Goal: Information Seeking & Learning: Learn about a topic

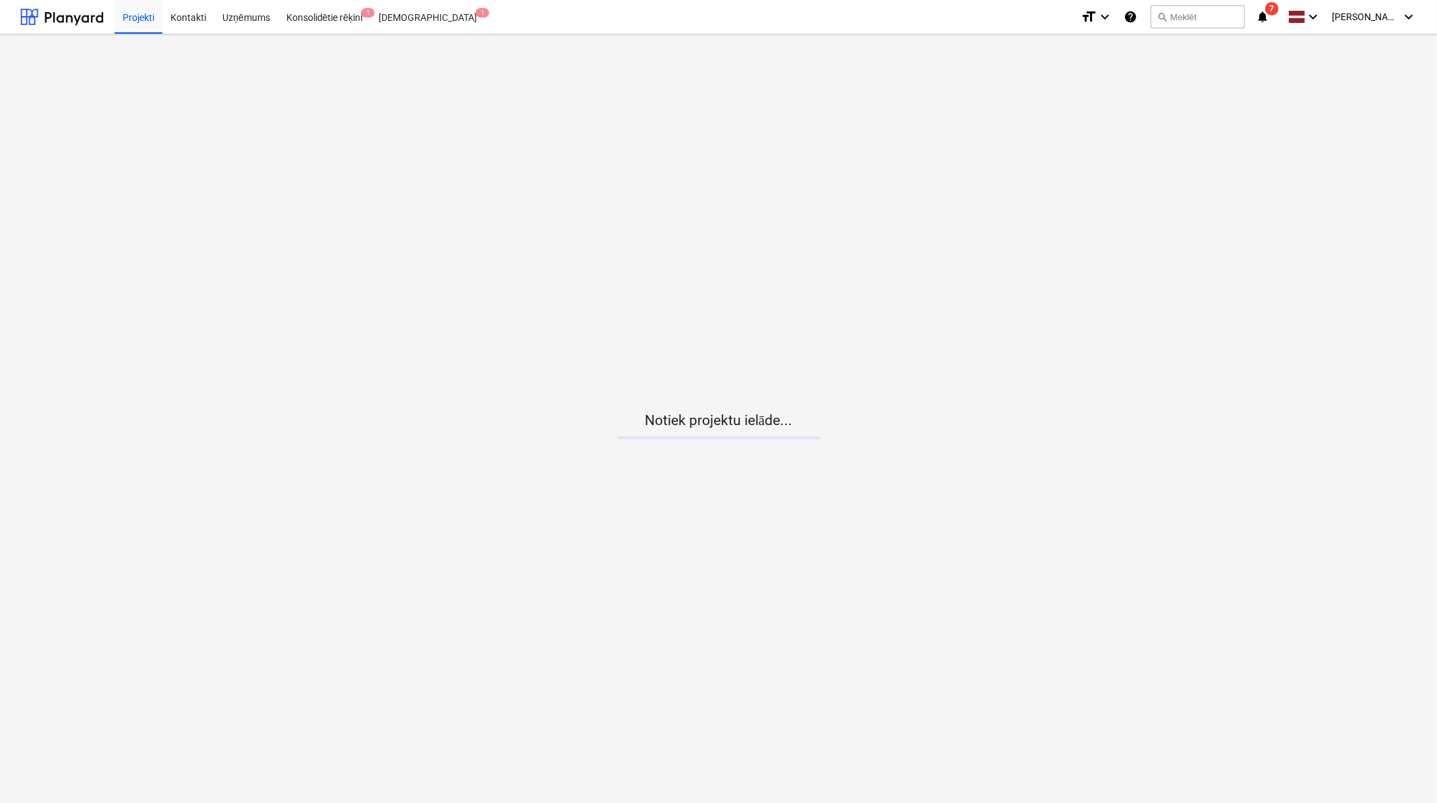
click at [1269, 14] on span "7" at bounding box center [1271, 8] width 13 height 13
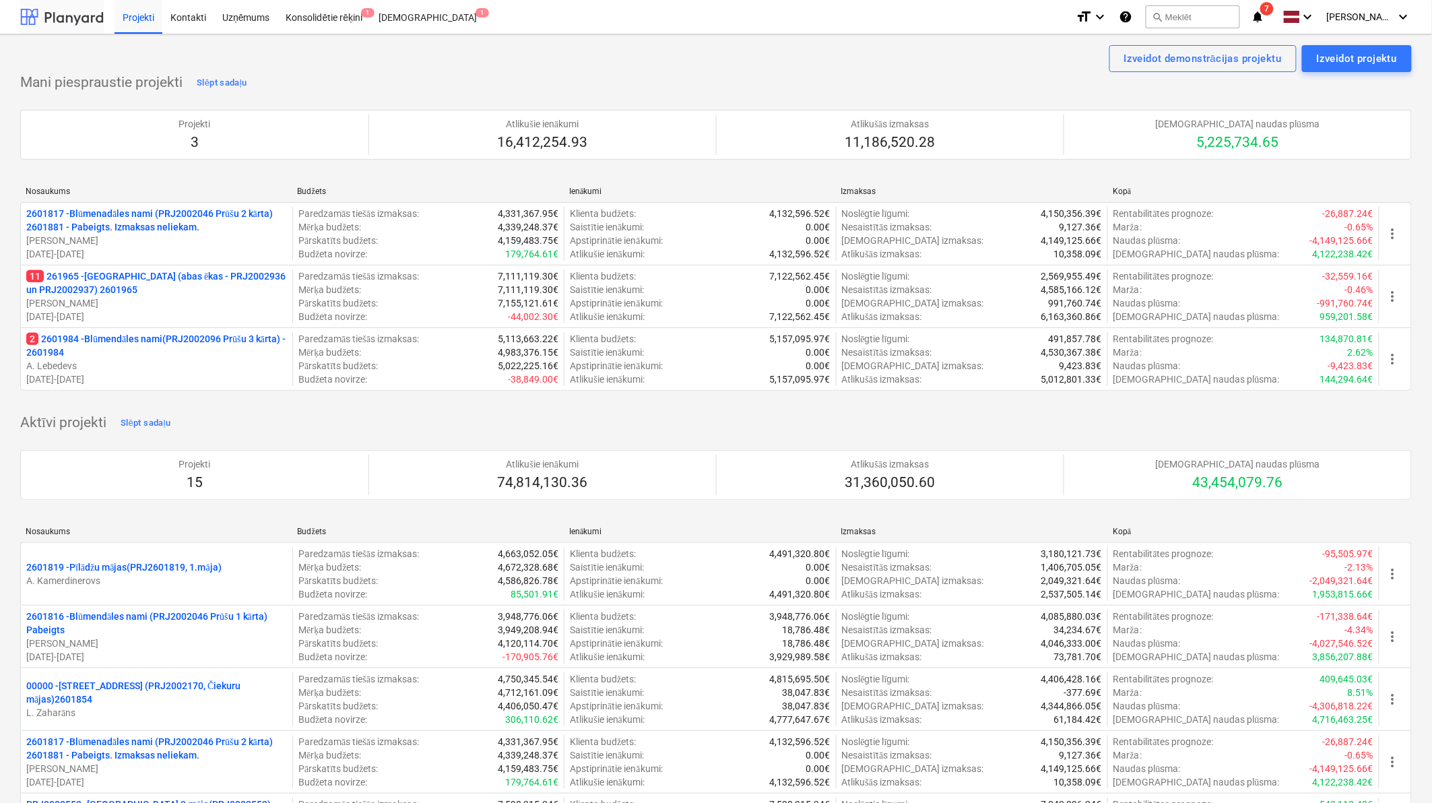
click at [86, 19] on div at bounding box center [62, 17] width 84 height 34
click at [69, 15] on div at bounding box center [62, 17] width 84 height 34
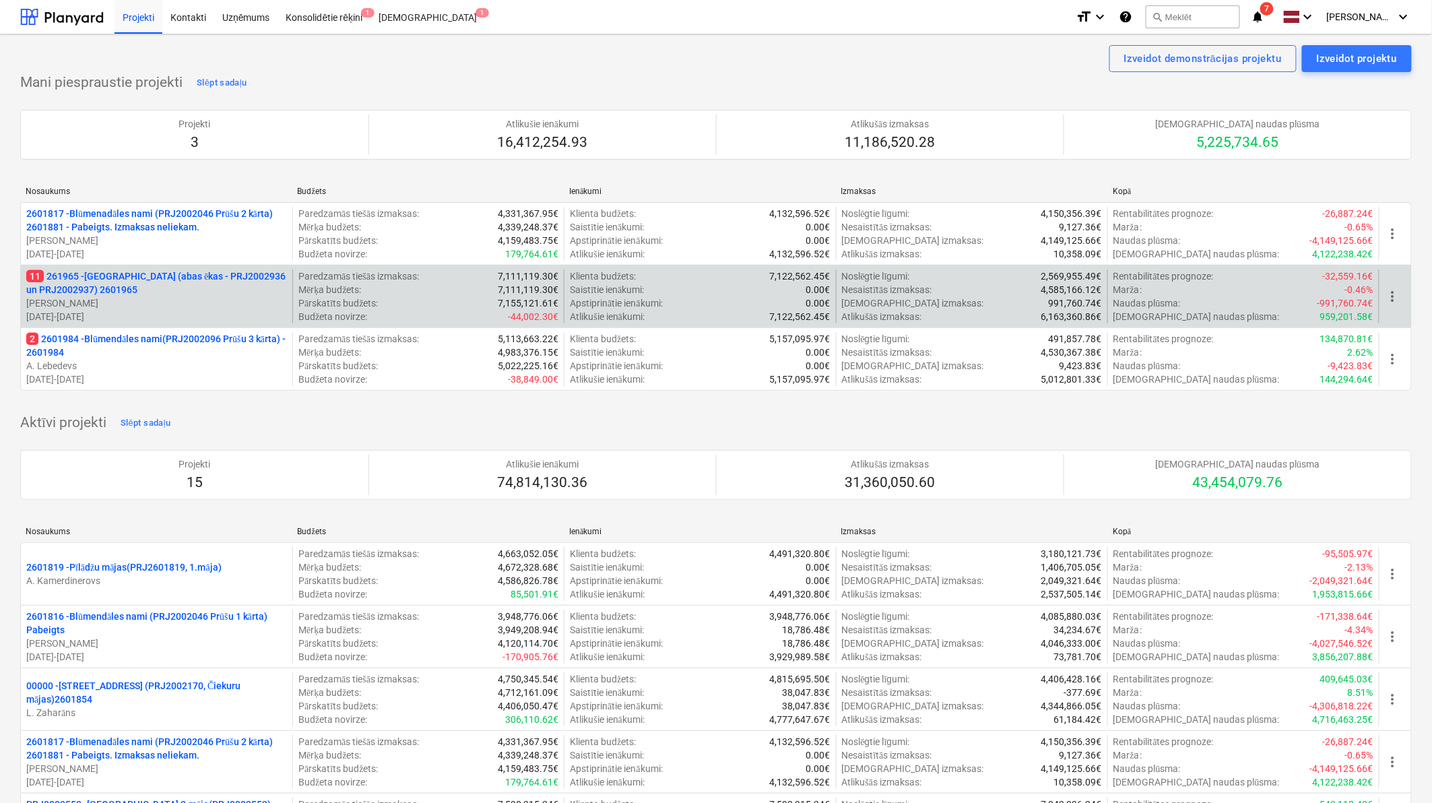
click at [160, 276] on p "11 261965 - [GEOGRAPHIC_DATA] (abas ēkas - PRJ2002936 un PRJ2002937) 2601965" at bounding box center [156, 283] width 261 height 27
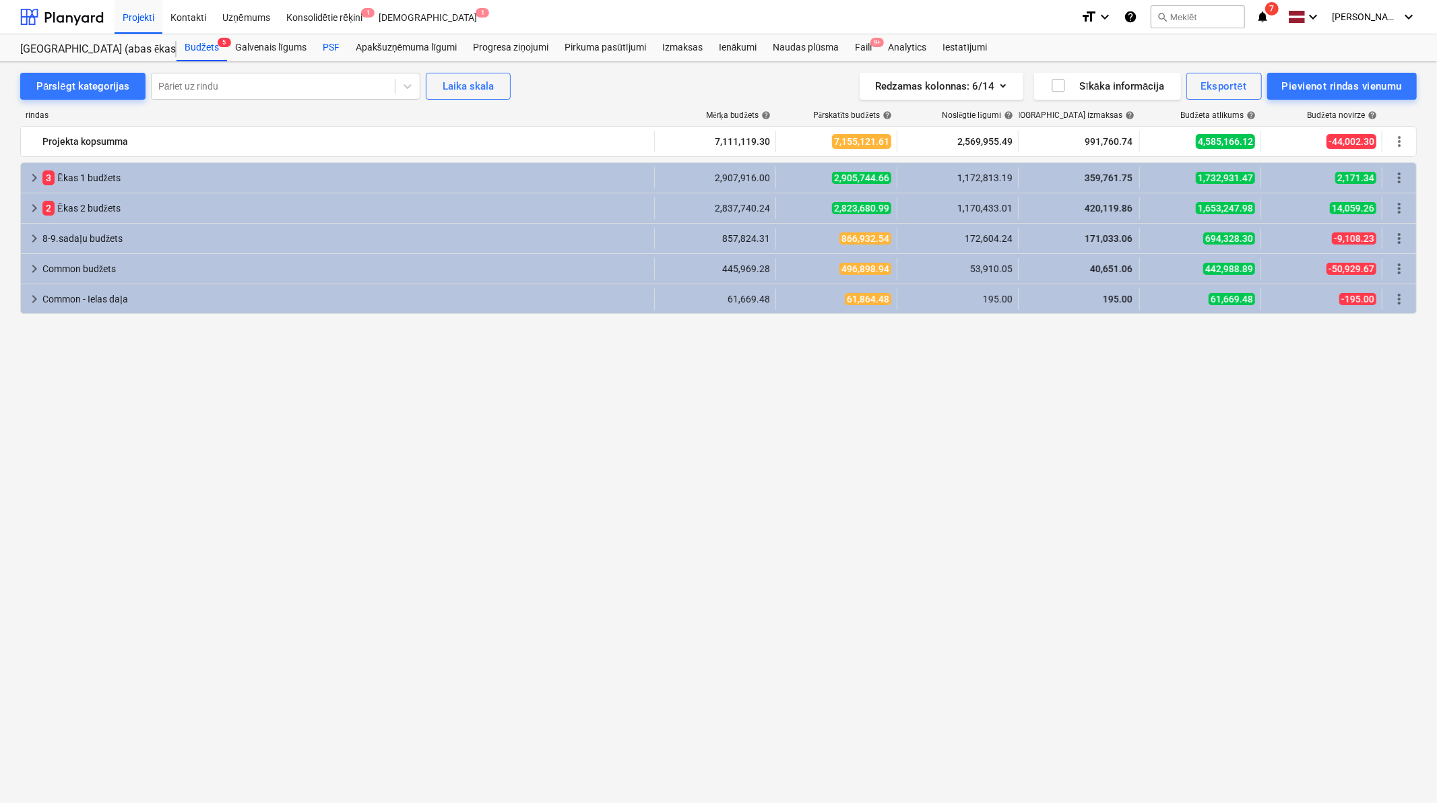
click at [338, 49] on div "PSF" at bounding box center [331, 47] width 33 height 27
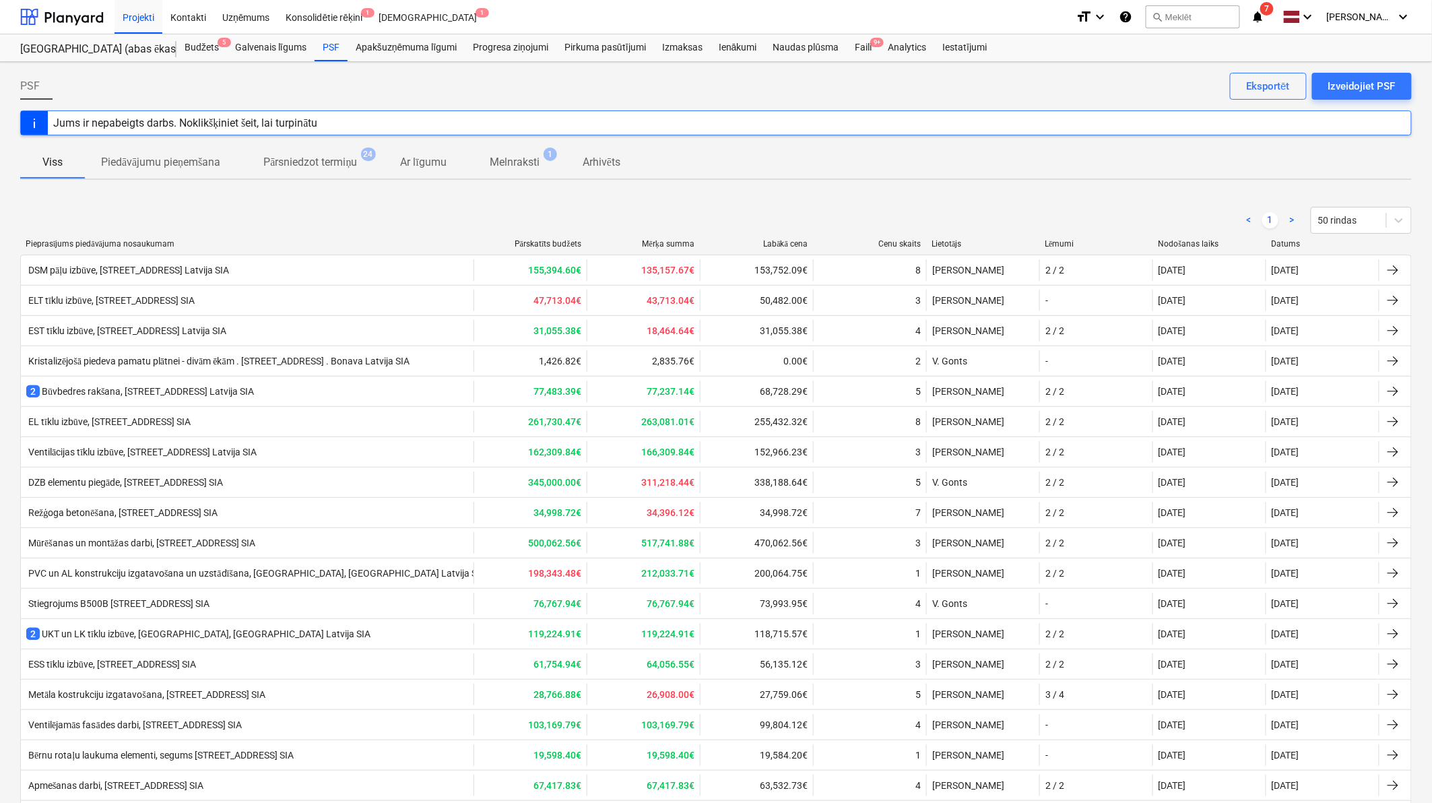
click at [1265, 11] on icon "notifications" at bounding box center [1257, 17] width 13 height 16
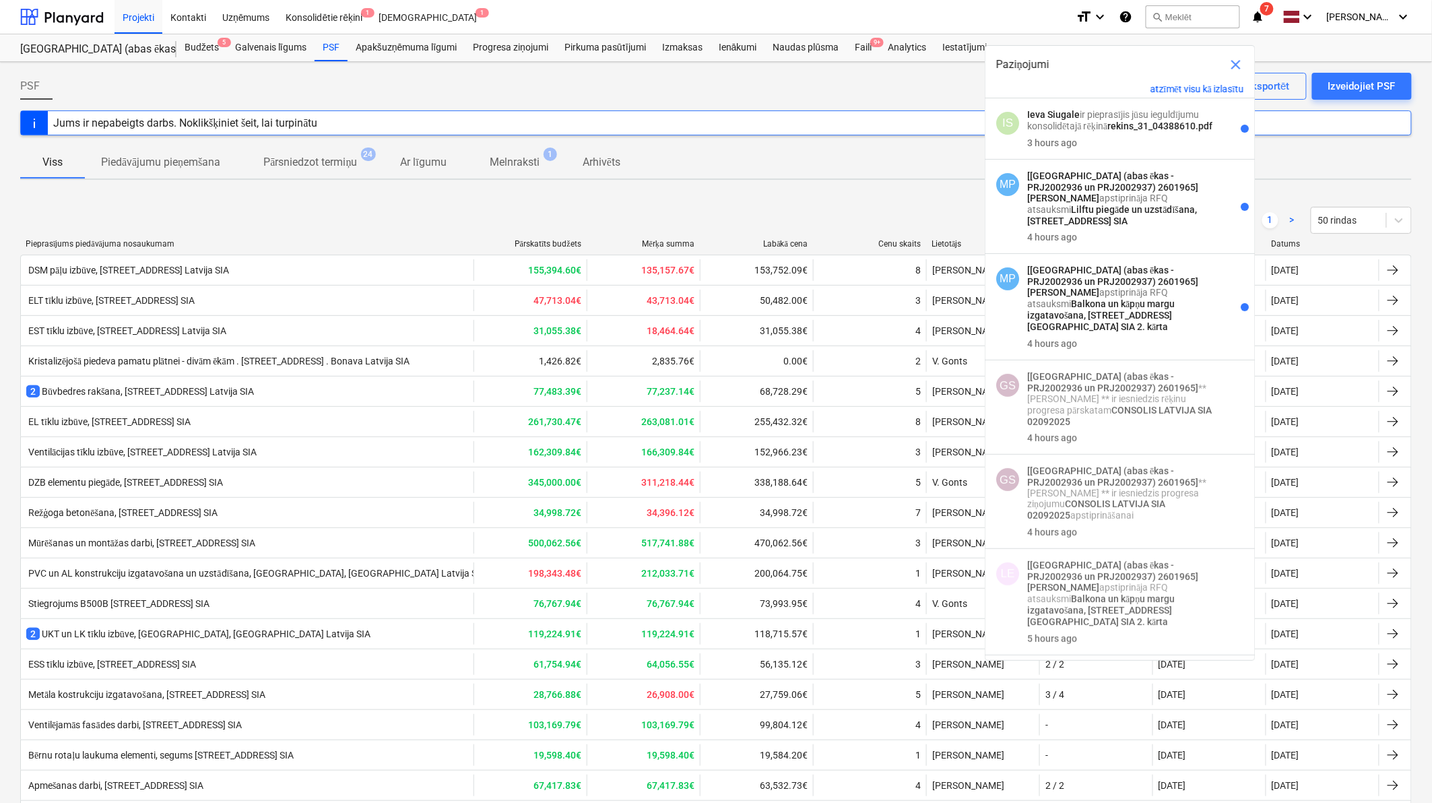
click at [606, 170] on p "Arhivēts" at bounding box center [602, 162] width 38 height 16
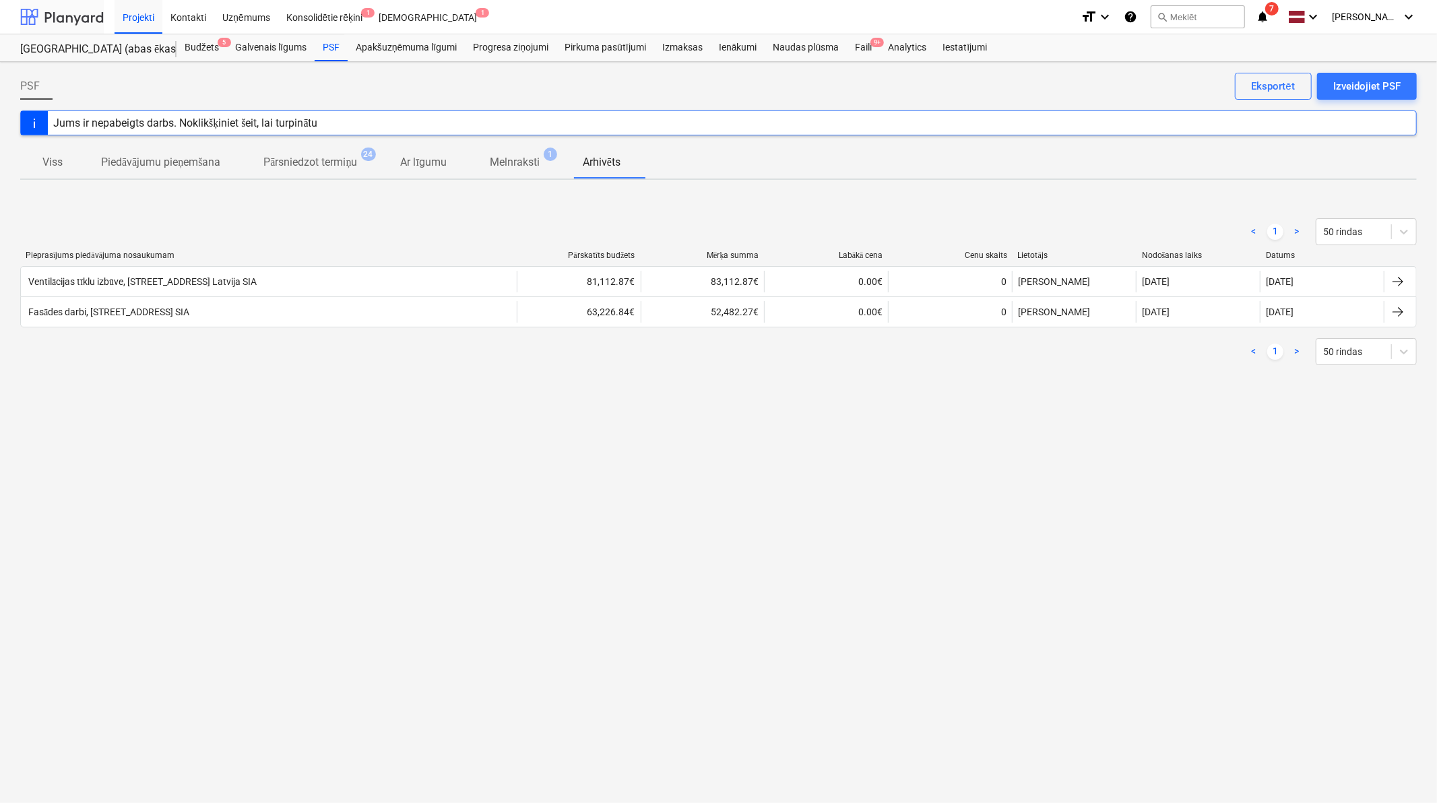
click at [93, 15] on div at bounding box center [62, 17] width 84 height 34
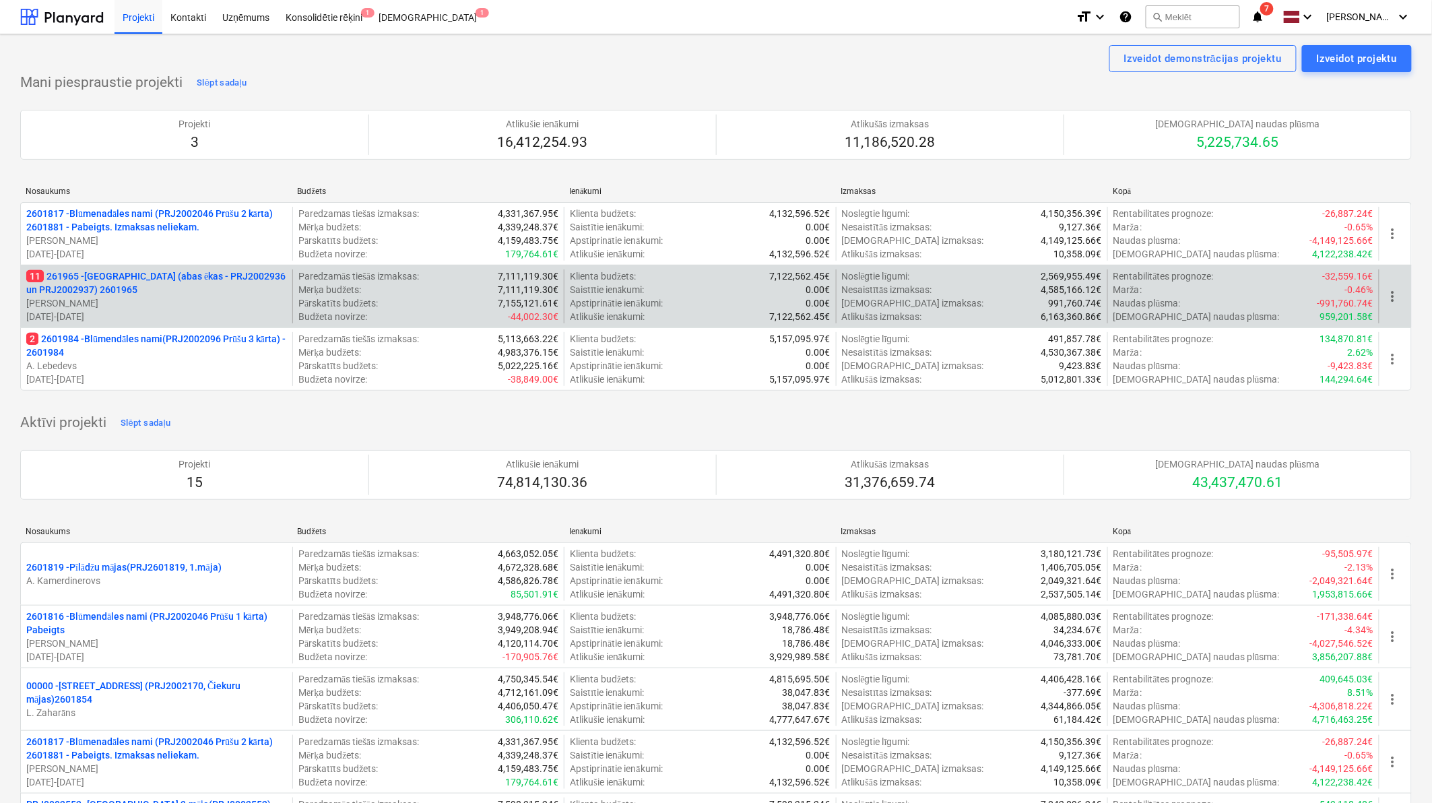
click at [61, 294] on p "11 261965 - [GEOGRAPHIC_DATA] (abas ēkas - PRJ2002936 un PRJ2002937) 2601965" at bounding box center [156, 283] width 261 height 27
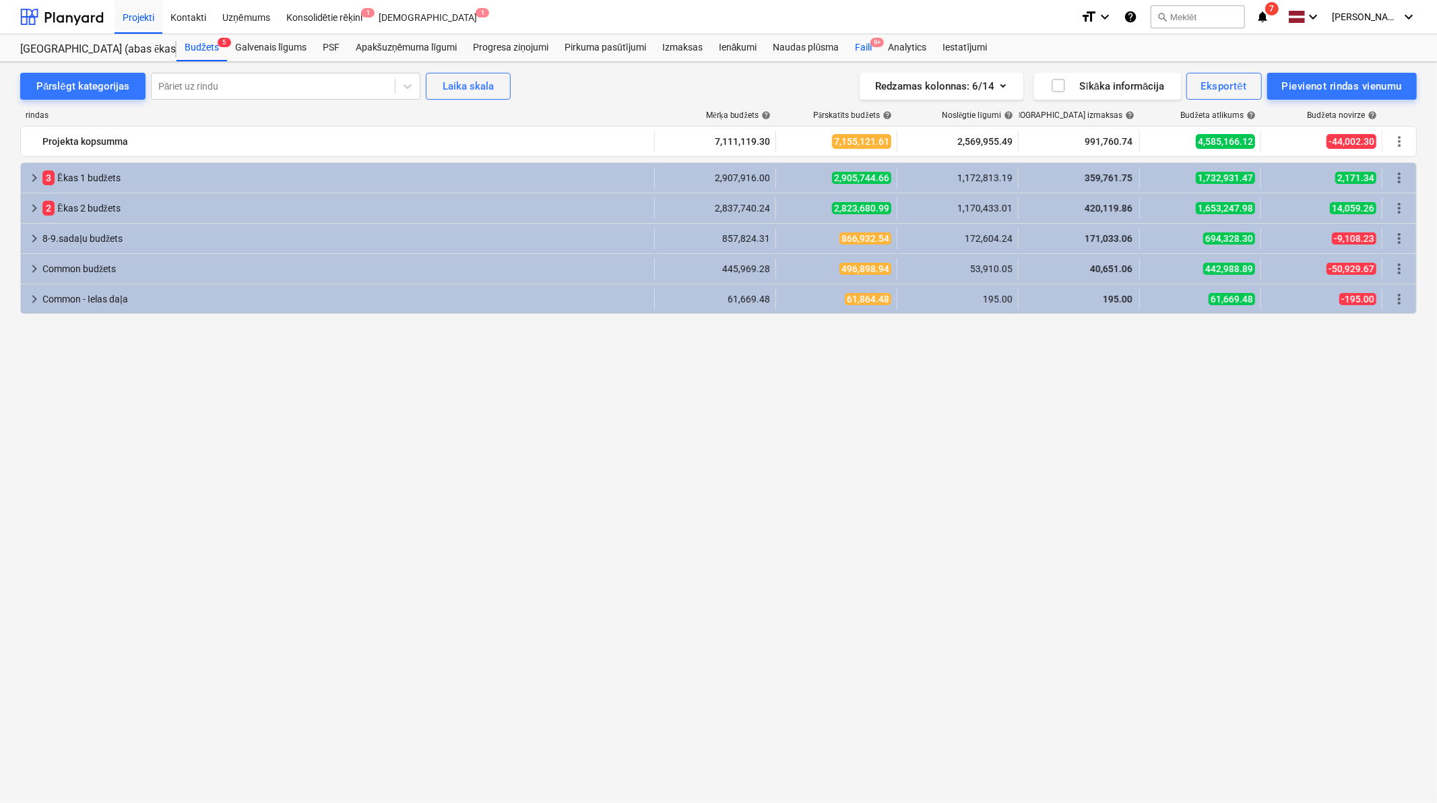
click at [865, 49] on div "Faili 9+" at bounding box center [863, 47] width 33 height 27
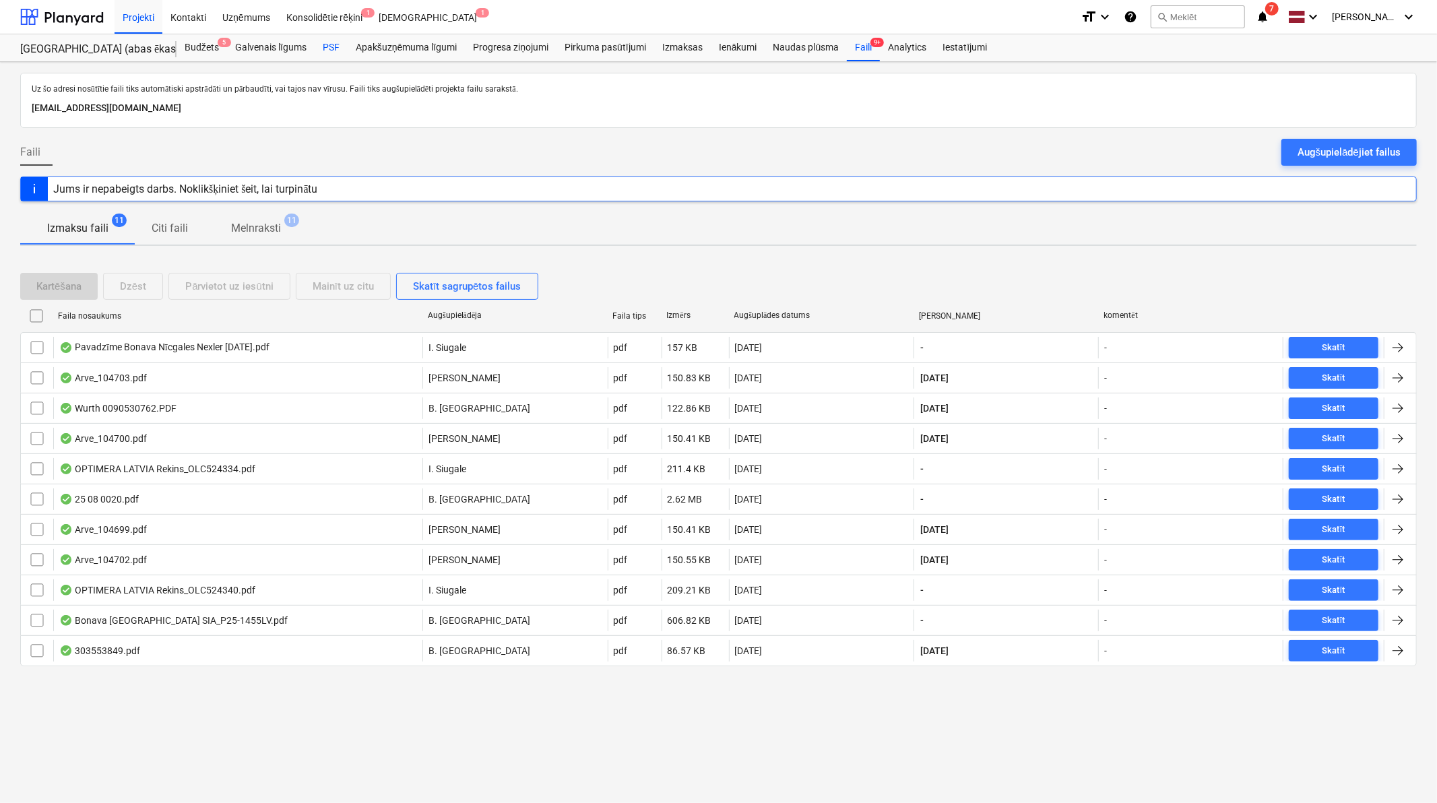
click at [322, 47] on div "PSF" at bounding box center [331, 47] width 33 height 27
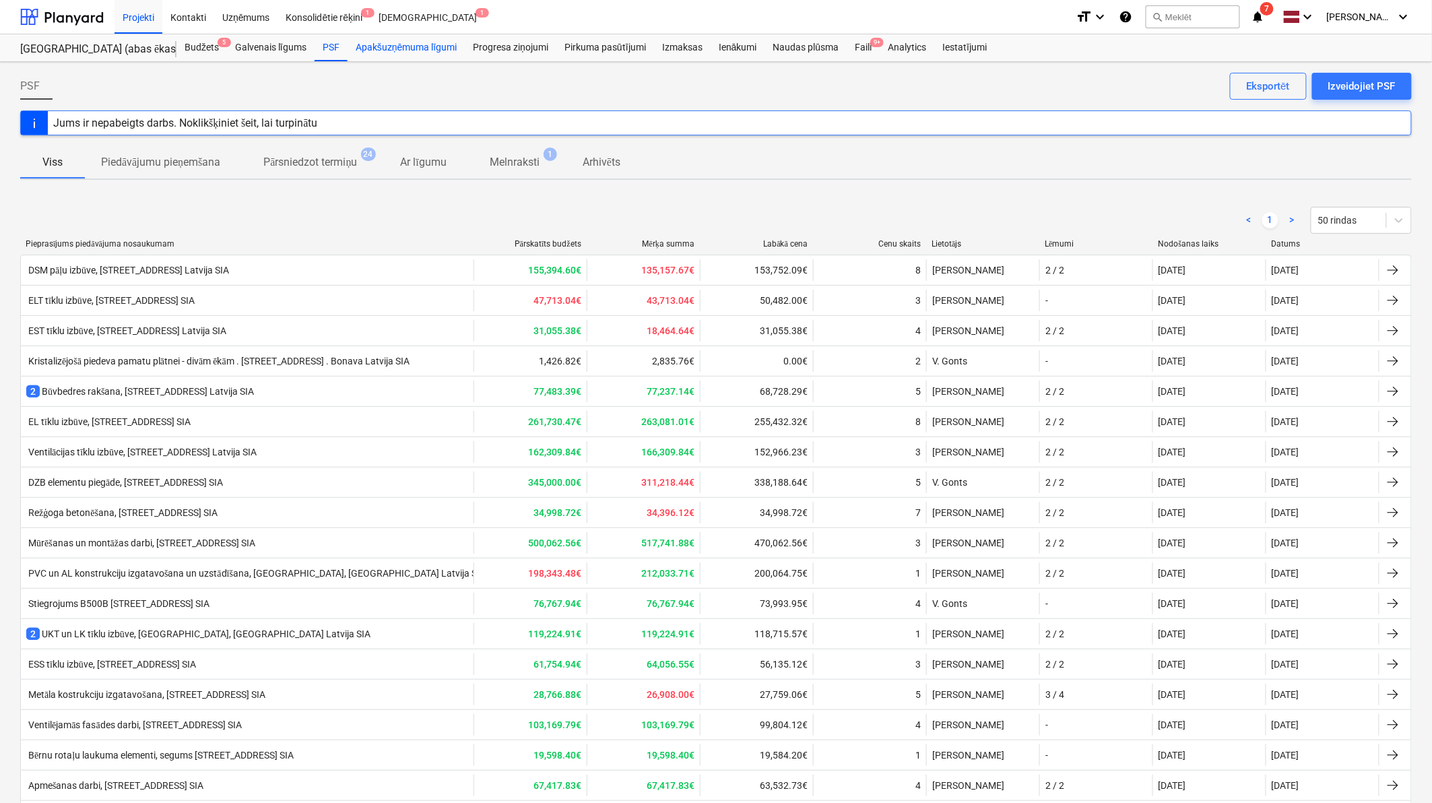
click at [422, 52] on div "Apakšuzņēmuma līgumi" at bounding box center [406, 47] width 117 height 27
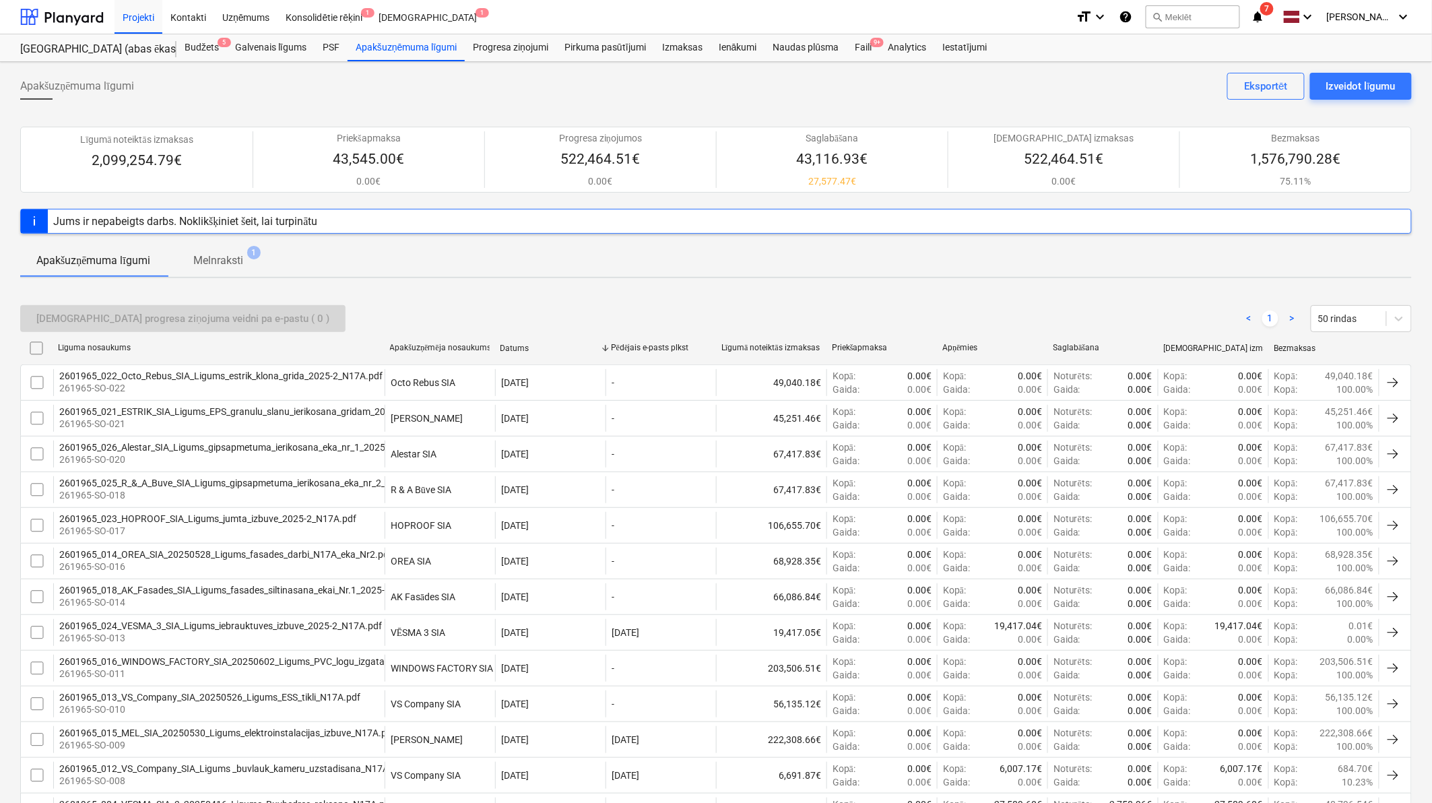
click at [1262, 21] on icon "notifications" at bounding box center [1257, 17] width 13 height 16
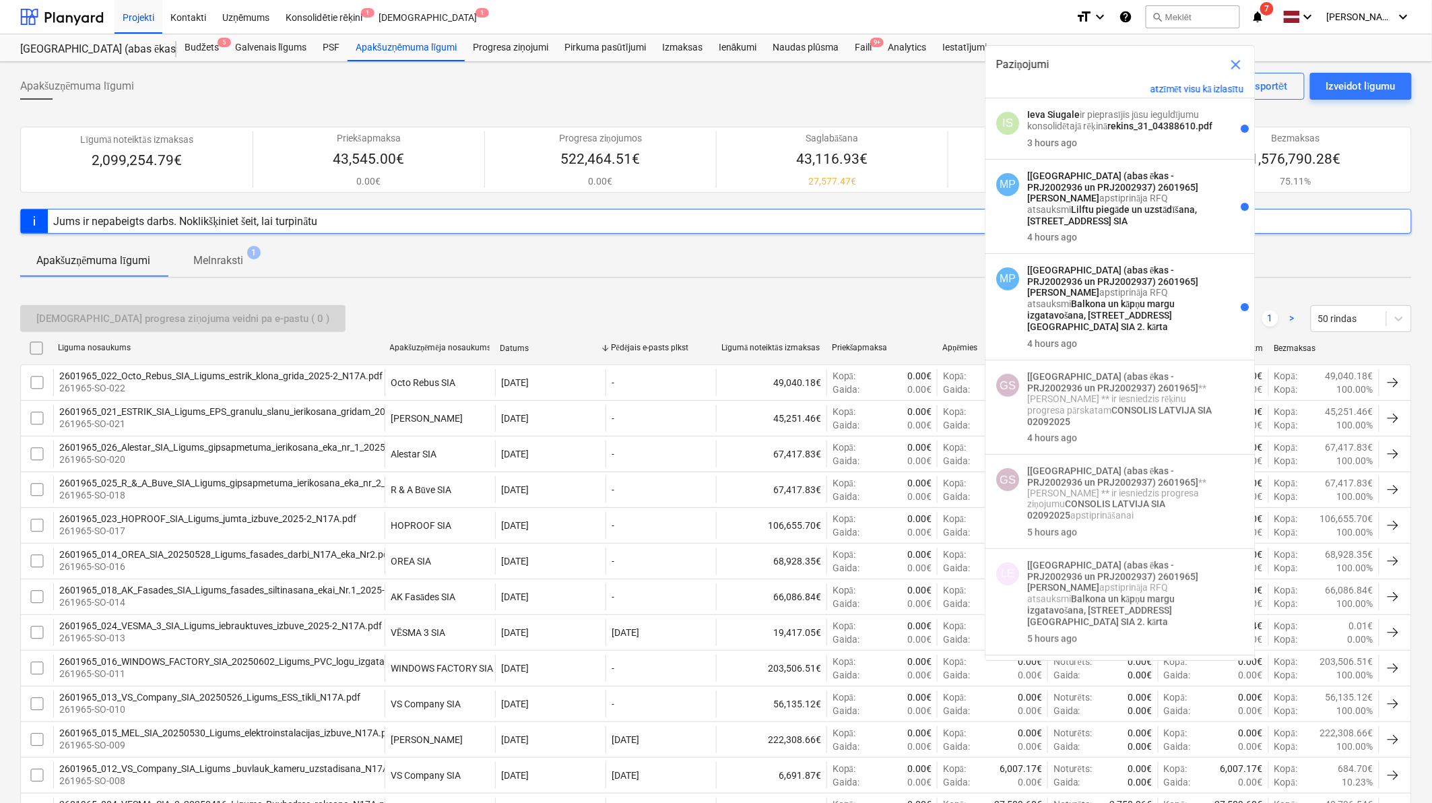
click at [884, 75] on div "Apakšuzņēmuma līgumi Izveidot līgumu Eksportēt" at bounding box center [716, 92] width 1392 height 38
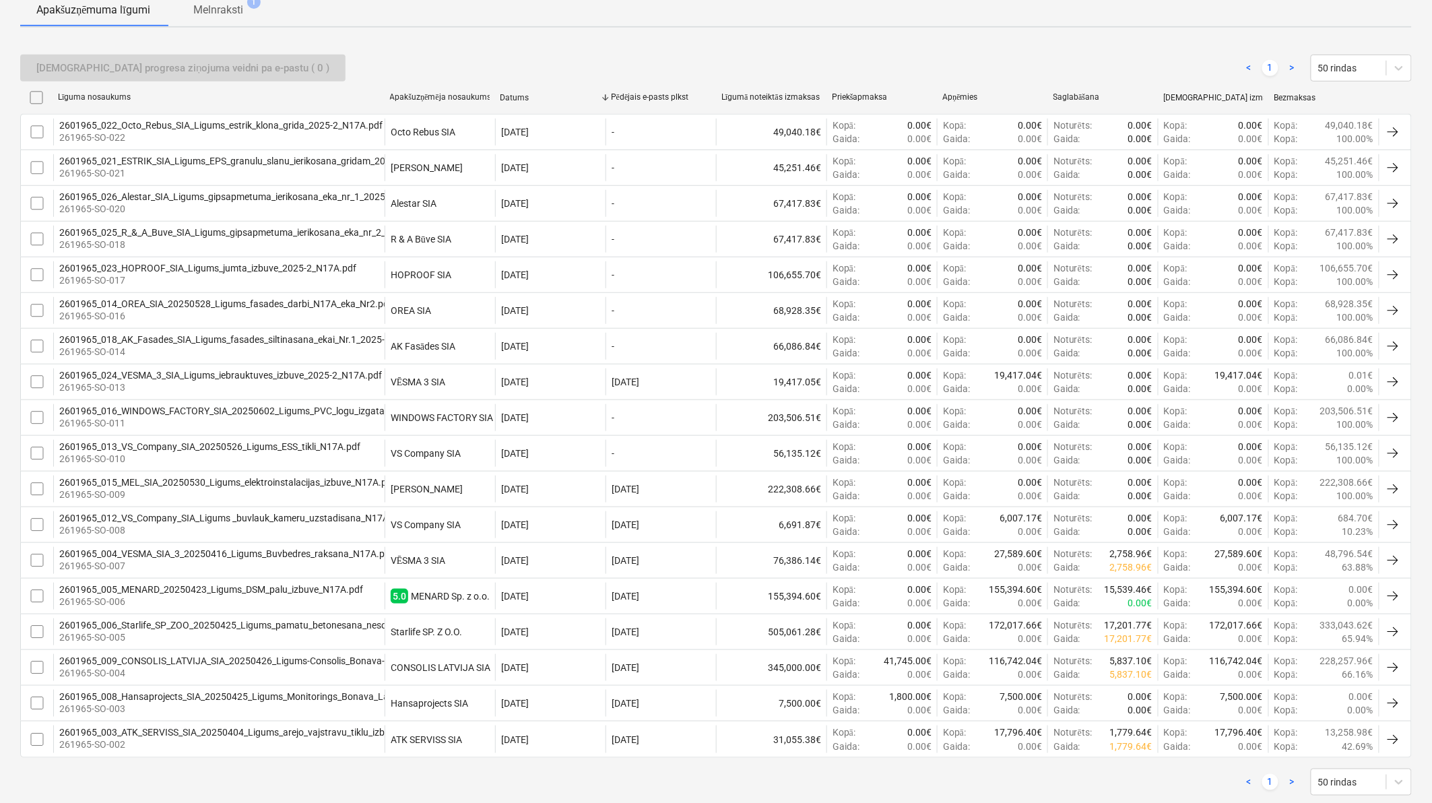
scroll to position [281, 0]
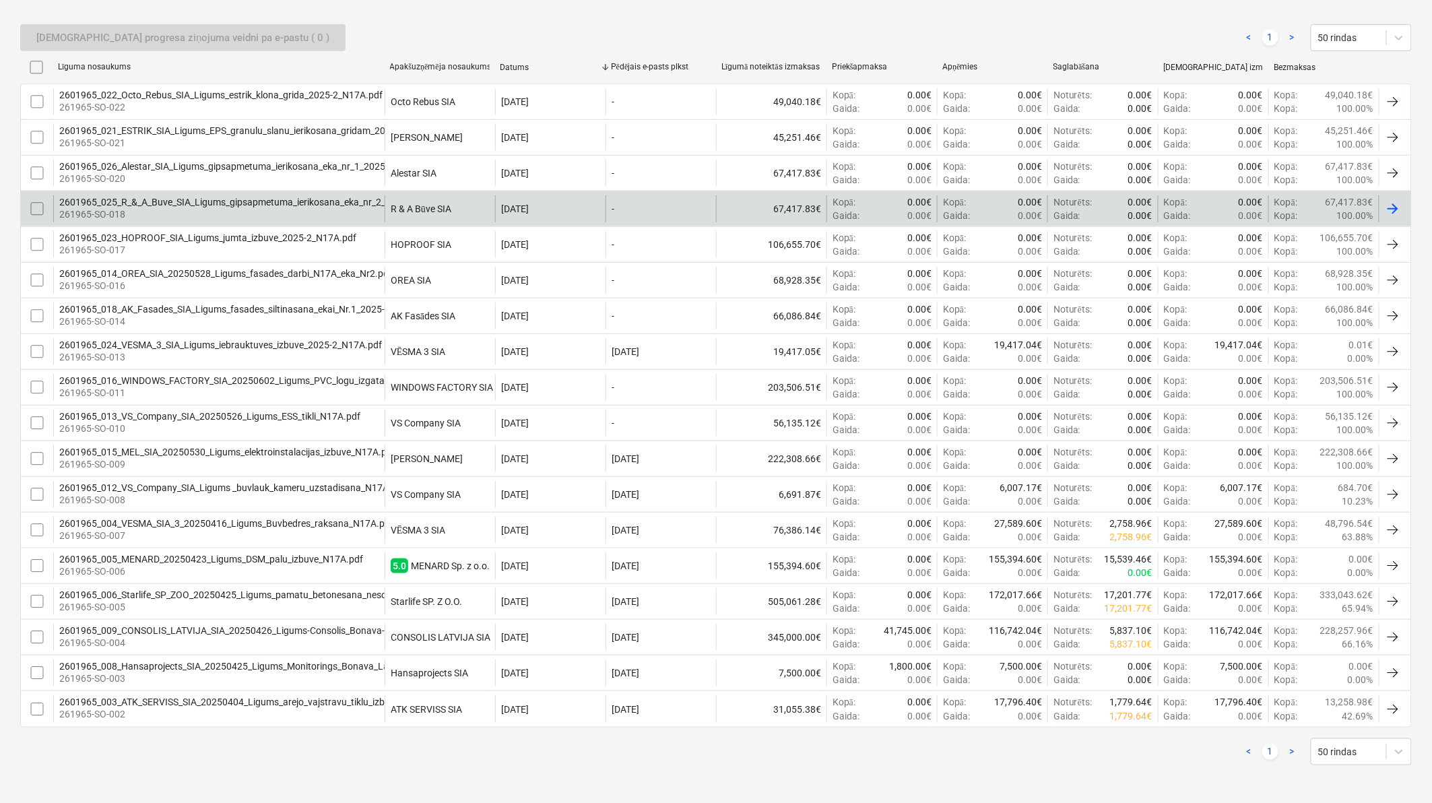
click at [1050, 218] on div "Noturēts : 0.00€ Gaida : 0.00€" at bounding box center [1103, 208] width 111 height 27
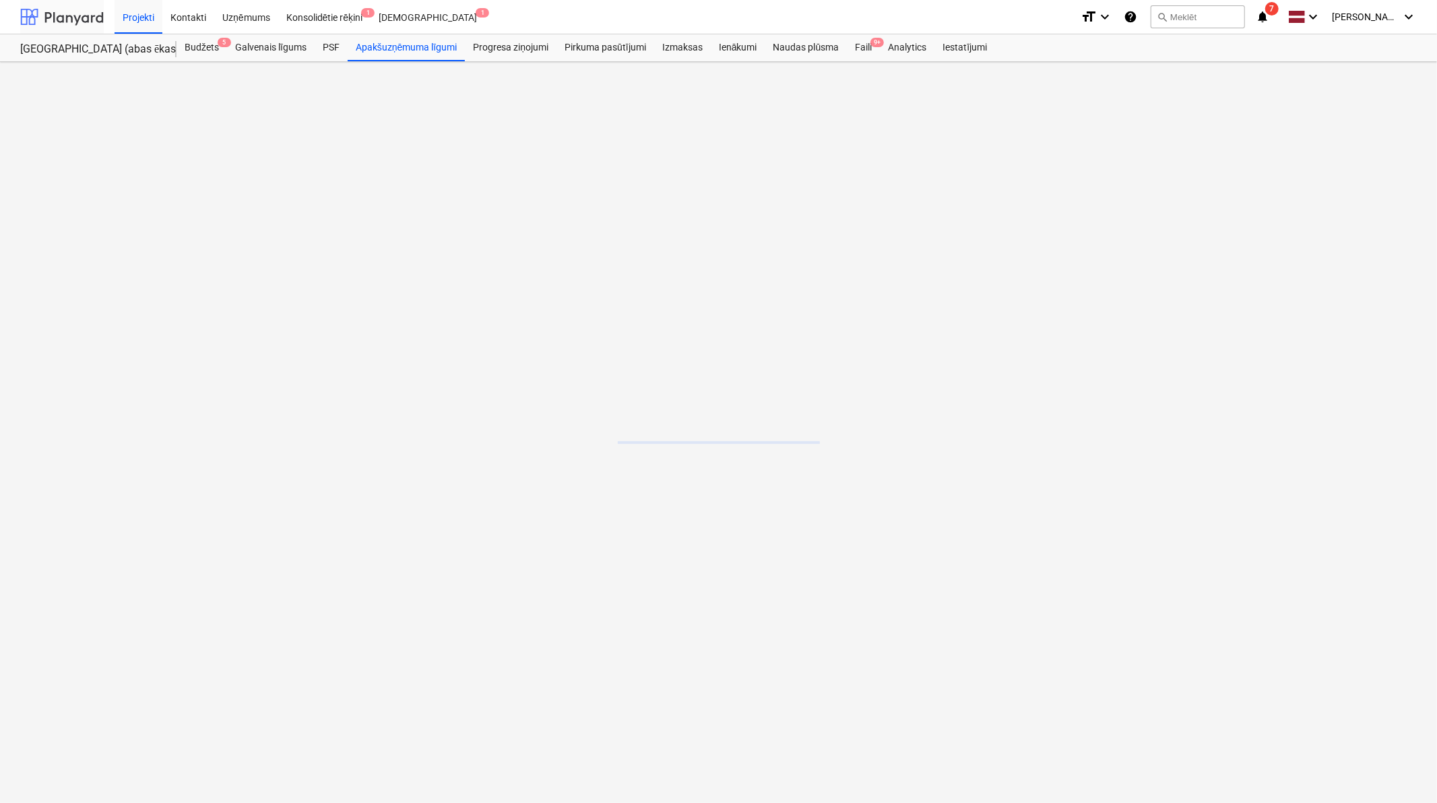
click at [42, 14] on div at bounding box center [62, 17] width 84 height 34
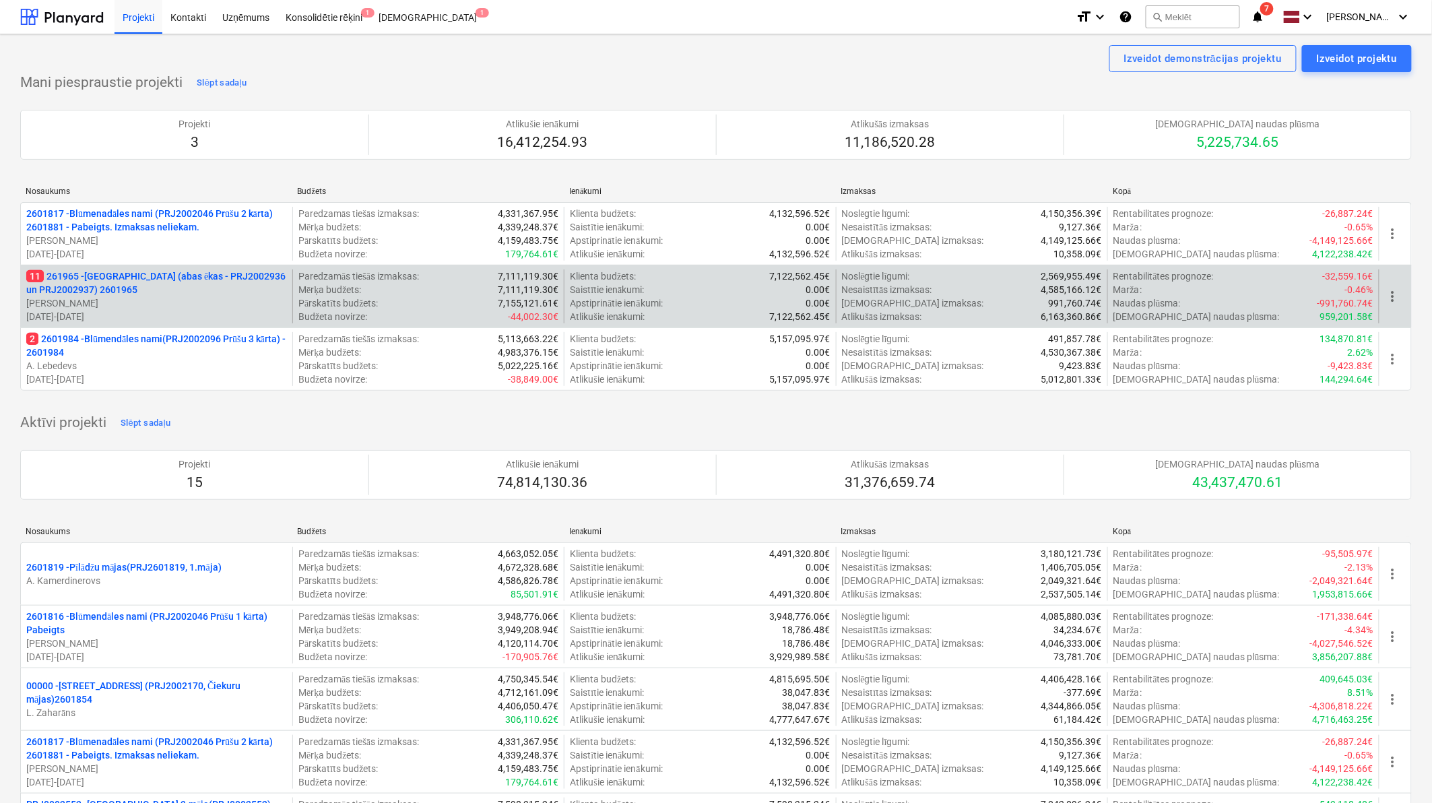
click at [181, 295] on p "11 261965 - [GEOGRAPHIC_DATA] (abas ēkas - PRJ2002936 un PRJ2002937) 2601965" at bounding box center [156, 283] width 261 height 27
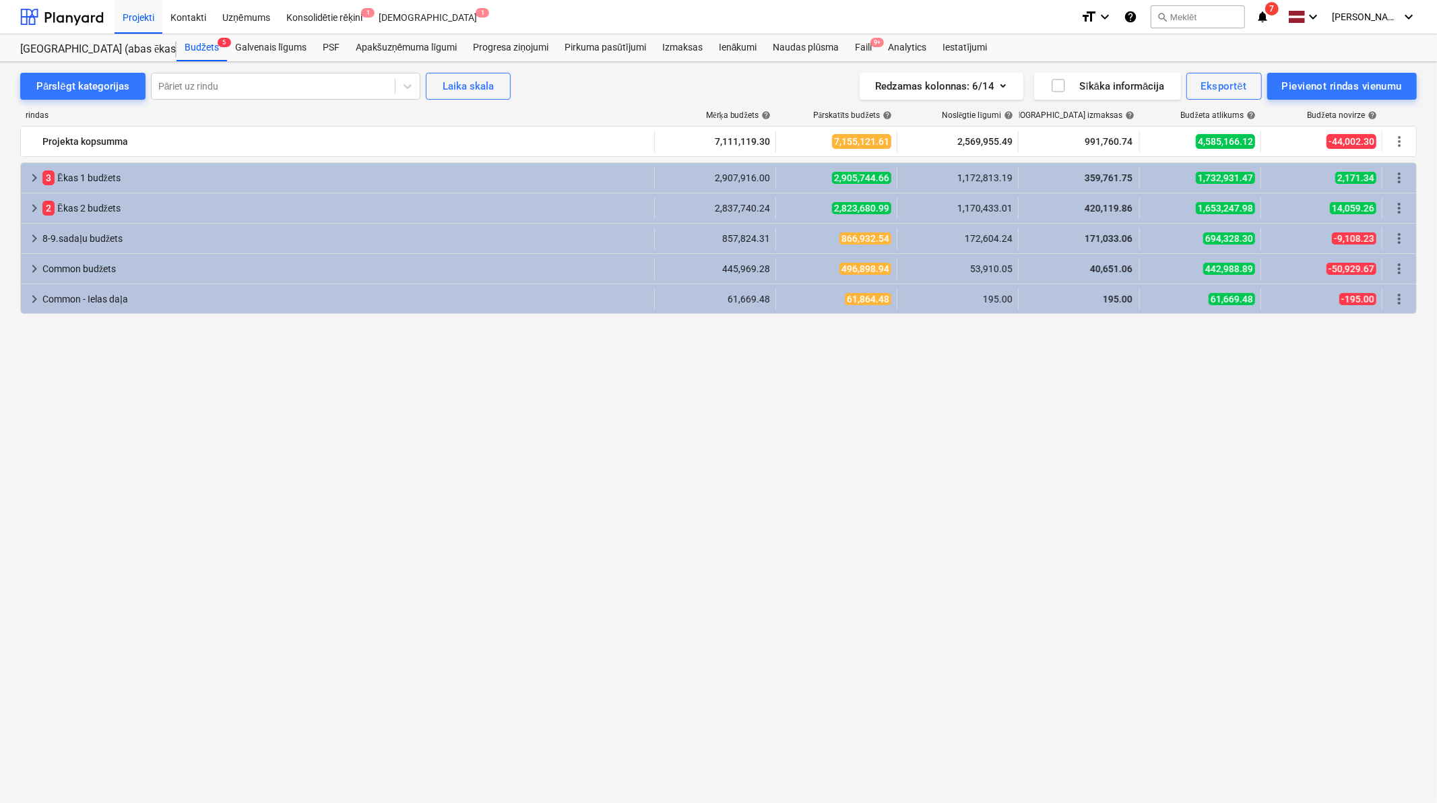
click at [1263, 15] on icon "notifications" at bounding box center [1262, 17] width 13 height 16
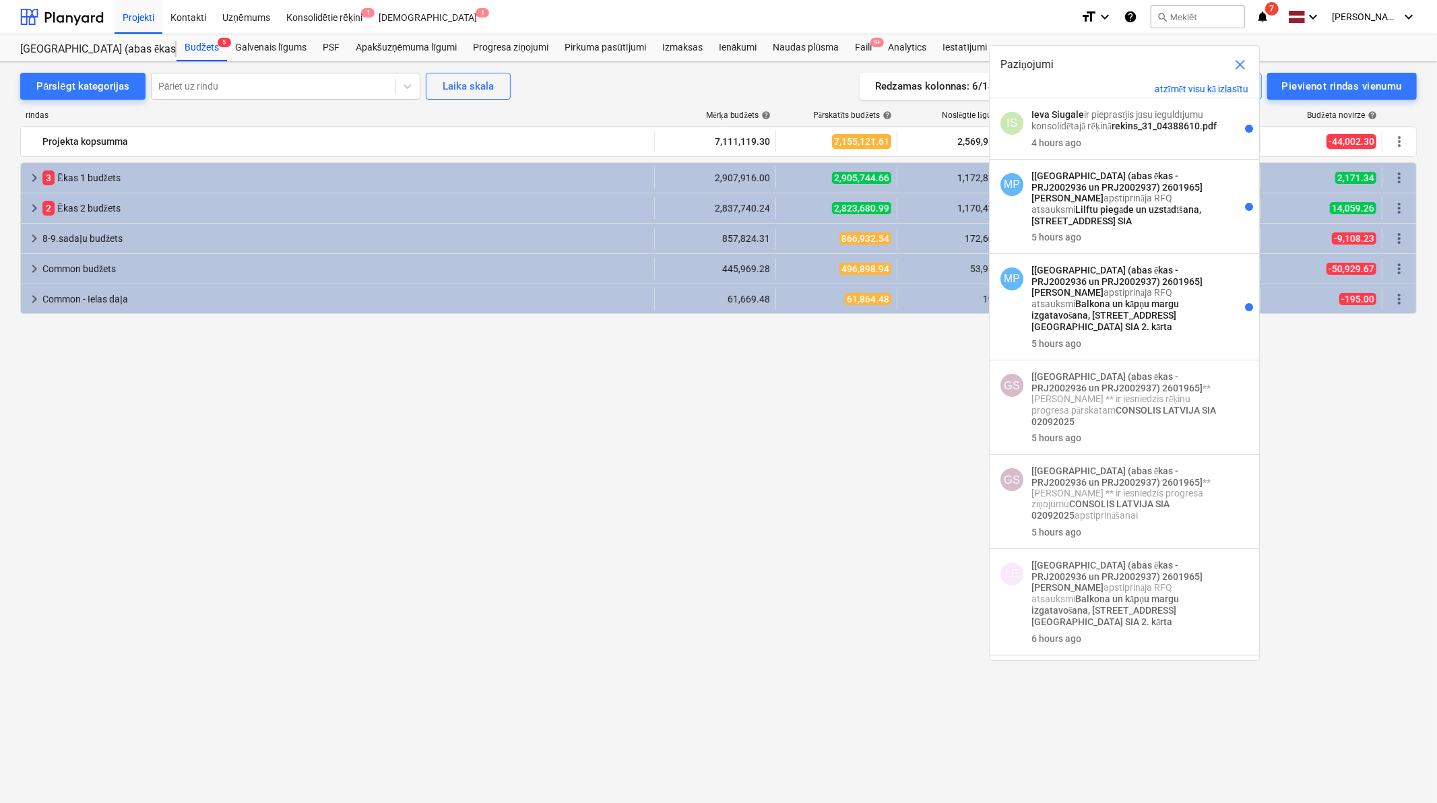
drag, startPoint x: 739, startPoint y: 475, endPoint x: 695, endPoint y: 538, distance: 76.4
click at [740, 475] on div "keyboard_arrow_right 3 Ēkas 1 budžets 2,907,916.00 2,905,744.66 1,172,813.19 35…" at bounding box center [718, 457] width 1397 height 591
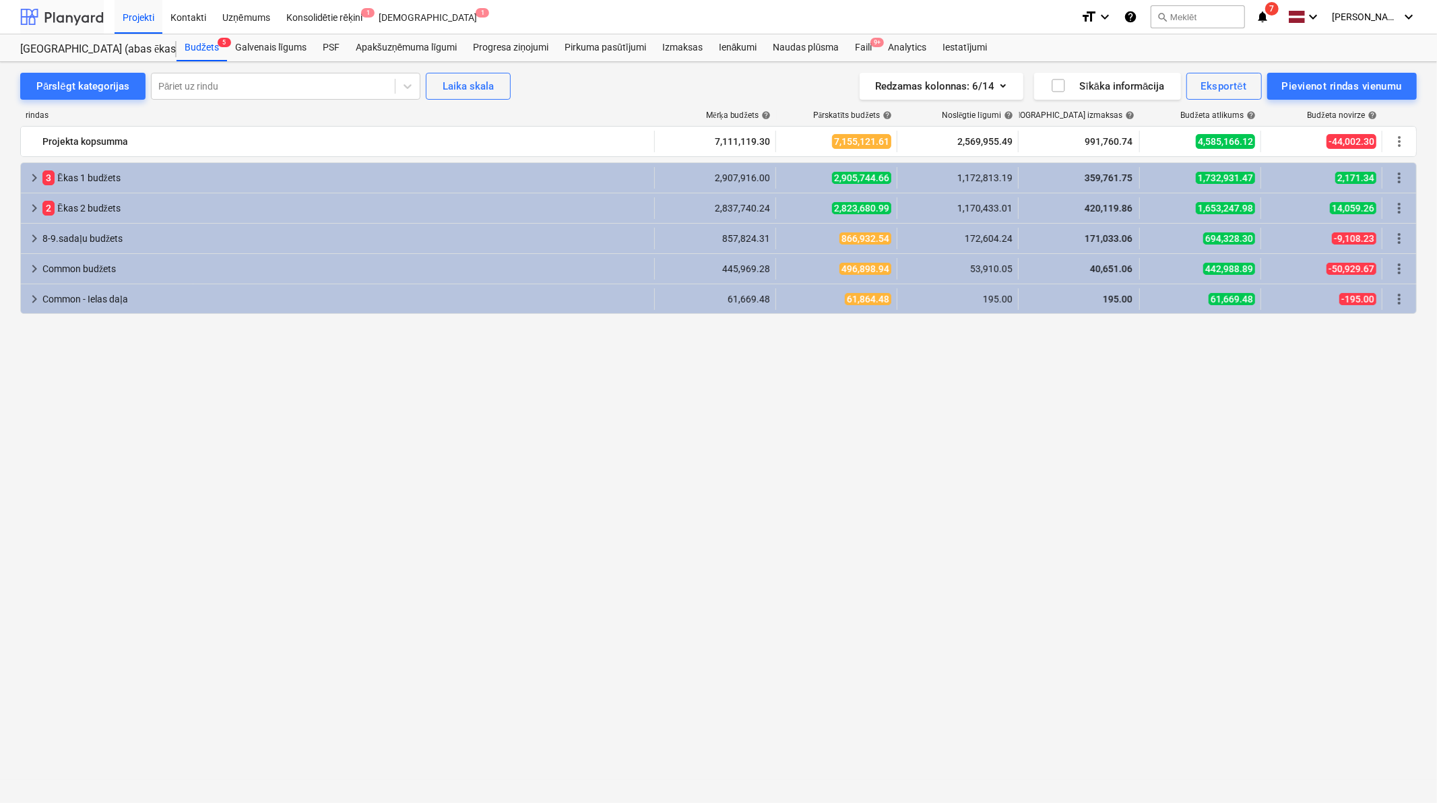
click at [84, 21] on div at bounding box center [62, 17] width 84 height 34
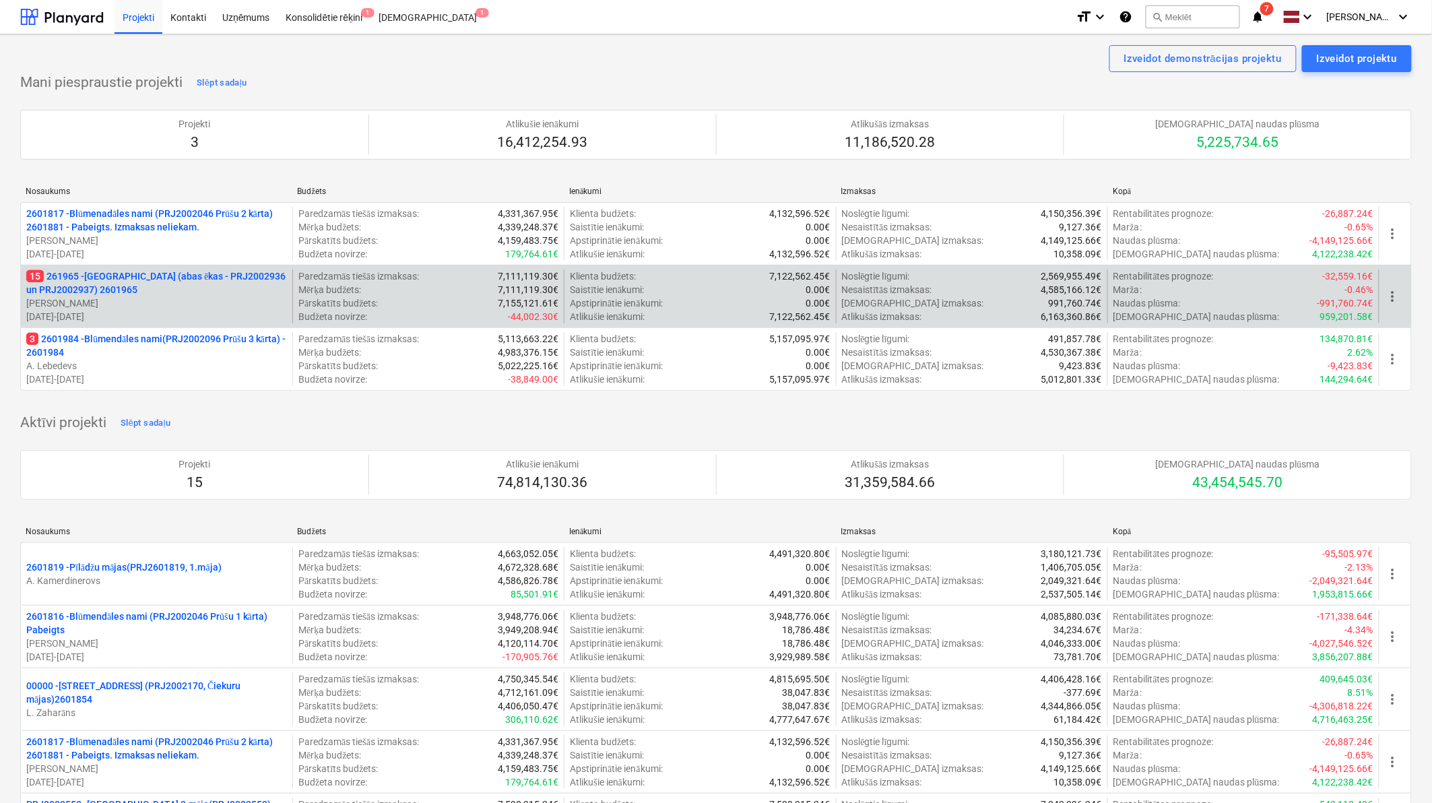
click at [127, 275] on p "15 261965 - [GEOGRAPHIC_DATA] (abas ēkas - PRJ2002936 un PRJ2002937) 2601965" at bounding box center [156, 283] width 261 height 27
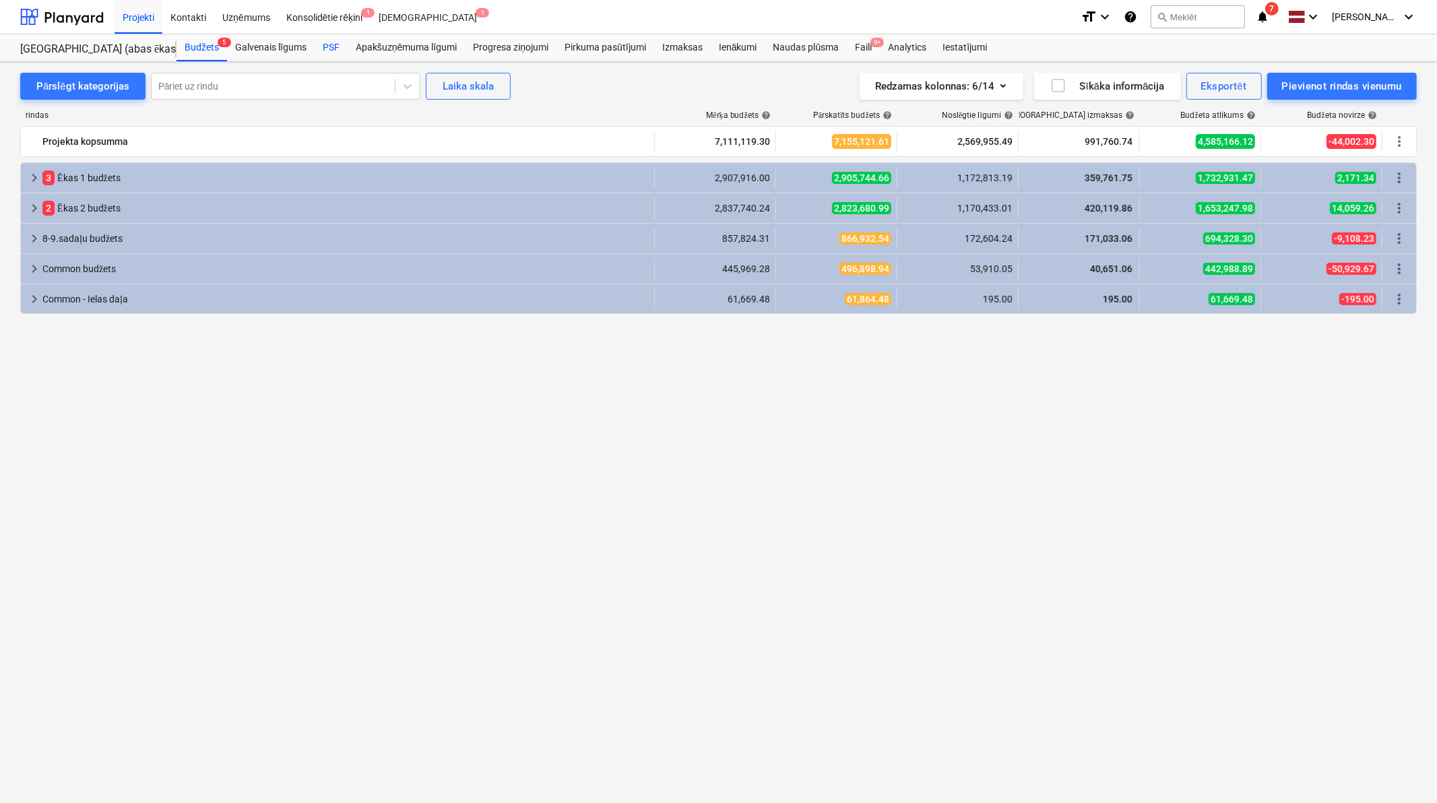
click at [332, 38] on div "PSF" at bounding box center [331, 47] width 33 height 27
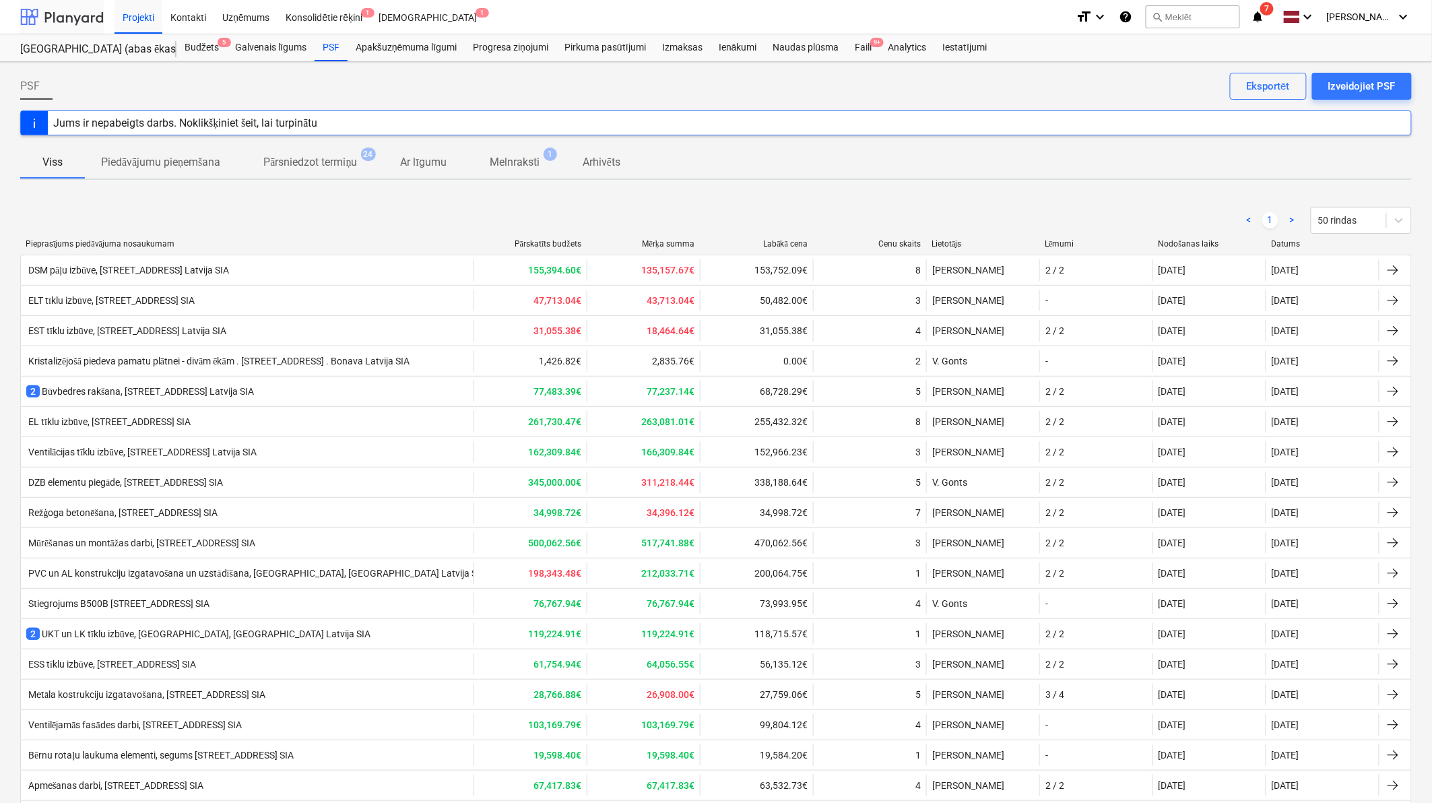
click at [69, 19] on div at bounding box center [62, 17] width 84 height 34
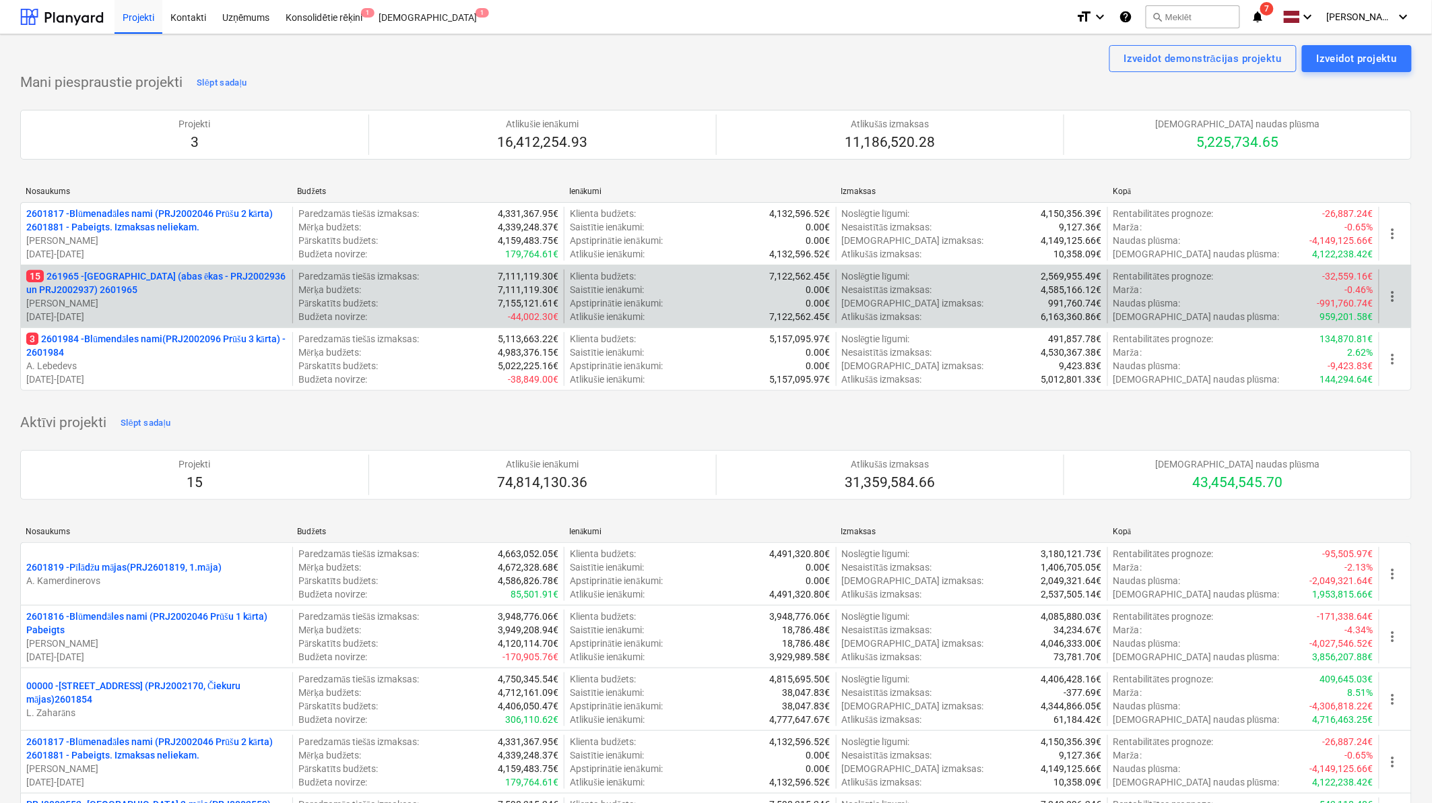
click at [131, 279] on p "15 261965 - [GEOGRAPHIC_DATA] (abas ēkas - PRJ2002936 un PRJ2002937) 2601965" at bounding box center [156, 283] width 261 height 27
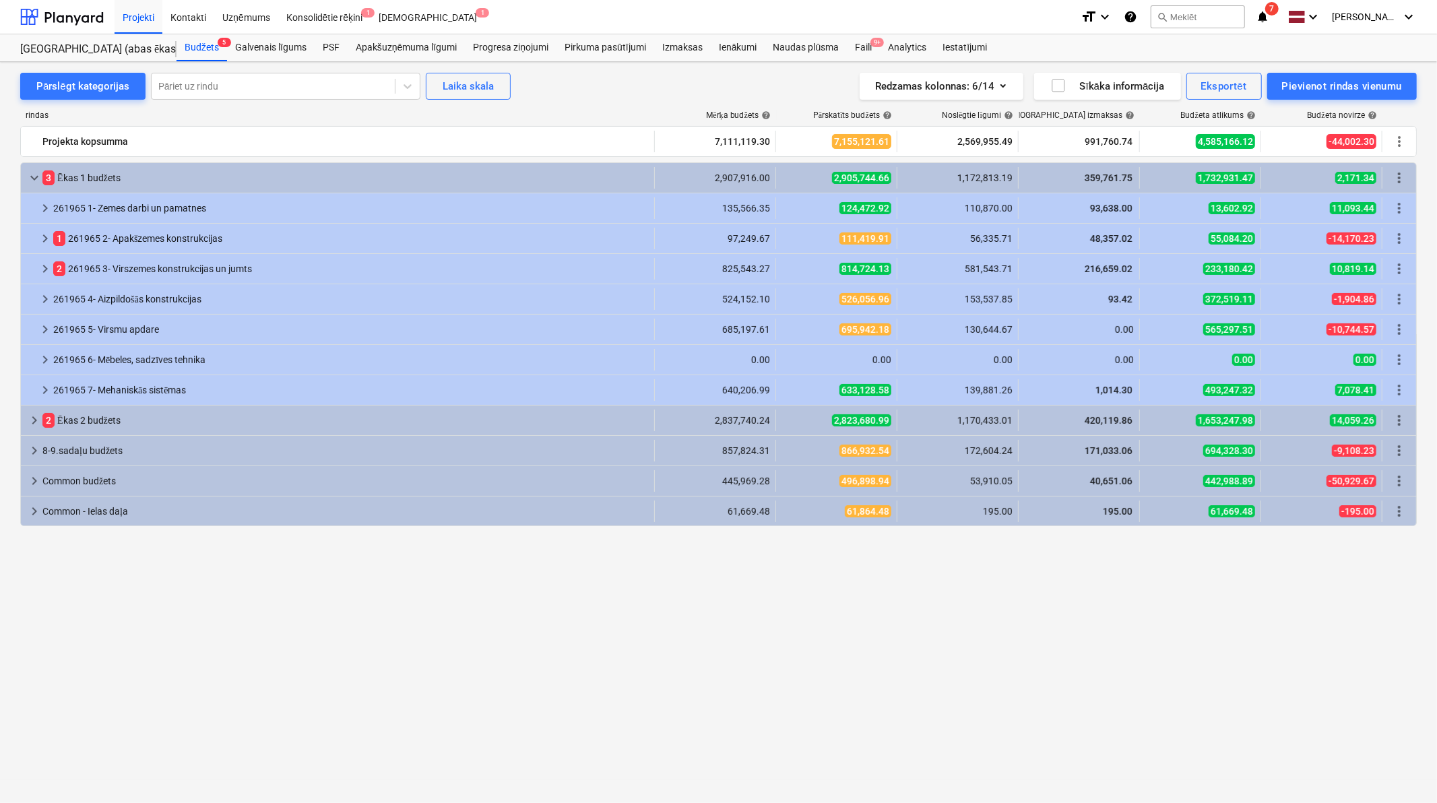
click at [1271, 11] on span "7" at bounding box center [1271, 8] width 13 height 13
click at [102, 18] on div at bounding box center [62, 17] width 84 height 34
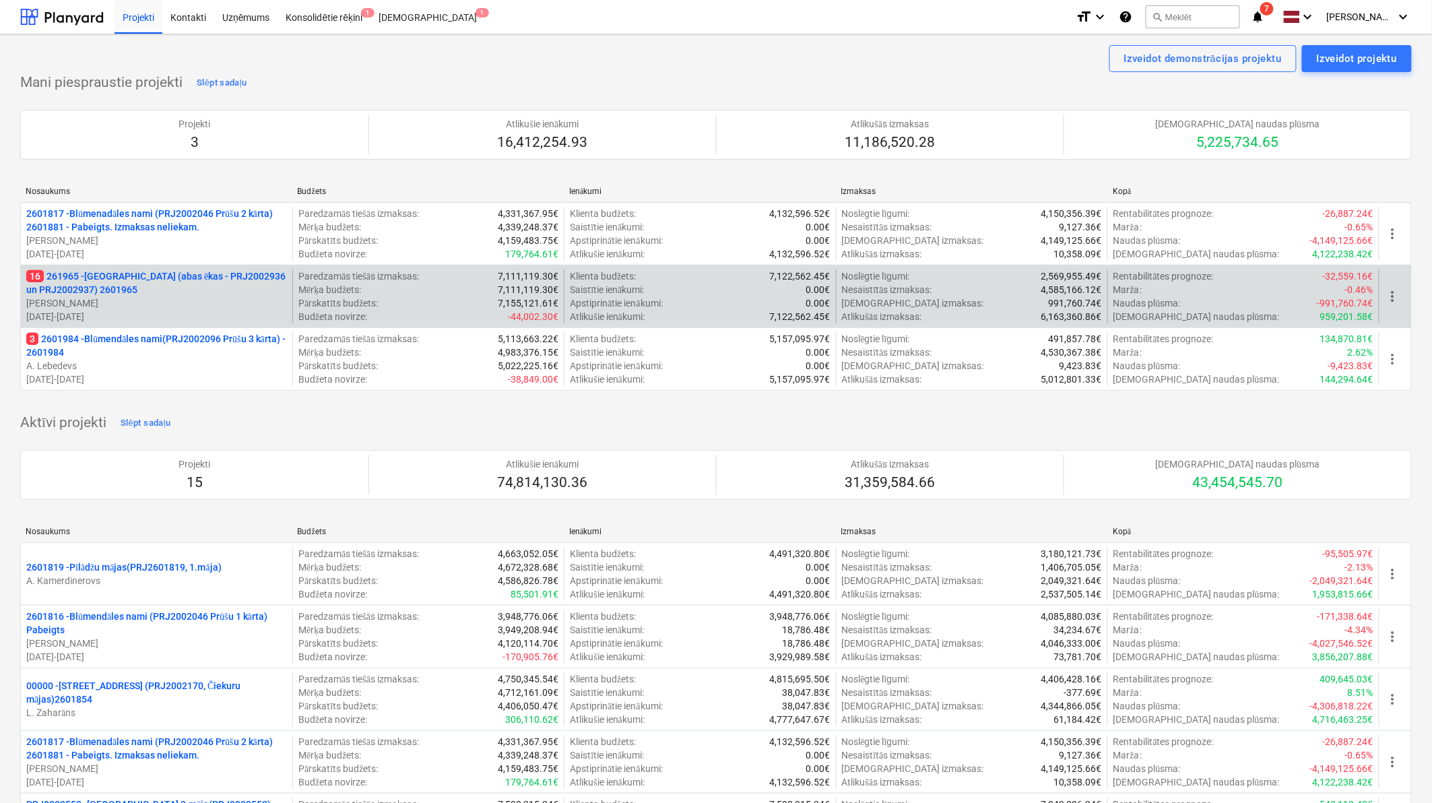
click at [199, 277] on p "16 261965 - [GEOGRAPHIC_DATA] (abas ēkas - PRJ2002936 un PRJ2002937) 2601965" at bounding box center [156, 283] width 261 height 27
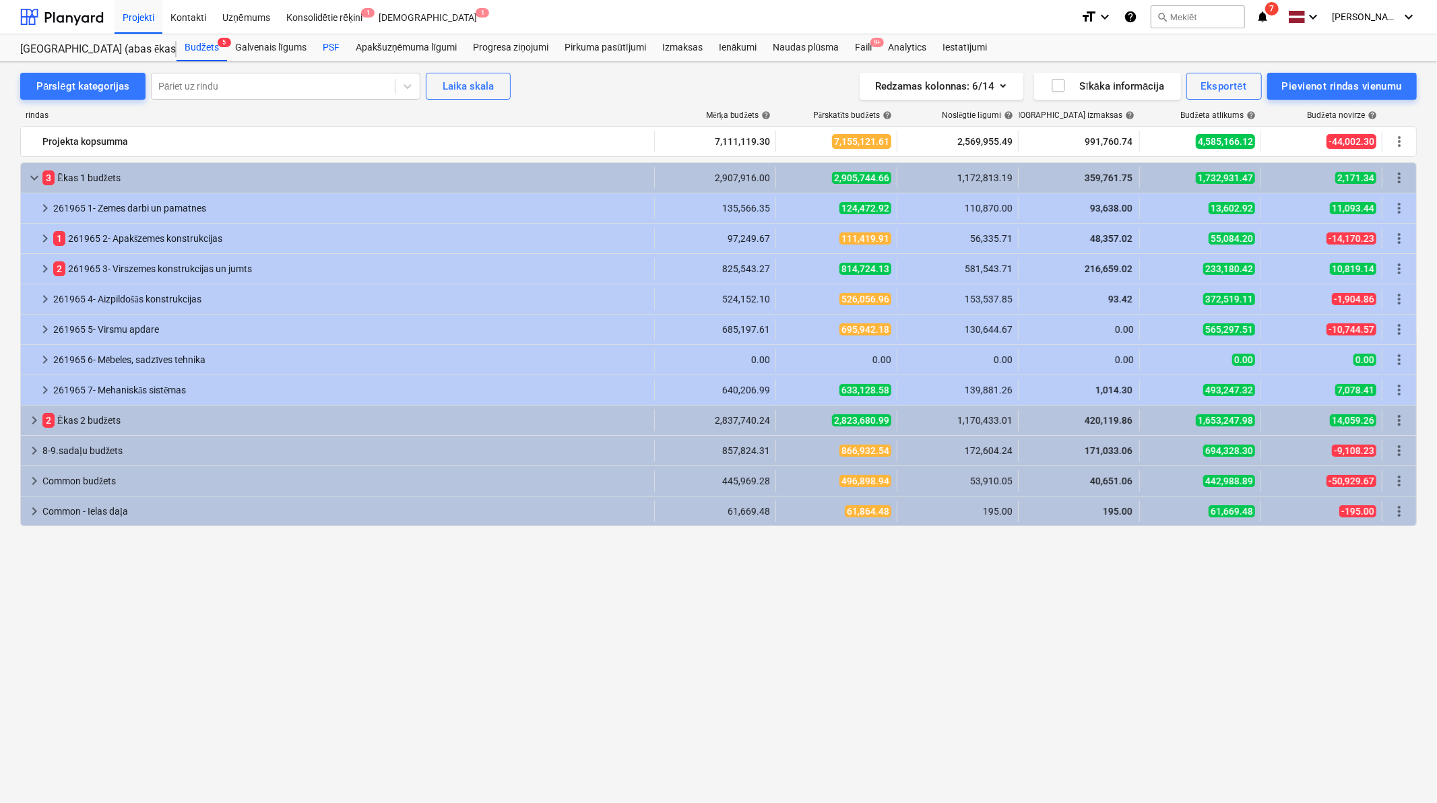
click at [321, 42] on div "PSF" at bounding box center [331, 47] width 33 height 27
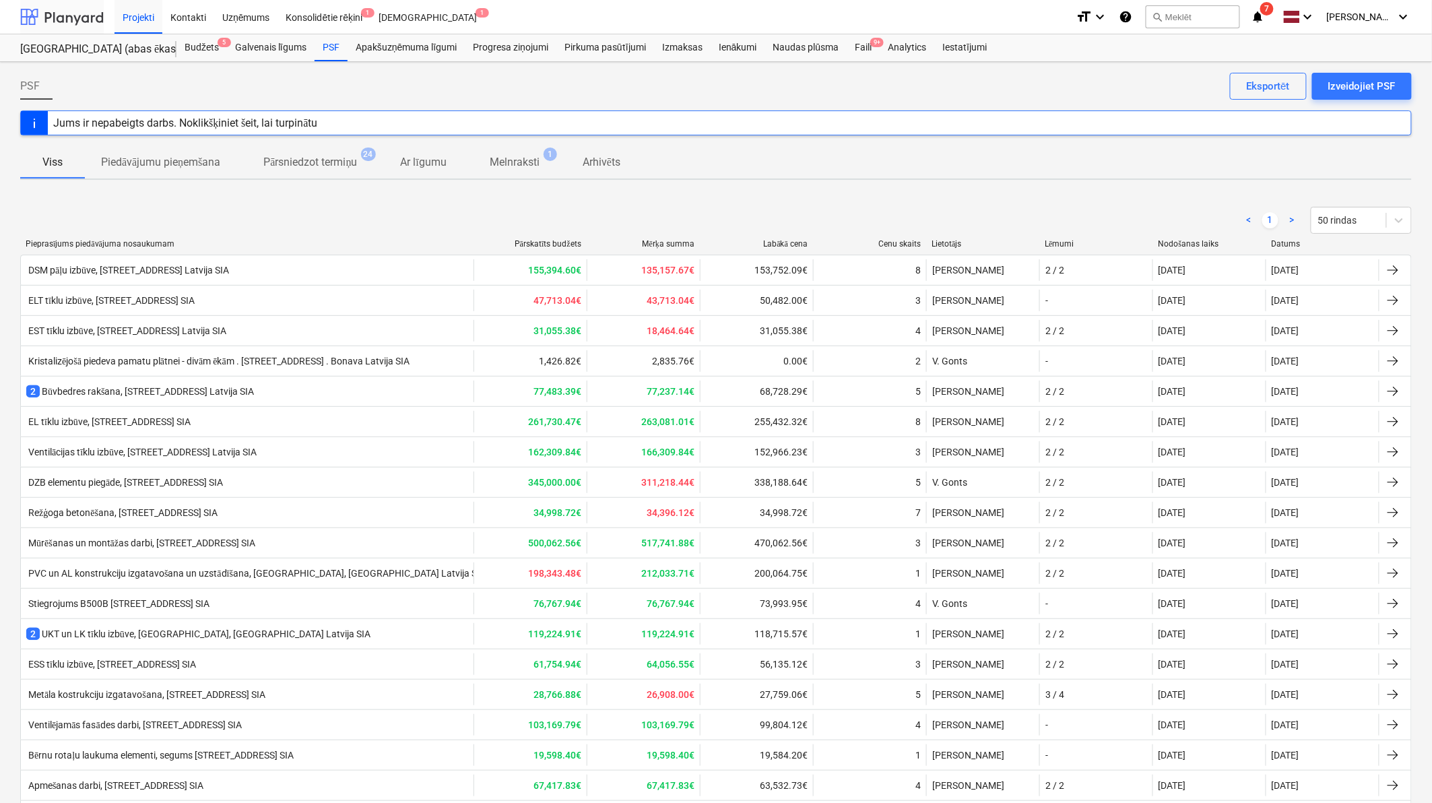
click at [80, 24] on div at bounding box center [62, 17] width 84 height 34
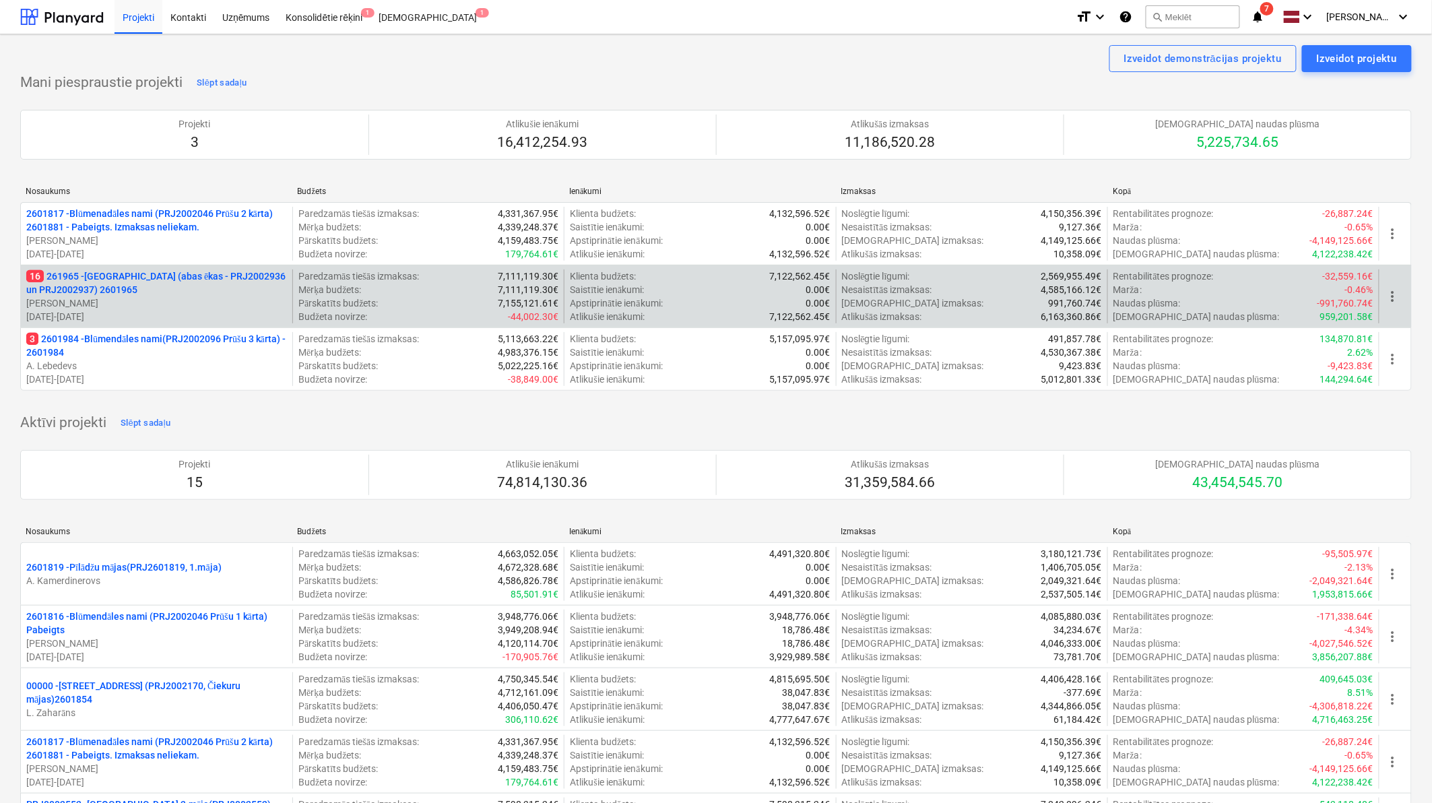
click at [108, 274] on p "16 261965 - [GEOGRAPHIC_DATA] (abas ēkas - PRJ2002936 un PRJ2002937) 2601965" at bounding box center [156, 283] width 261 height 27
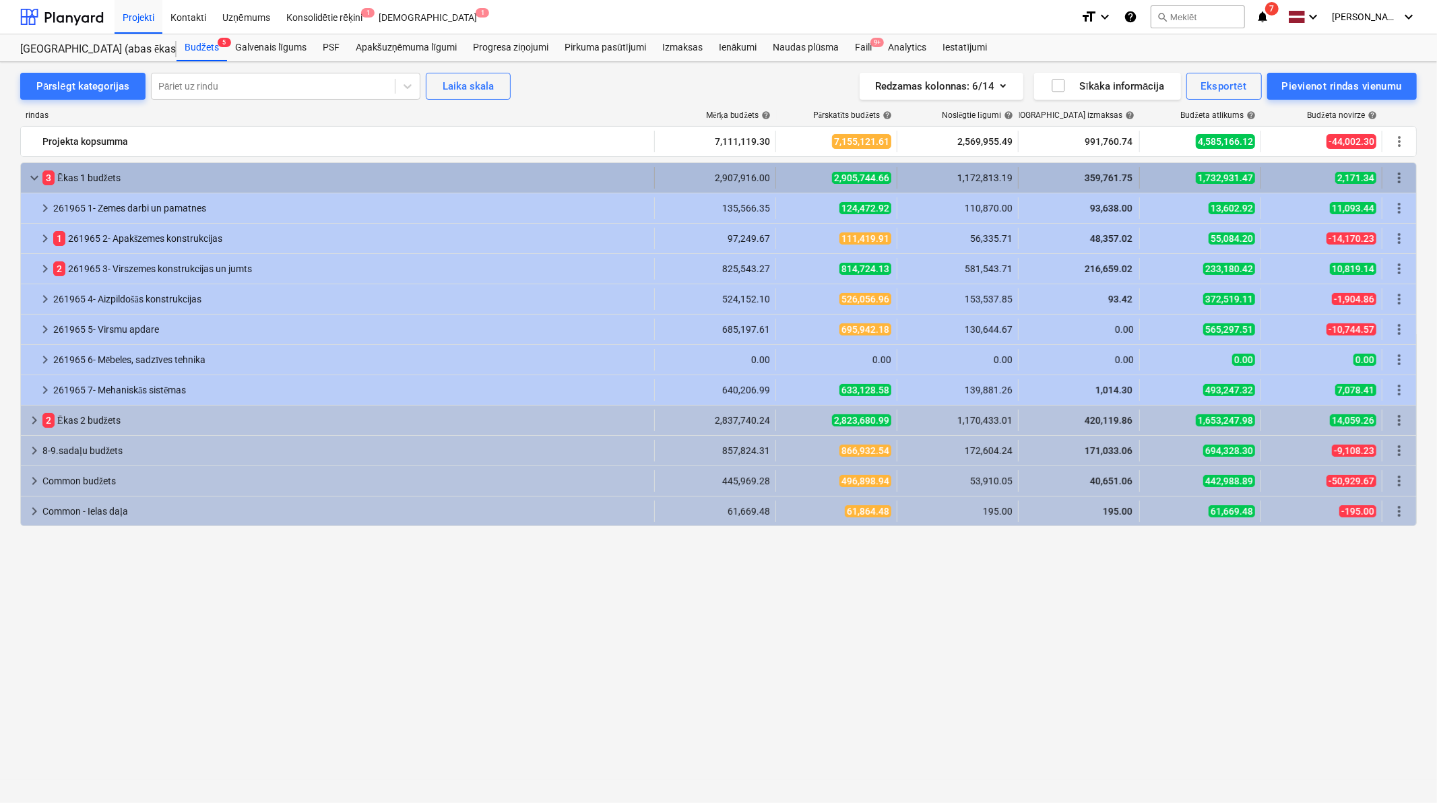
click at [34, 179] on span "keyboard_arrow_down" at bounding box center [34, 178] width 16 height 16
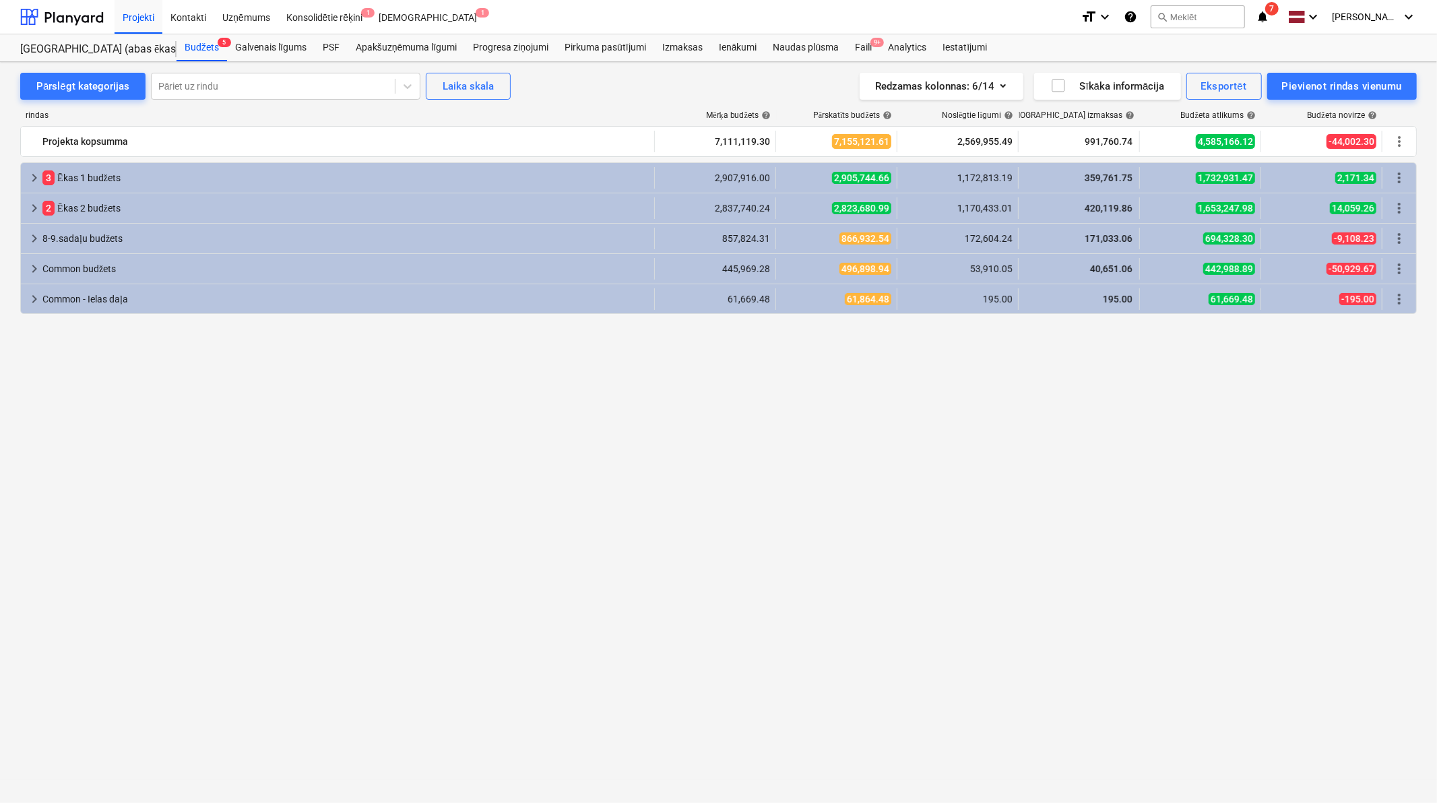
click at [34, 179] on span "keyboard_arrow_right" at bounding box center [34, 178] width 16 height 16
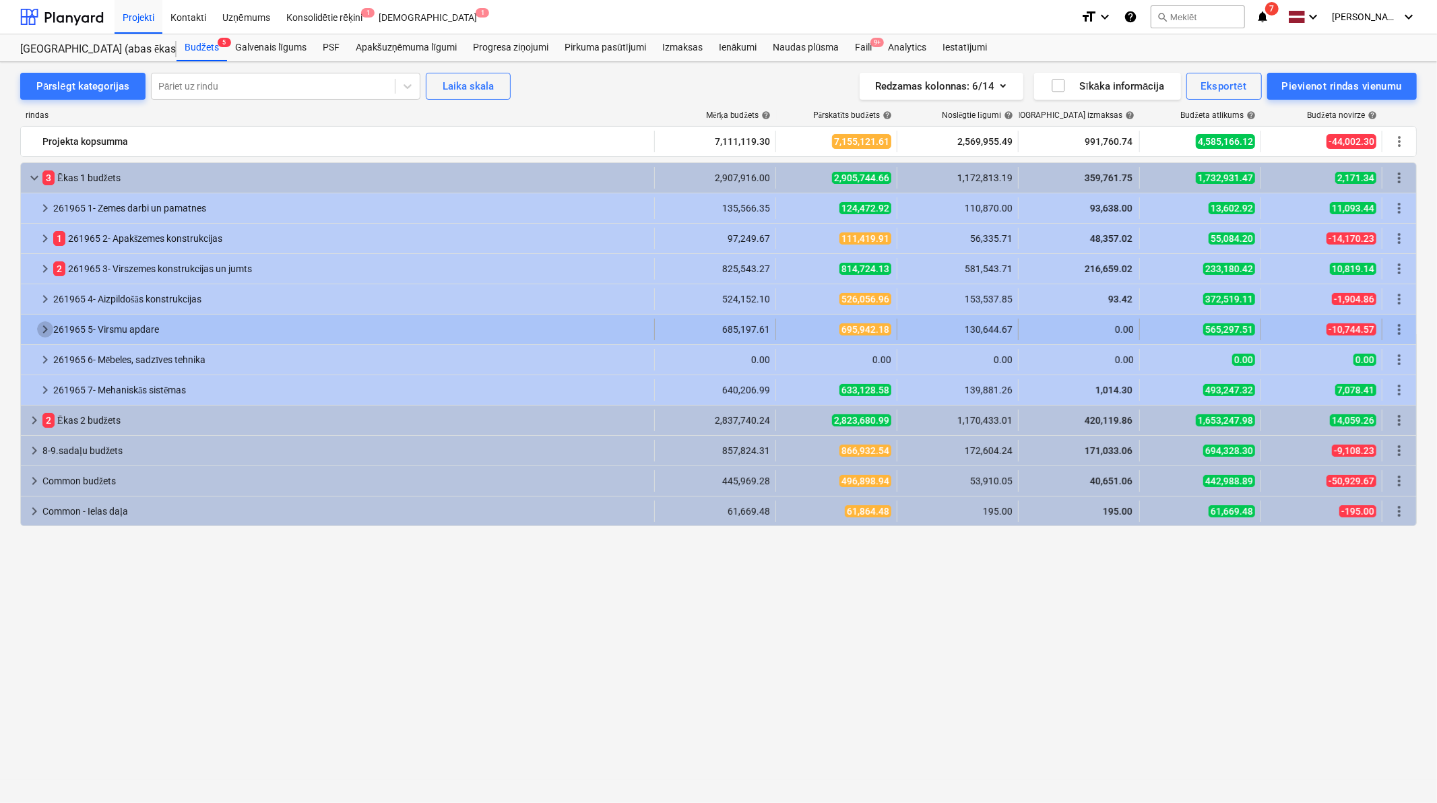
click at [48, 331] on span "keyboard_arrow_right" at bounding box center [45, 329] width 16 height 16
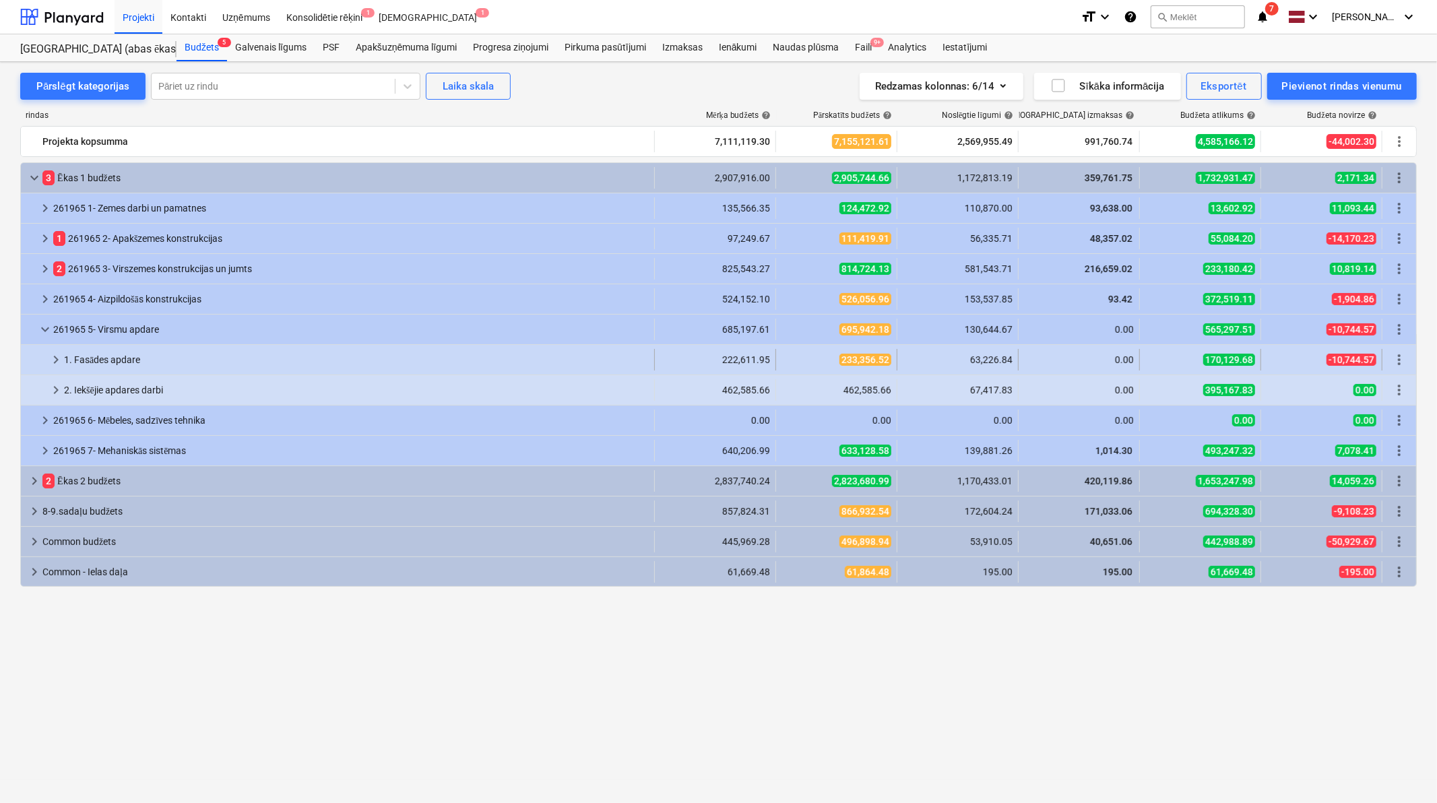
click at [54, 358] on span "keyboard_arrow_right" at bounding box center [56, 360] width 16 height 16
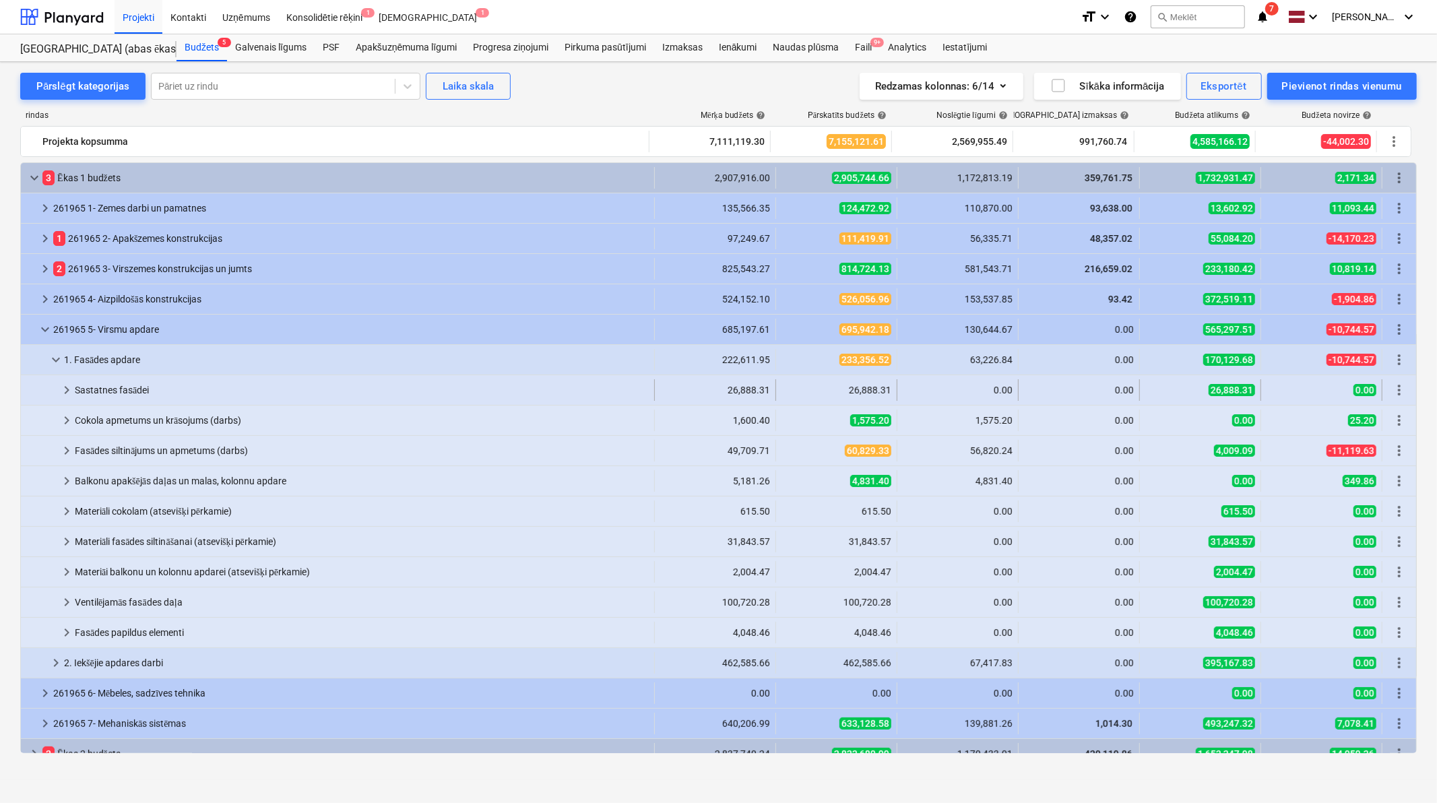
click at [68, 387] on span "keyboard_arrow_right" at bounding box center [67, 390] width 16 height 16
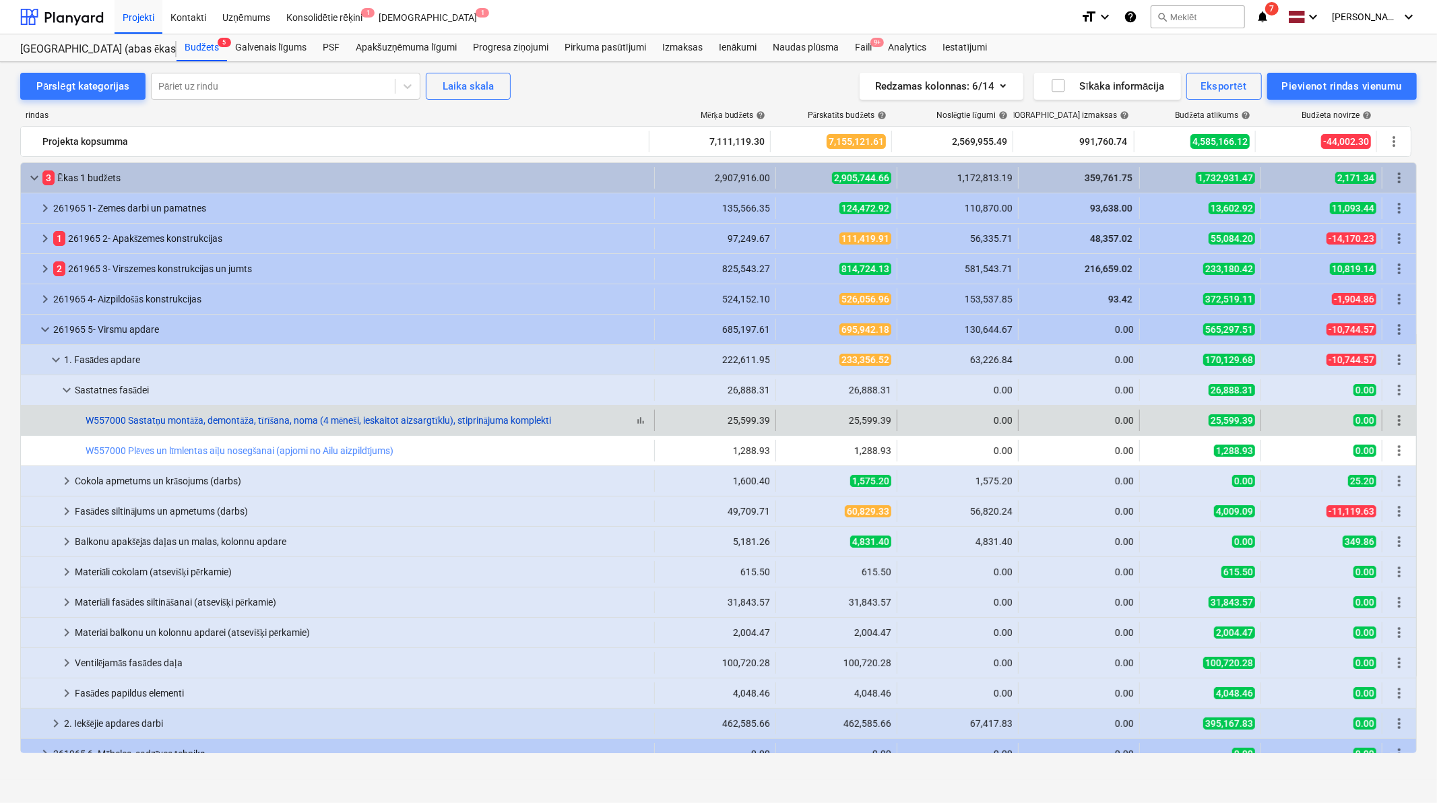
click at [123, 418] on link "W557000 Sastatņu montāža, demontāža, tīrīšana, noma (4 mēneši, ieskaitot aizsar…" at bounding box center [319, 420] width 466 height 11
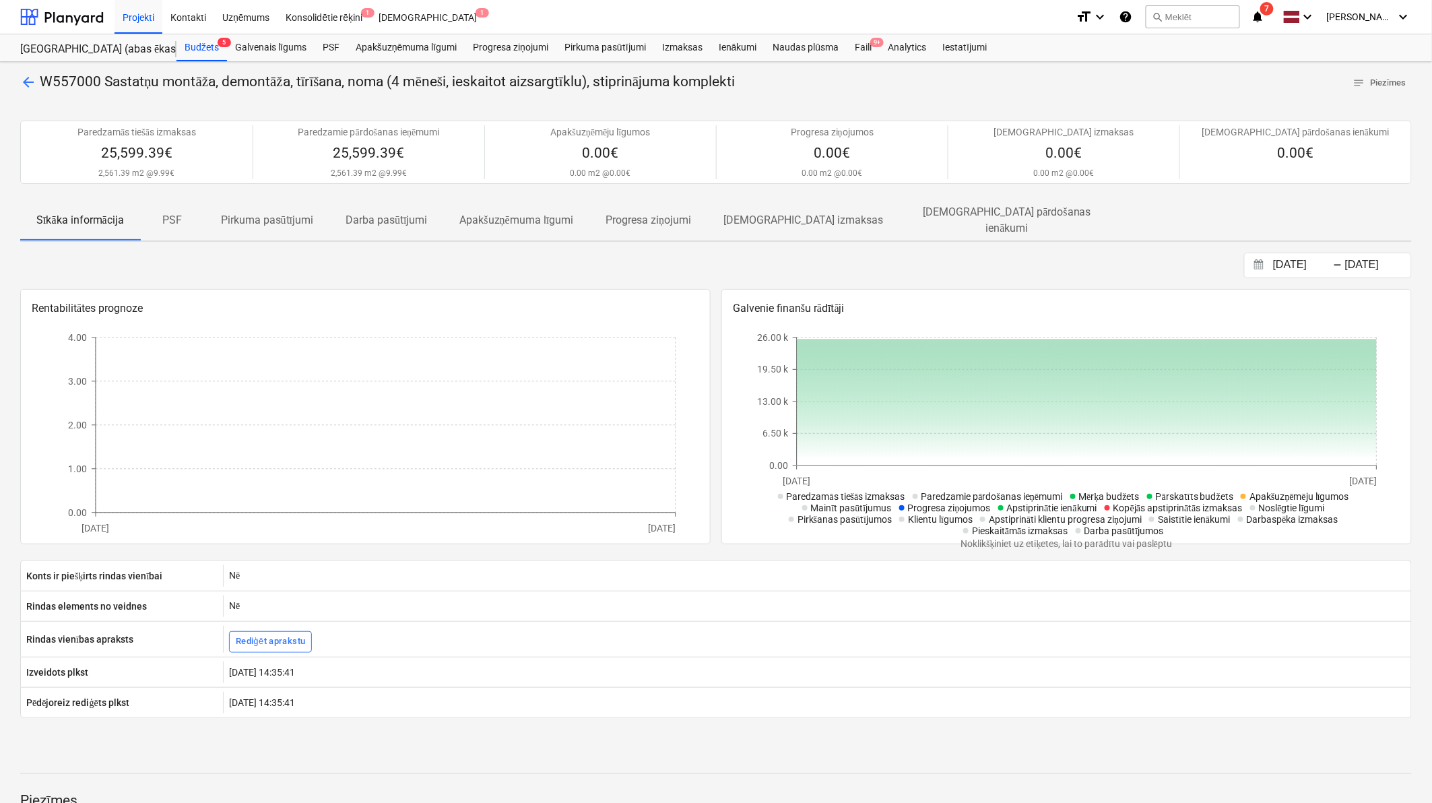
click at [28, 83] on span "arrow_back" at bounding box center [28, 82] width 16 height 16
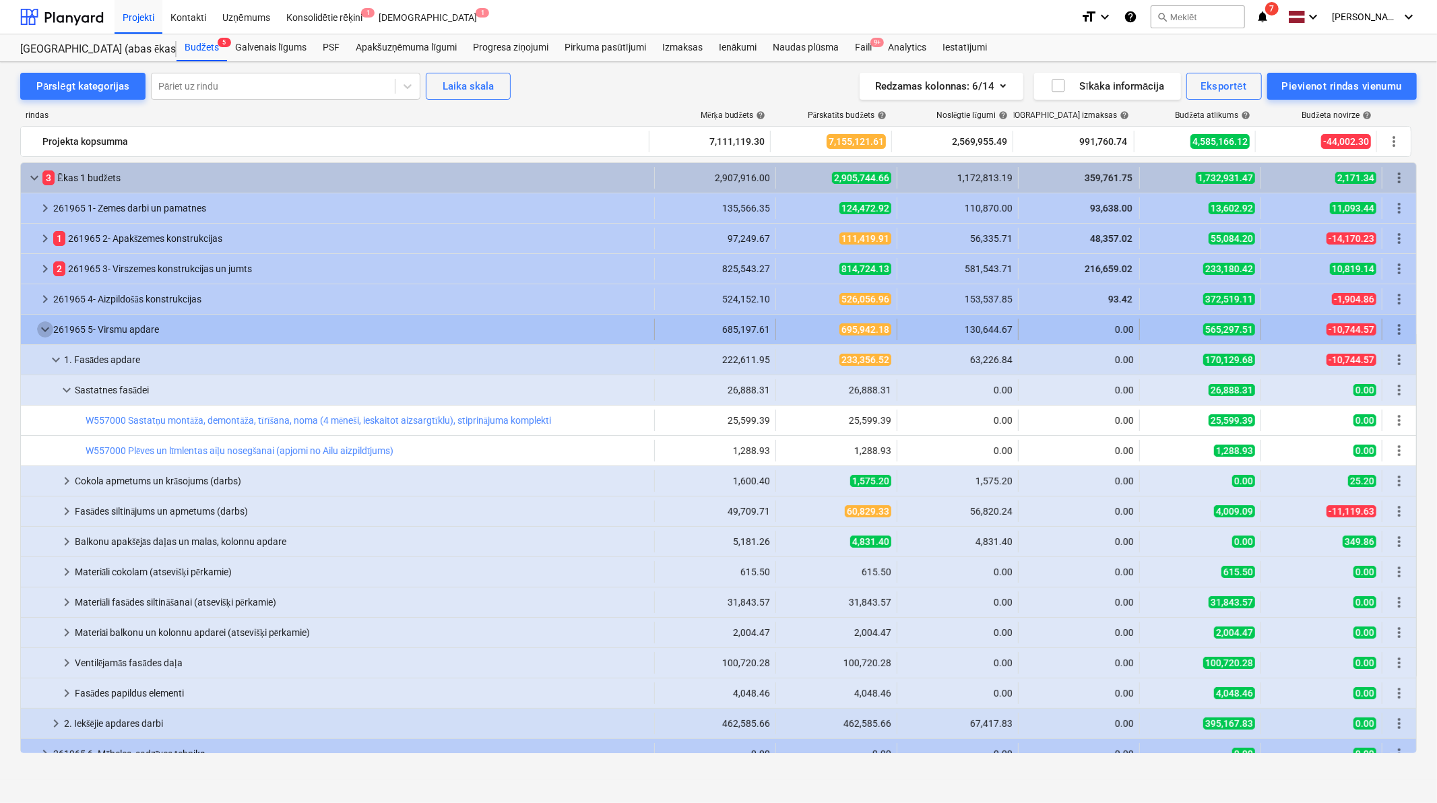
click at [44, 325] on span "keyboard_arrow_down" at bounding box center [45, 329] width 16 height 16
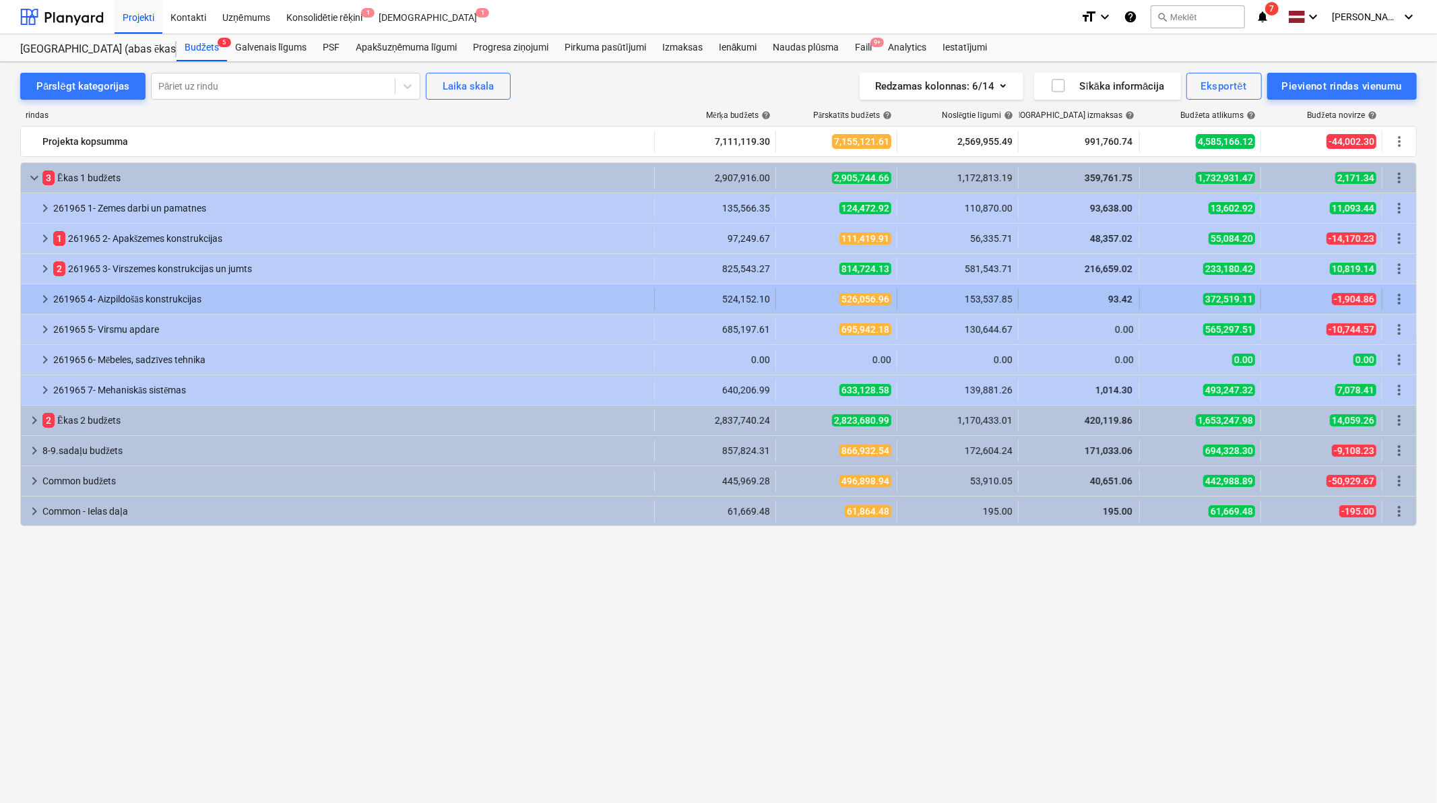
click at [44, 298] on span "keyboard_arrow_right" at bounding box center [45, 299] width 16 height 16
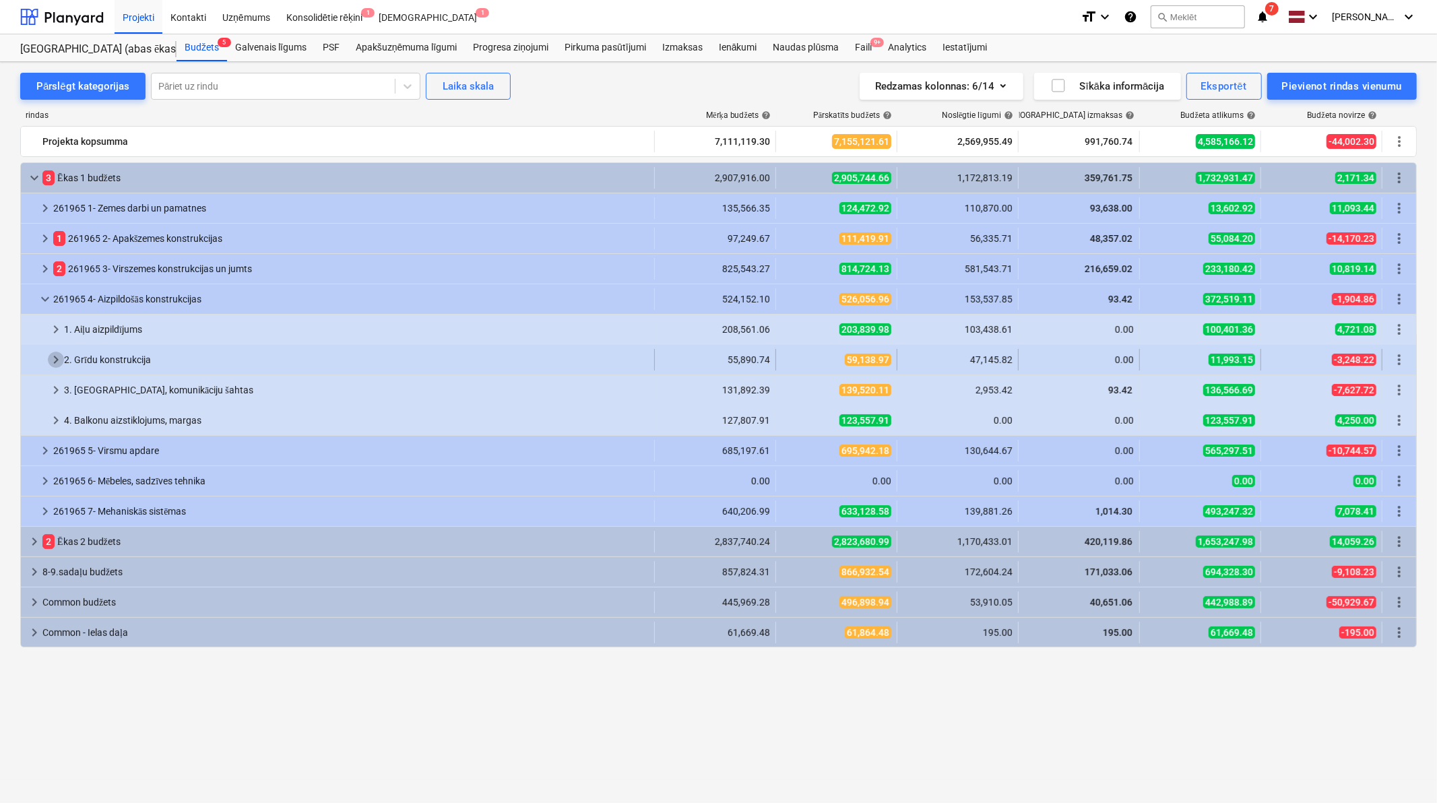
click at [49, 362] on span "keyboard_arrow_right" at bounding box center [56, 360] width 16 height 16
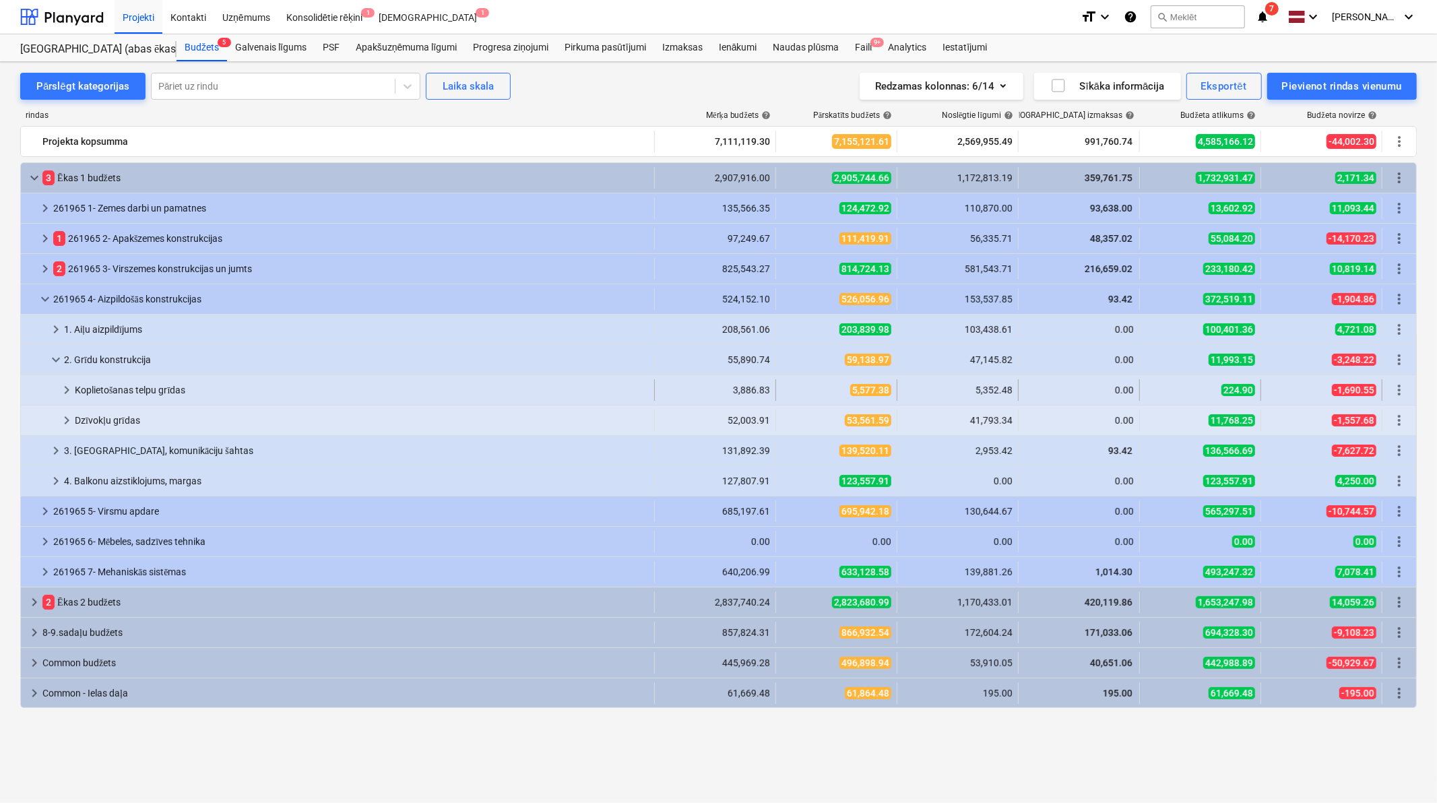
click at [65, 389] on span "keyboard_arrow_right" at bounding box center [67, 390] width 16 height 16
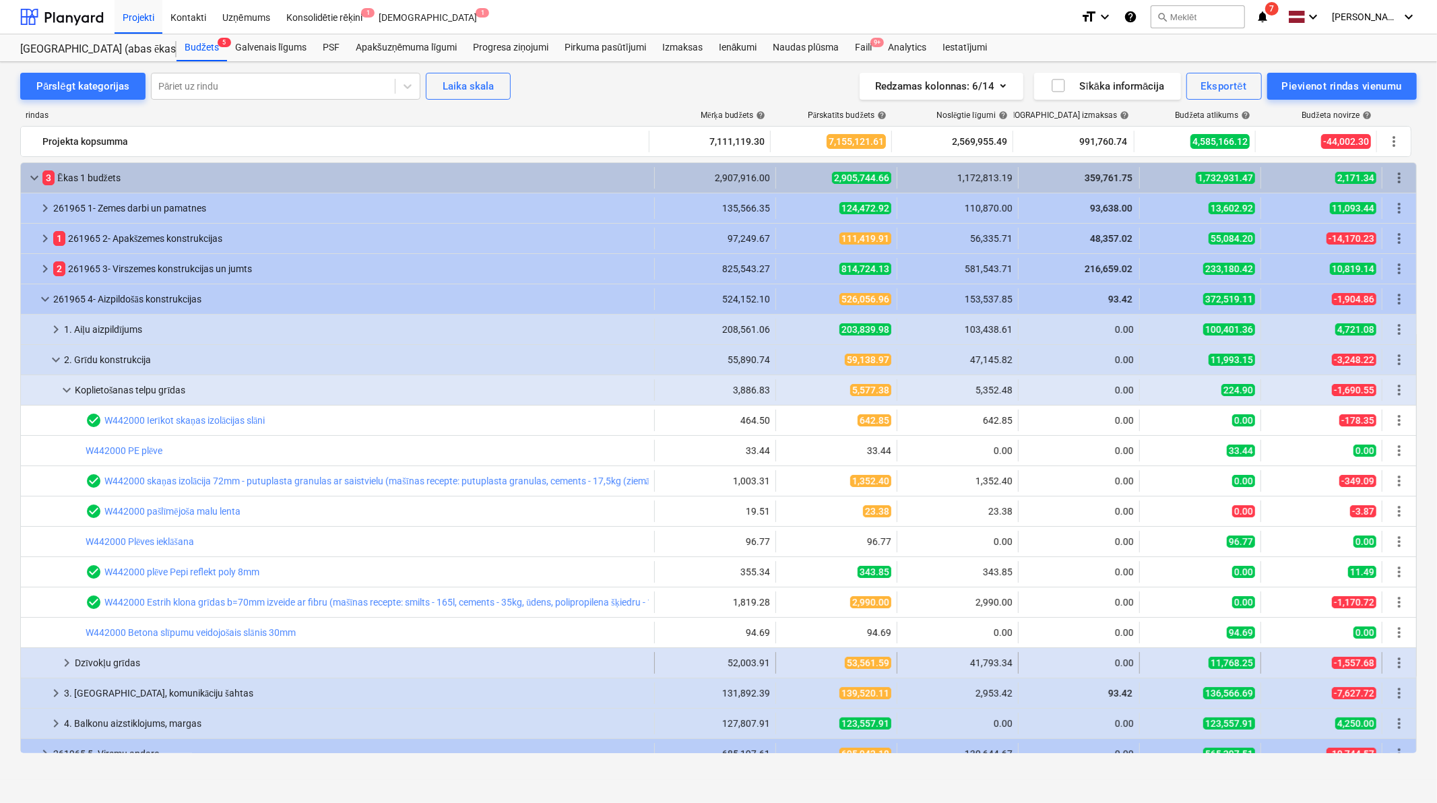
click at [61, 662] on span "keyboard_arrow_right" at bounding box center [67, 663] width 16 height 16
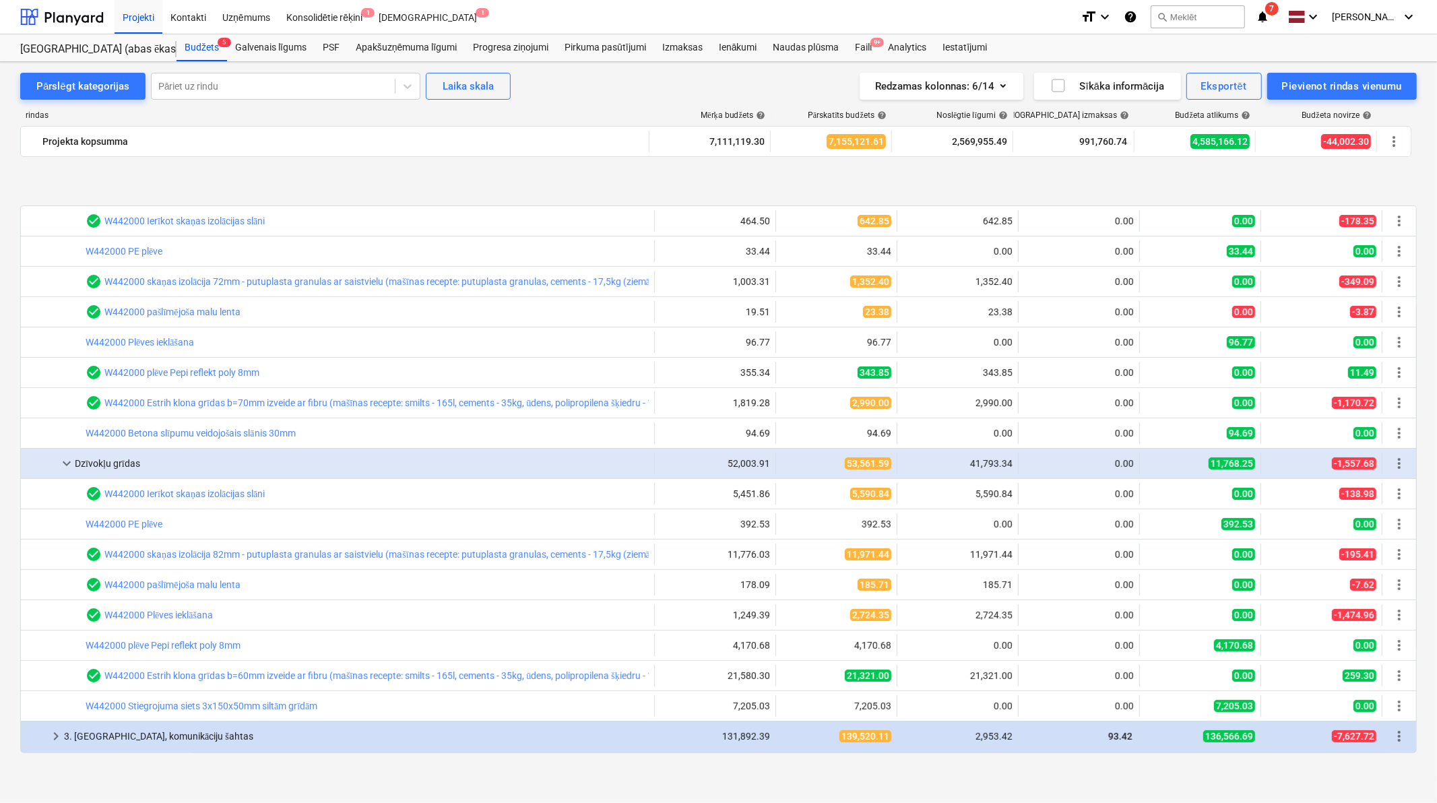
scroll to position [299, 0]
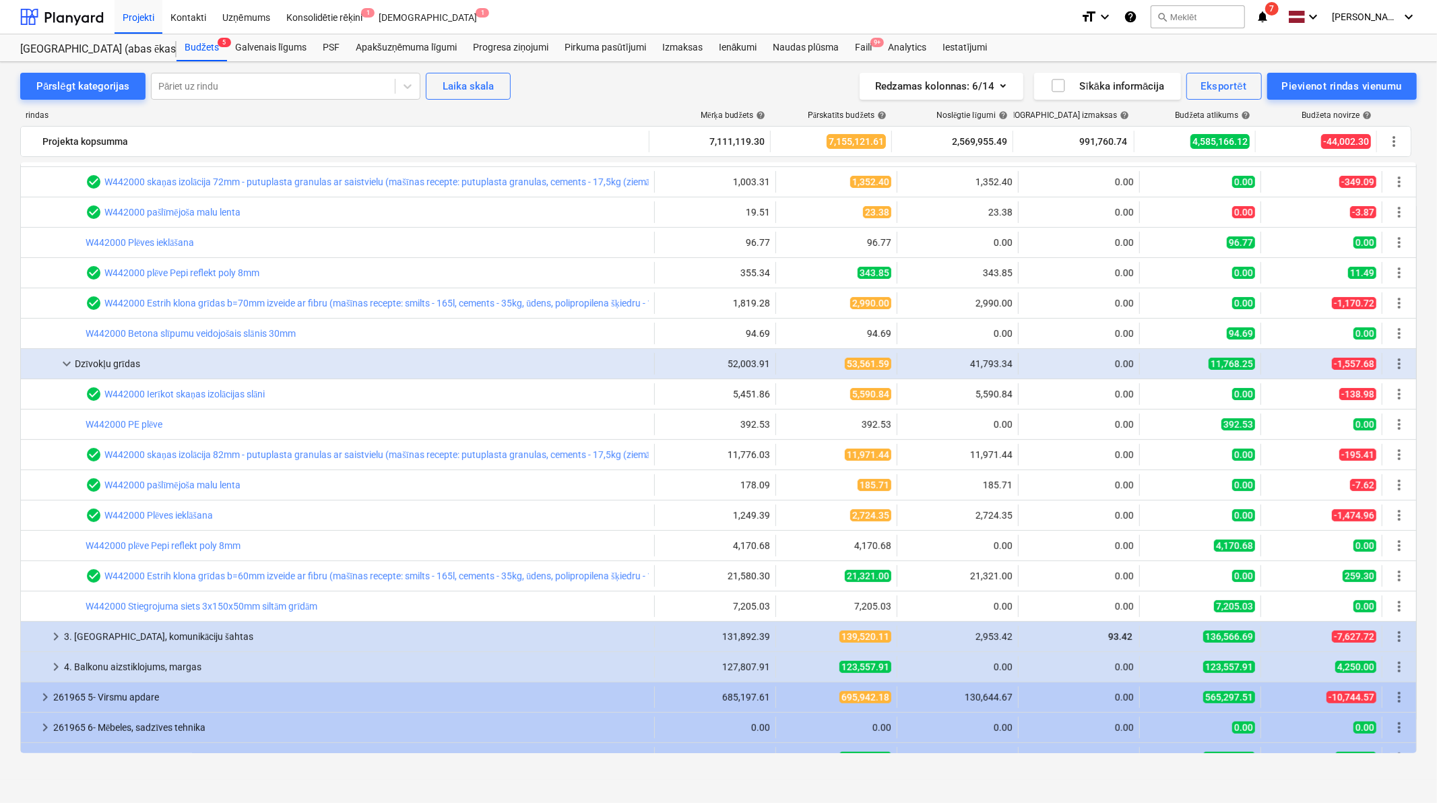
click at [61, 662] on span "keyboard_arrow_right" at bounding box center [56, 667] width 16 height 16
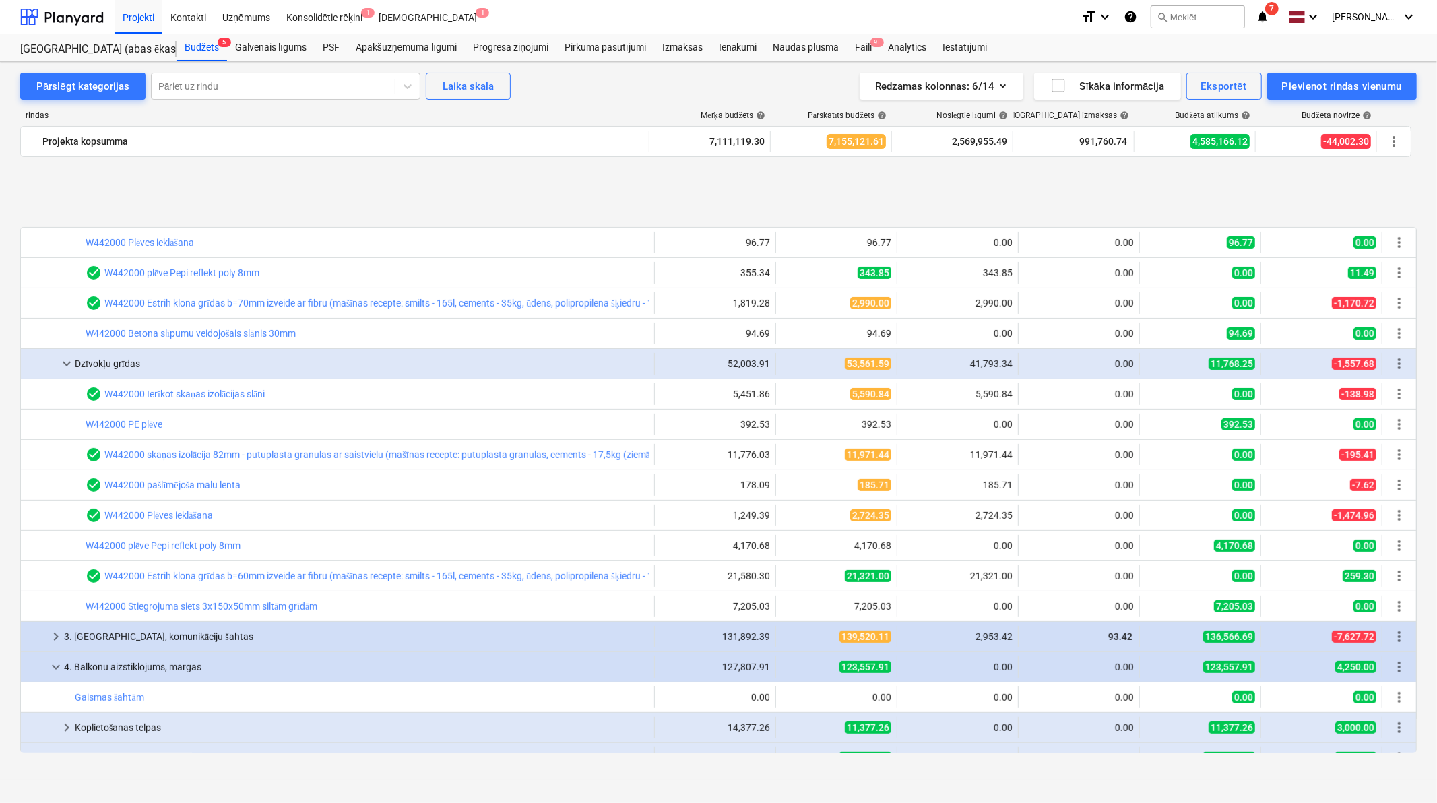
scroll to position [399, 0]
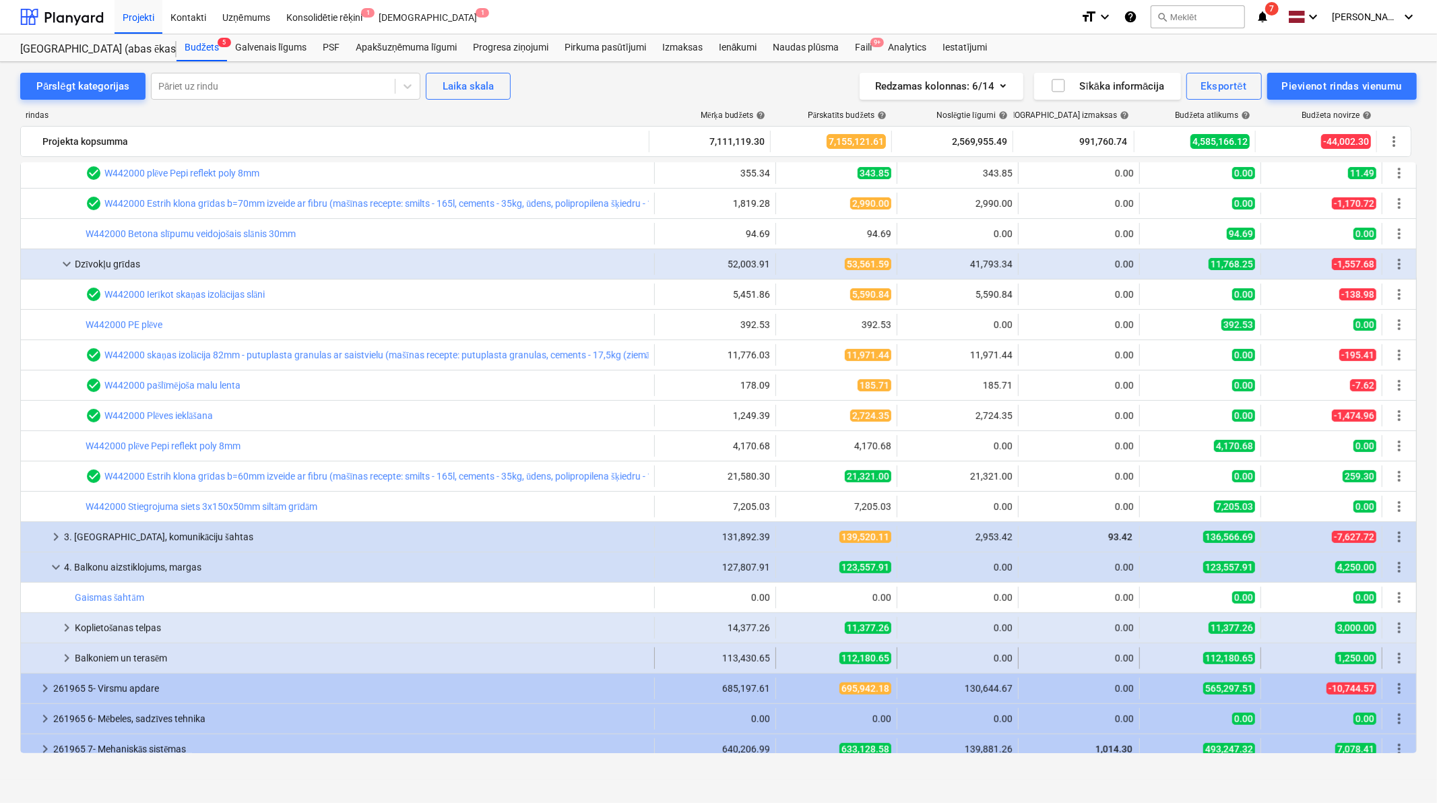
click at [59, 656] on span "keyboard_arrow_right" at bounding box center [67, 658] width 16 height 16
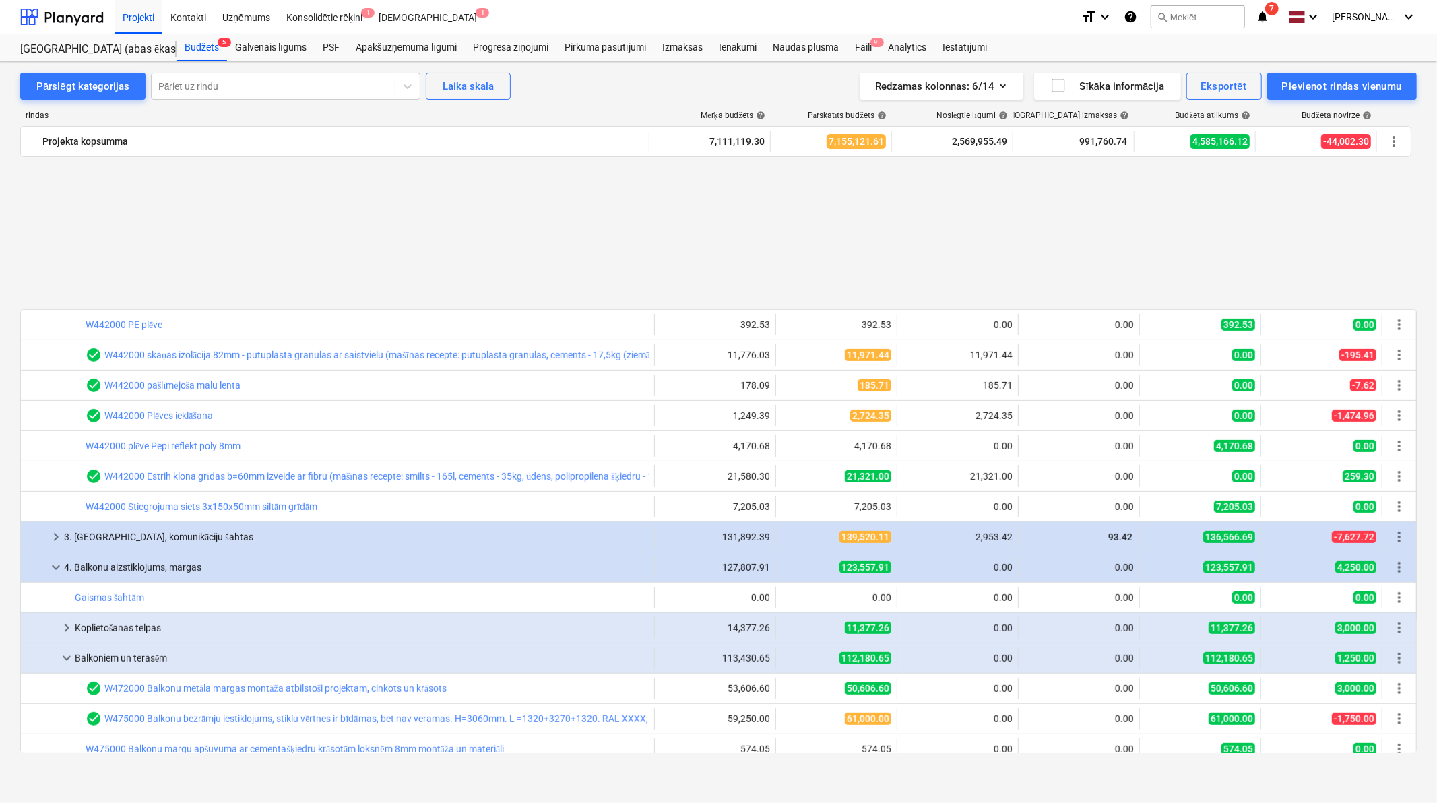
scroll to position [598, 0]
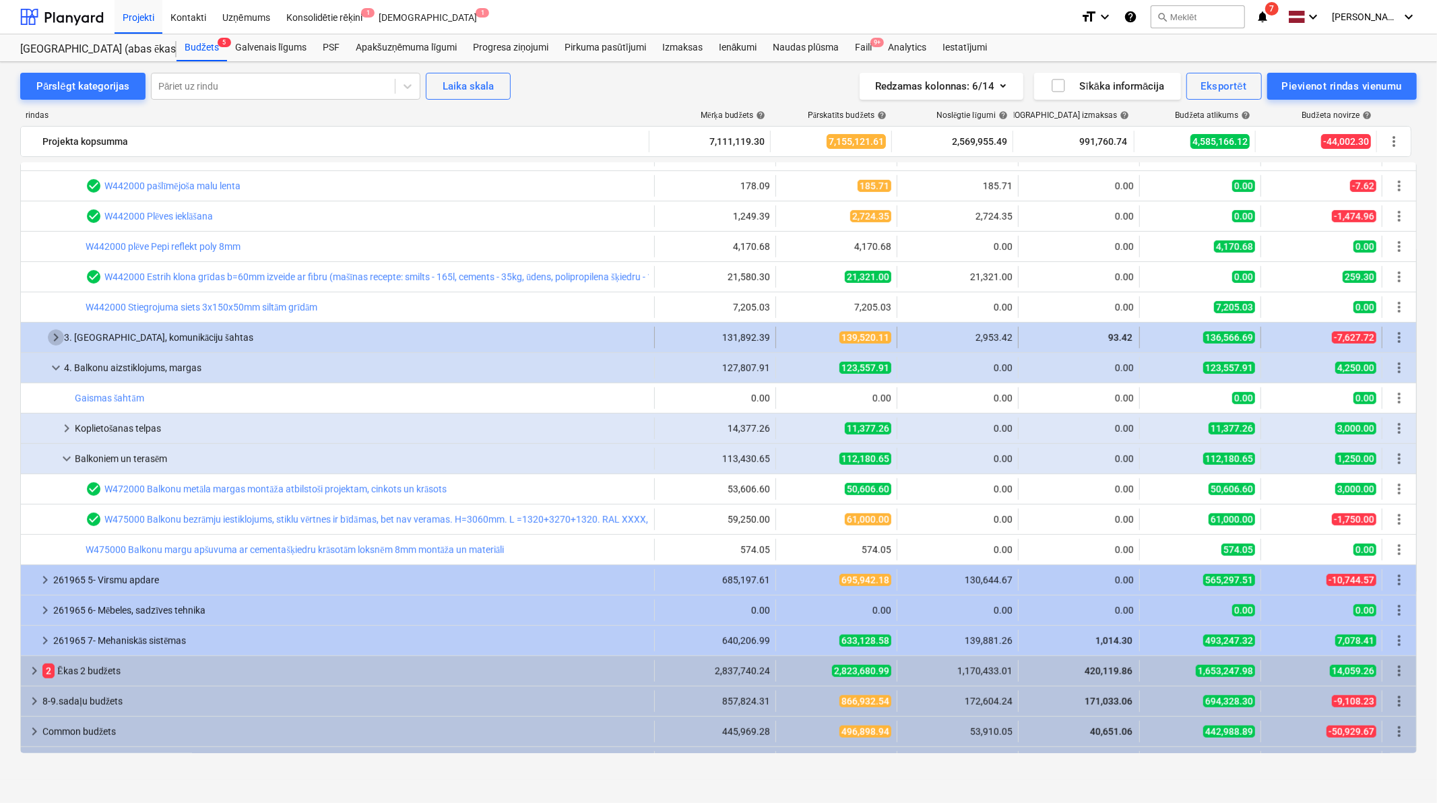
click at [54, 335] on span "keyboard_arrow_right" at bounding box center [56, 337] width 16 height 16
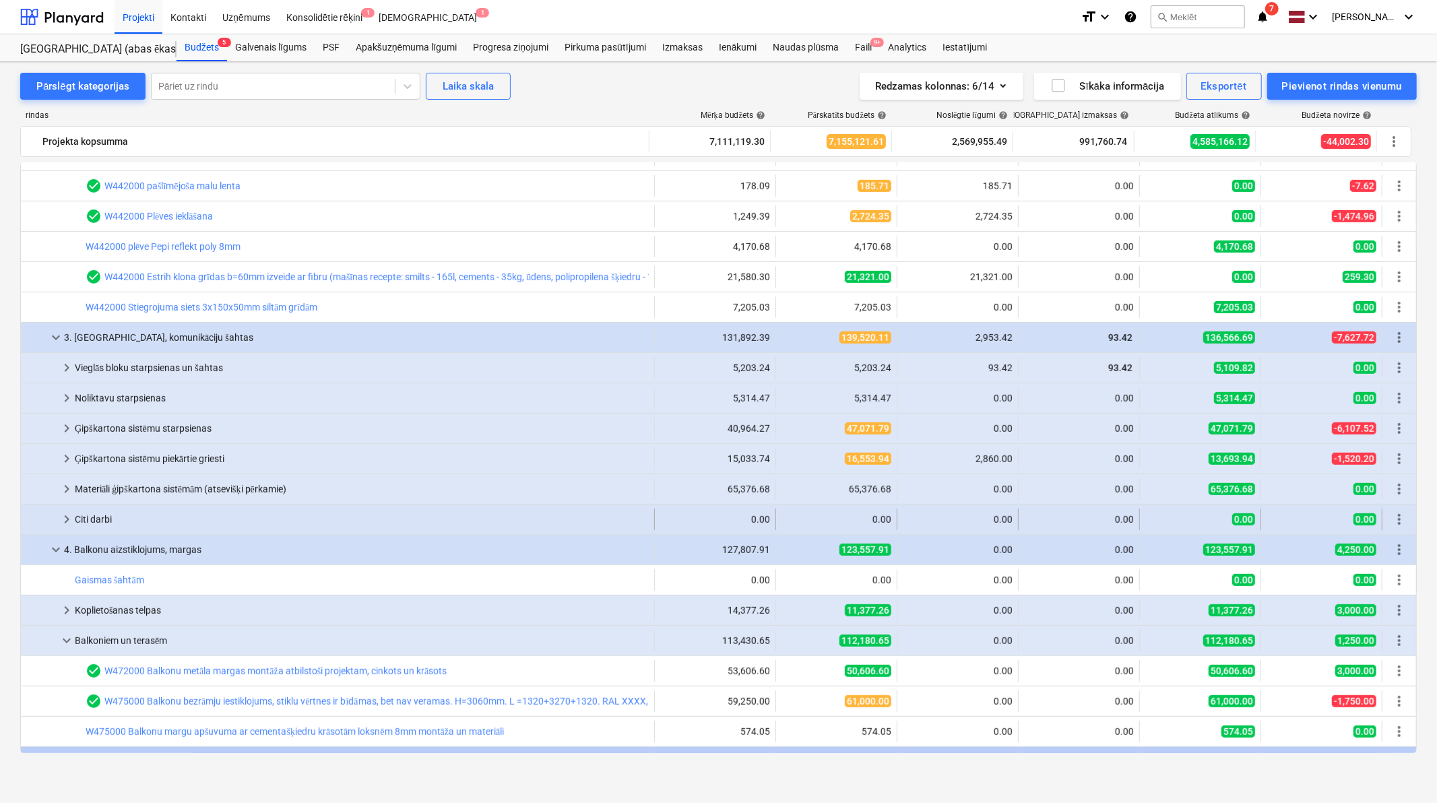
click at [67, 515] on span "keyboard_arrow_right" at bounding box center [67, 519] width 16 height 16
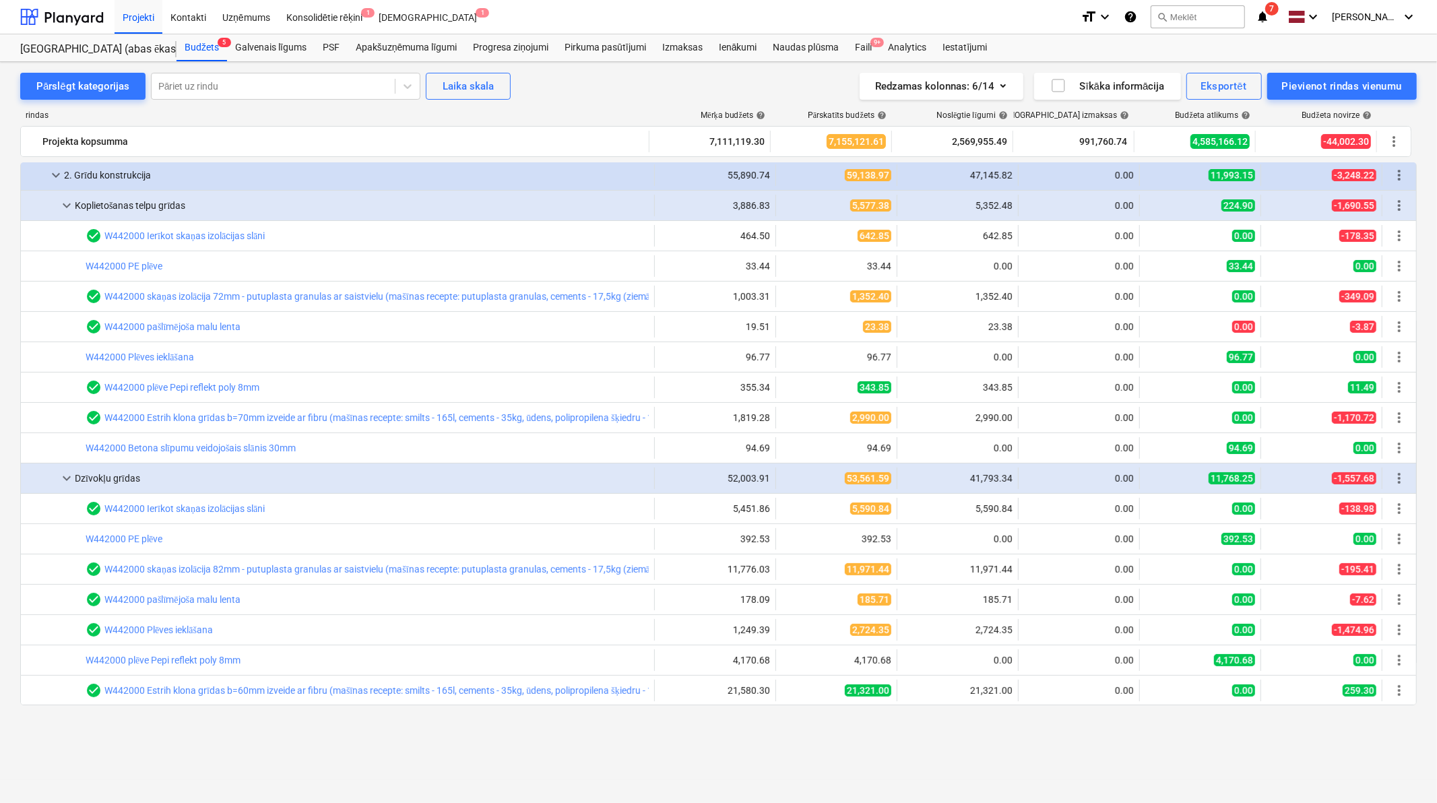
scroll to position [99, 0]
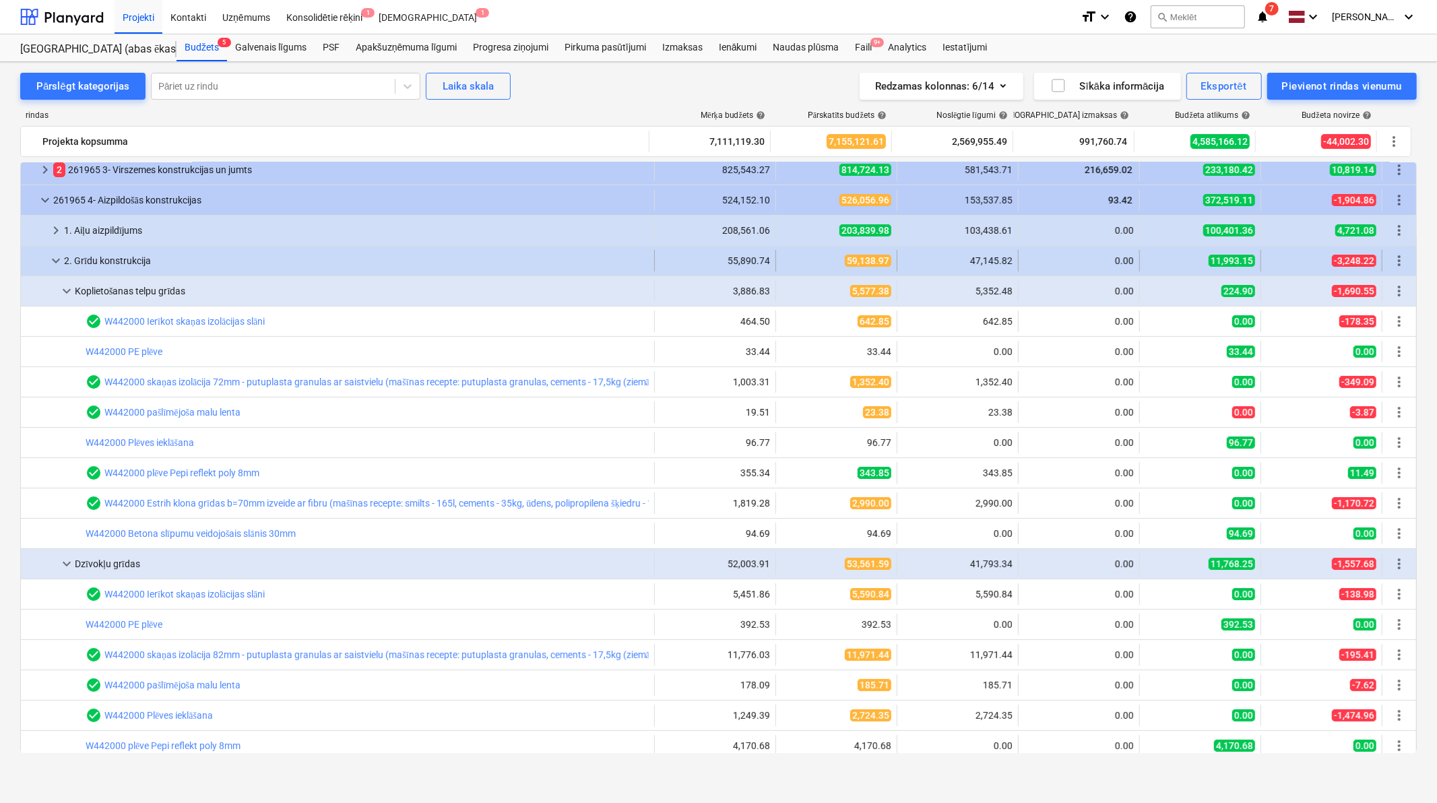
click at [57, 263] on span "keyboard_arrow_down" at bounding box center [56, 261] width 16 height 16
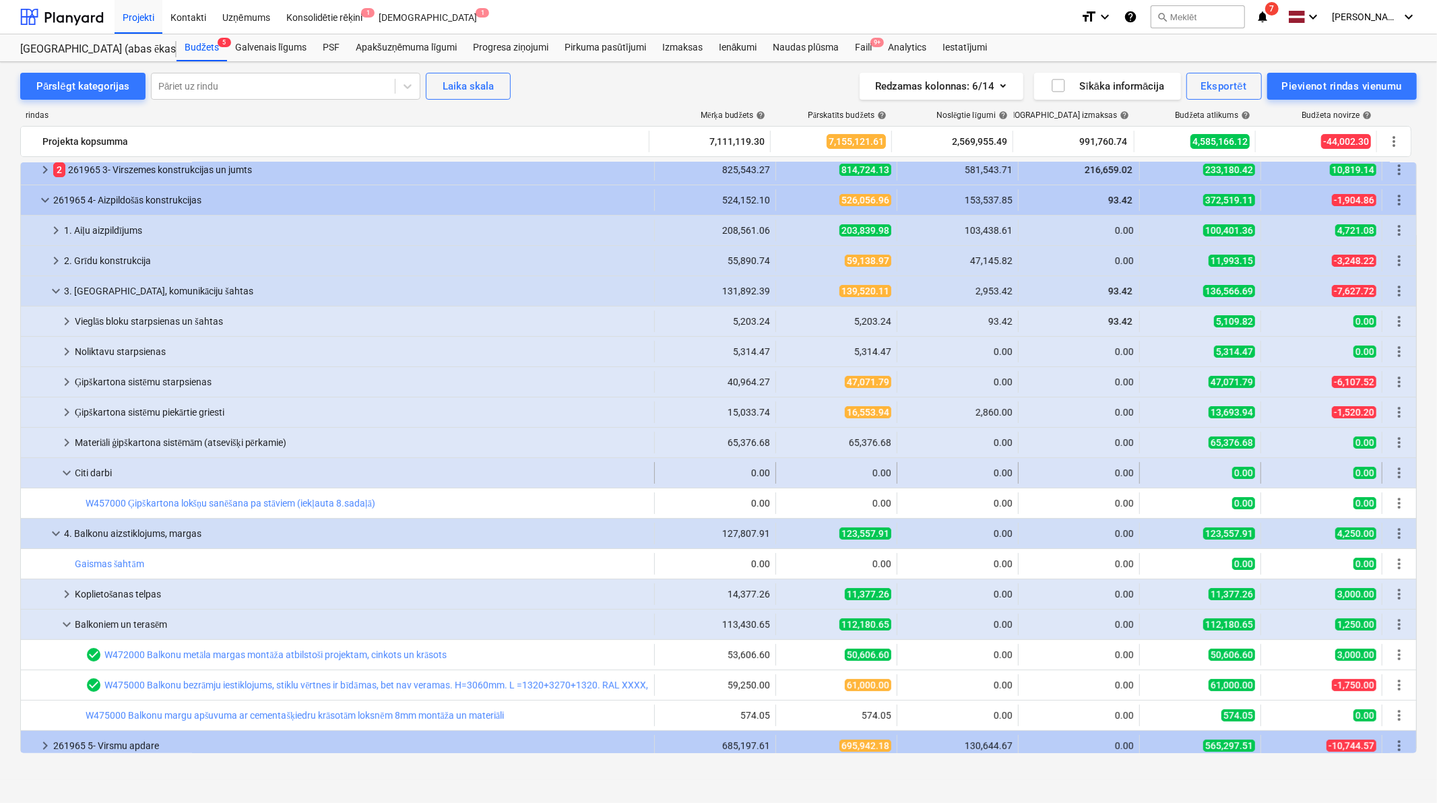
click at [62, 468] on span "keyboard_arrow_down" at bounding box center [67, 473] width 16 height 16
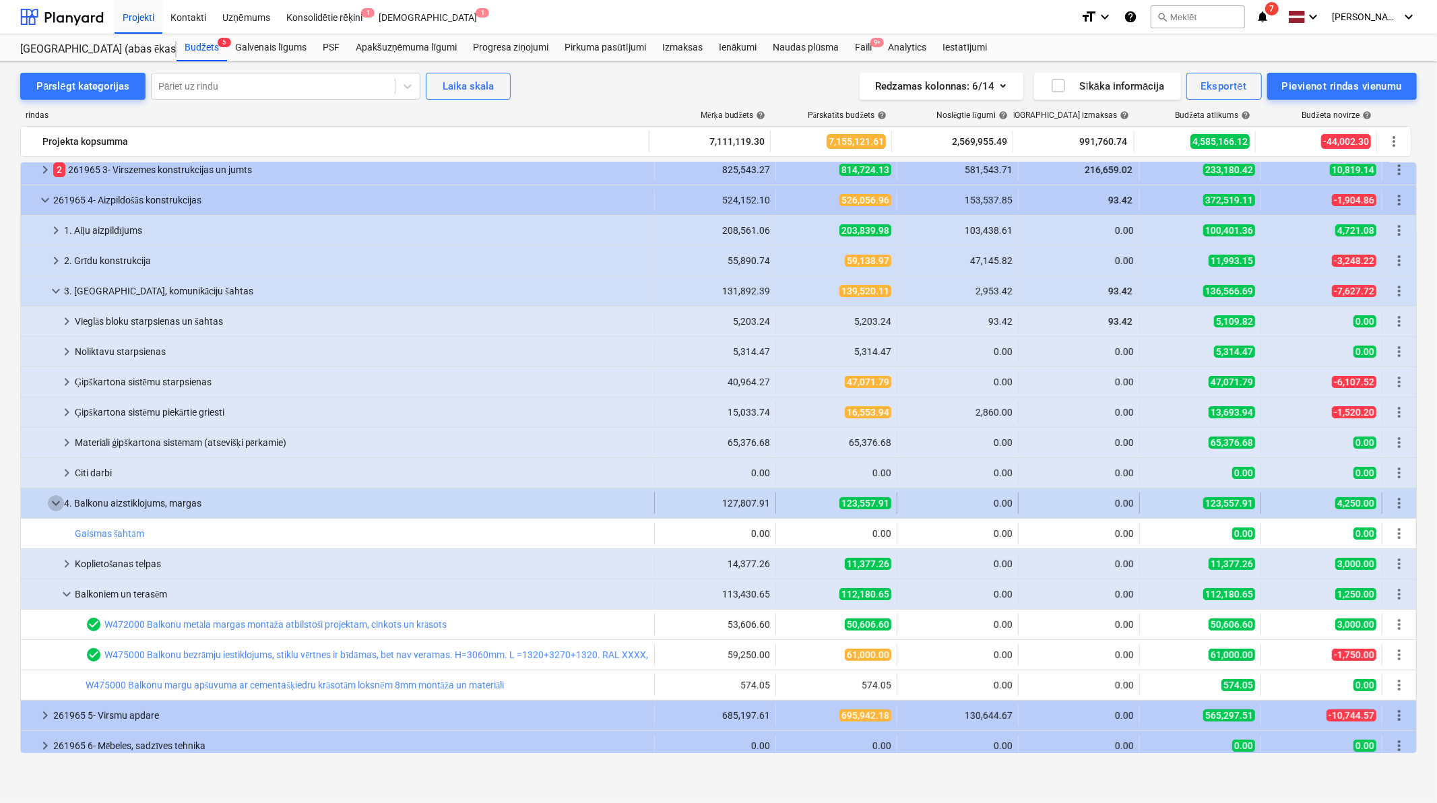
click at [56, 495] on span "keyboard_arrow_down" at bounding box center [56, 503] width 16 height 16
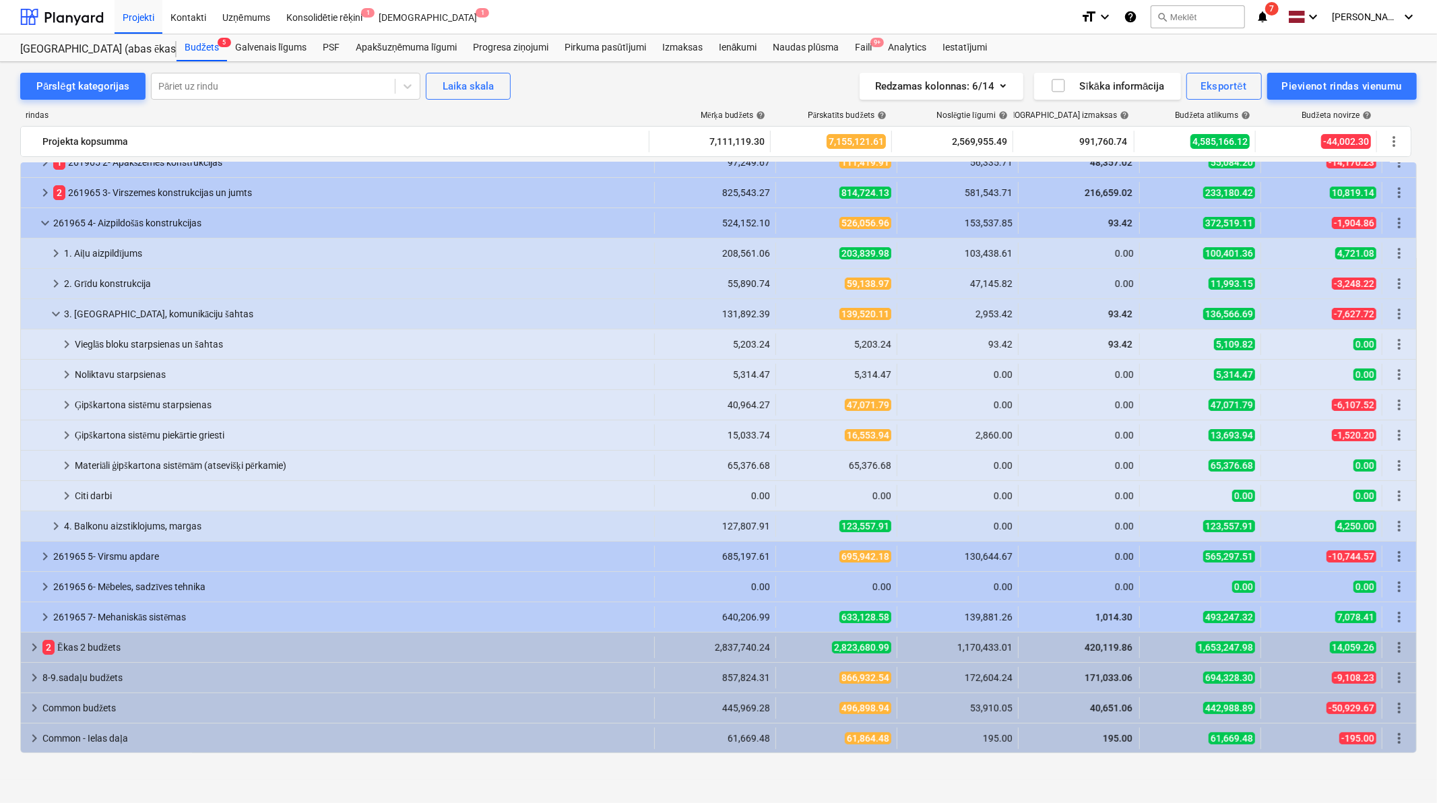
scroll to position [76, 0]
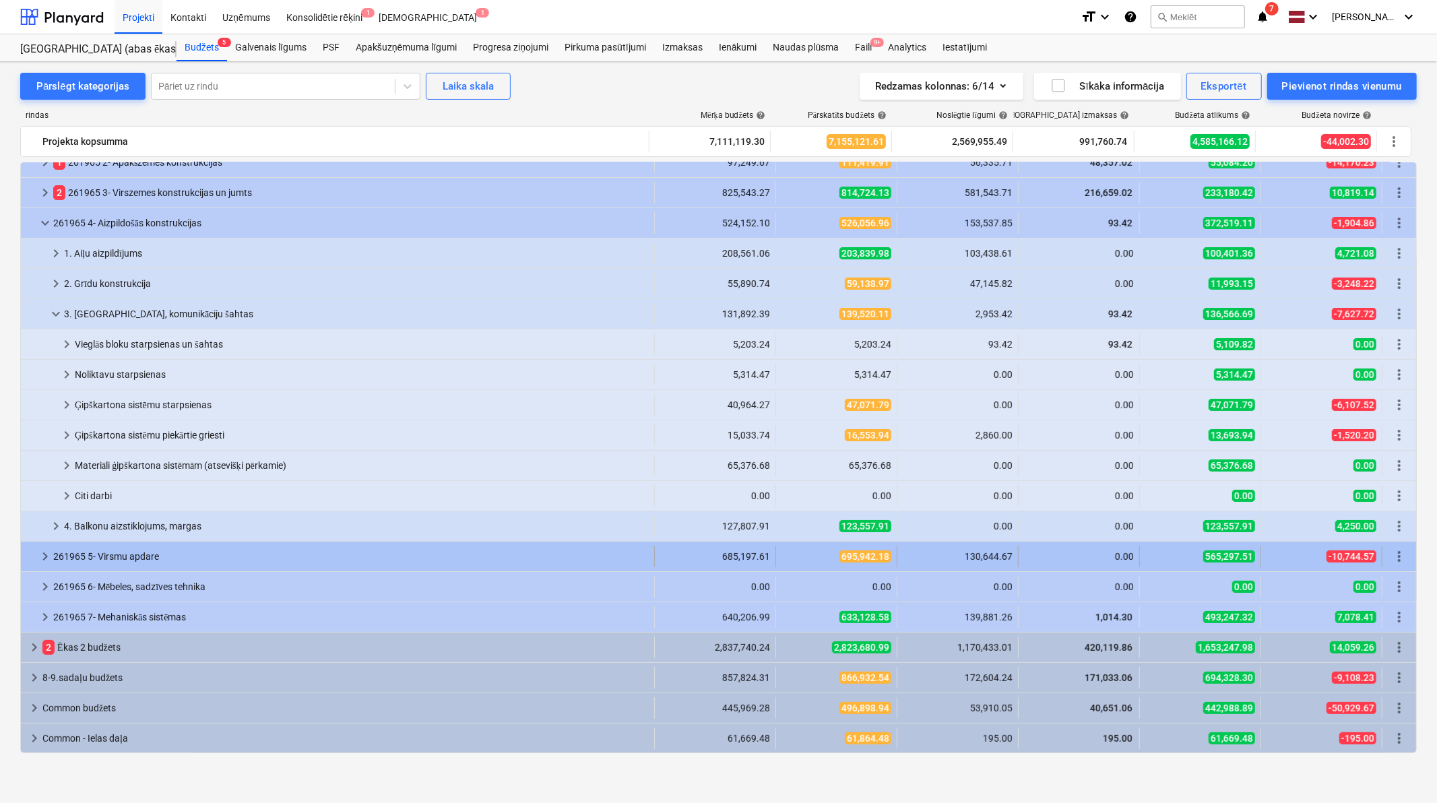
click at [39, 556] on span "keyboard_arrow_right" at bounding box center [45, 556] width 16 height 16
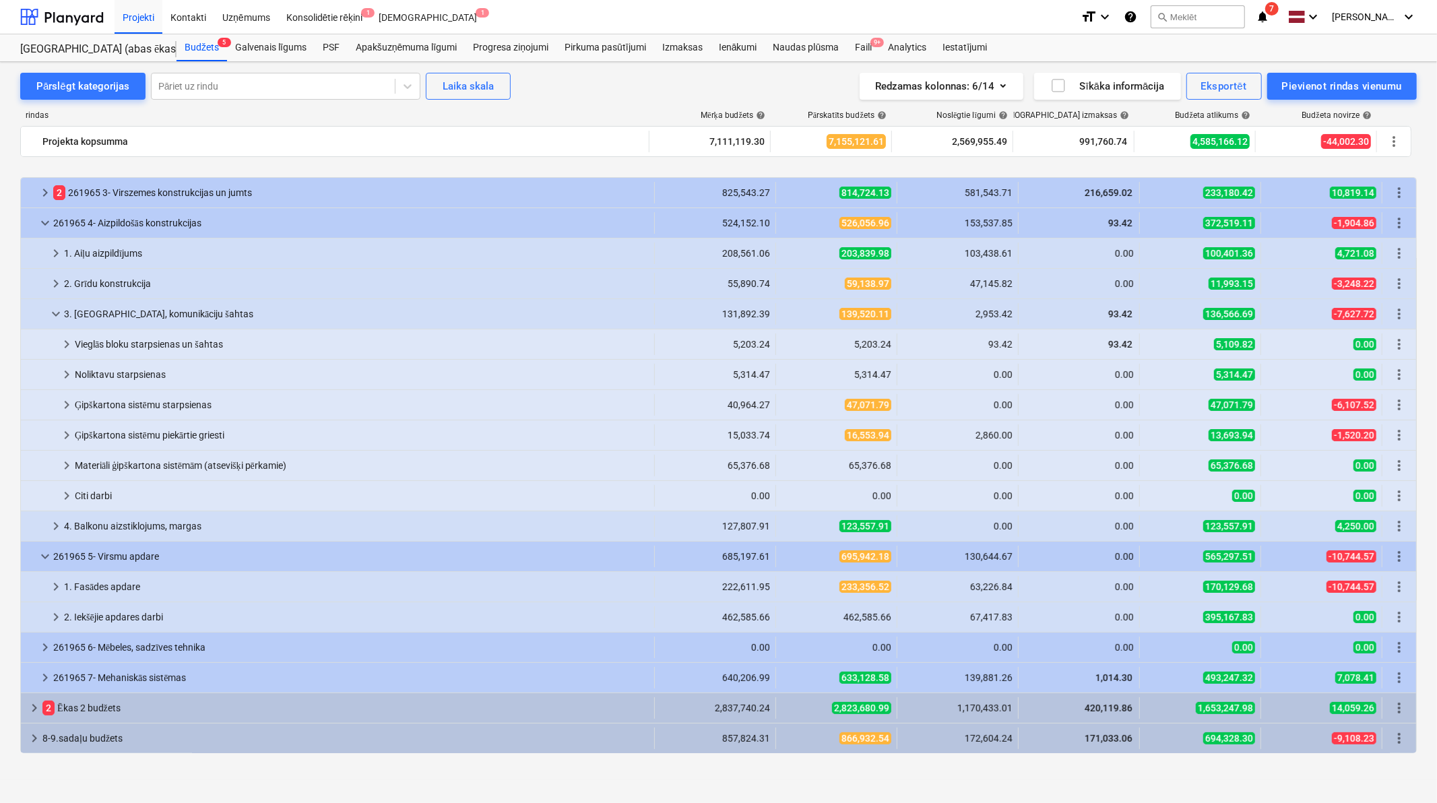
scroll to position [137, 0]
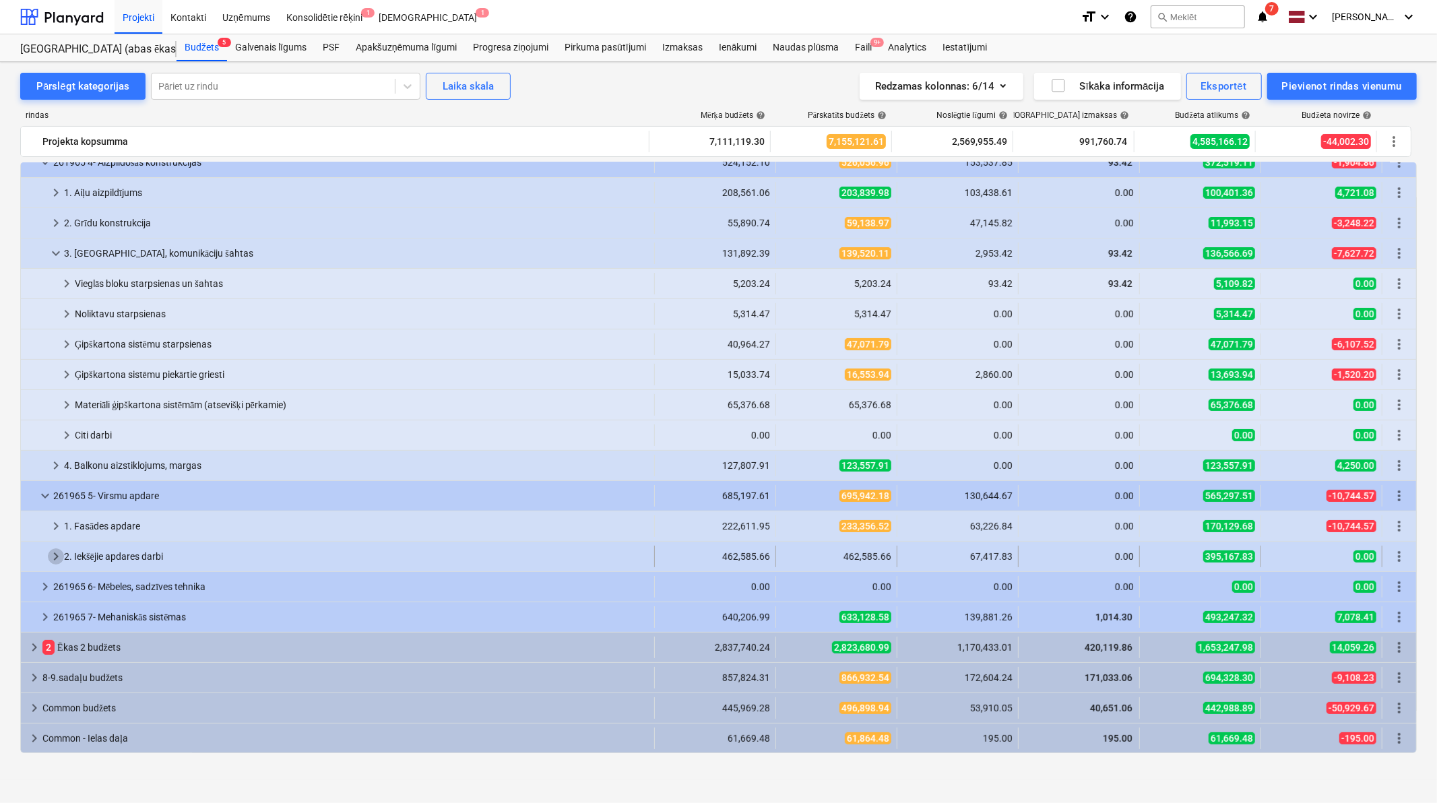
click at [50, 555] on span "keyboard_arrow_right" at bounding box center [56, 556] width 16 height 16
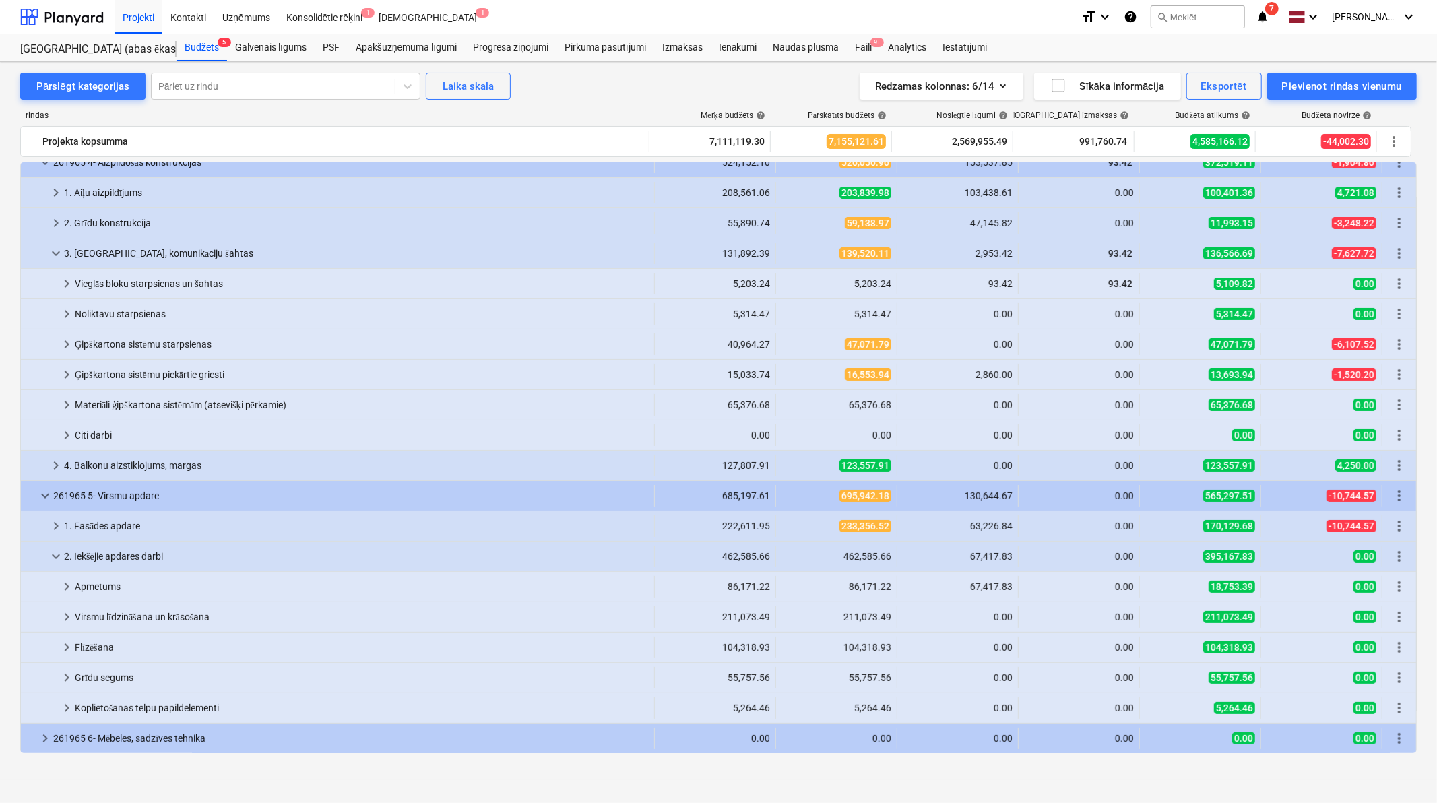
scroll to position [236, 0]
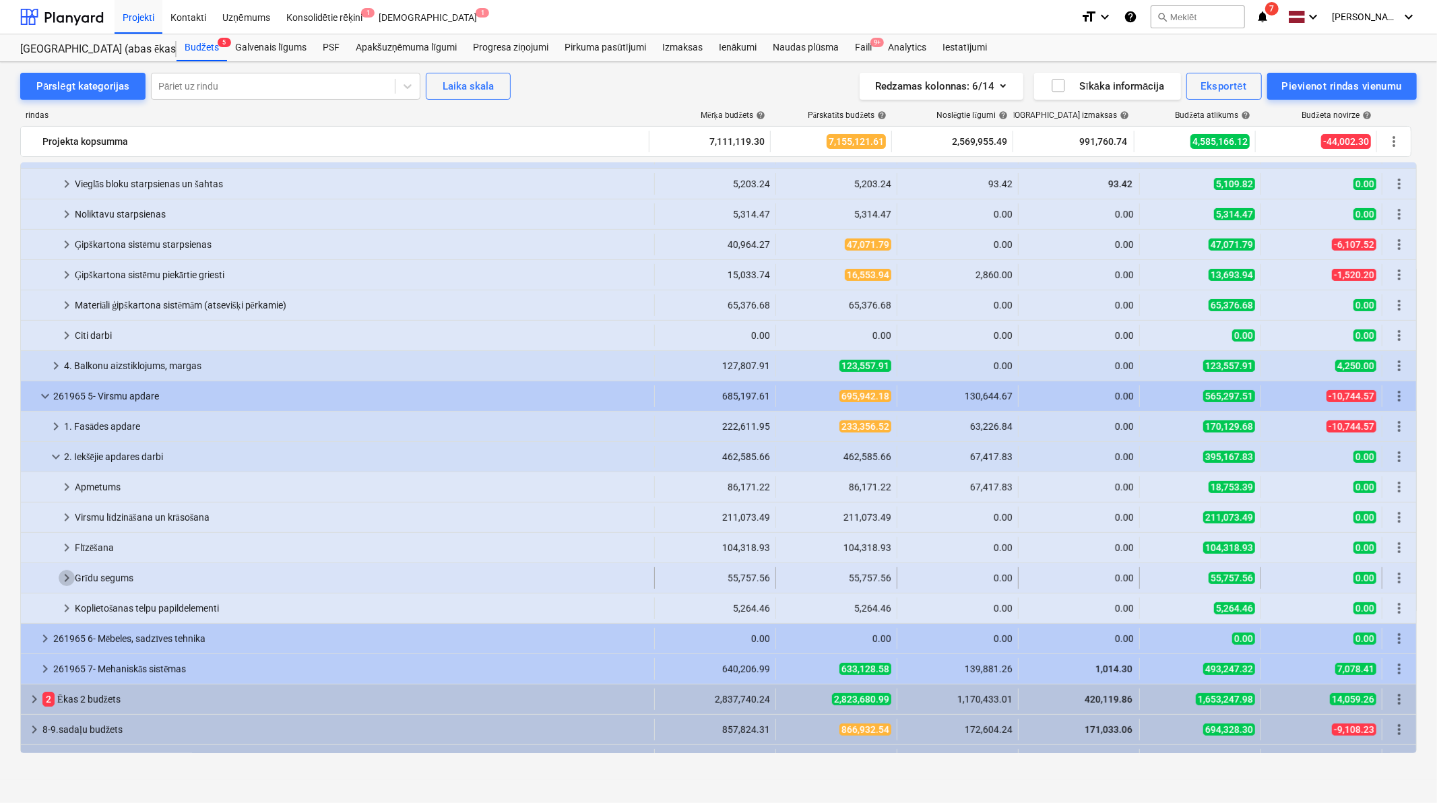
click at [69, 581] on span "keyboard_arrow_right" at bounding box center [67, 578] width 16 height 16
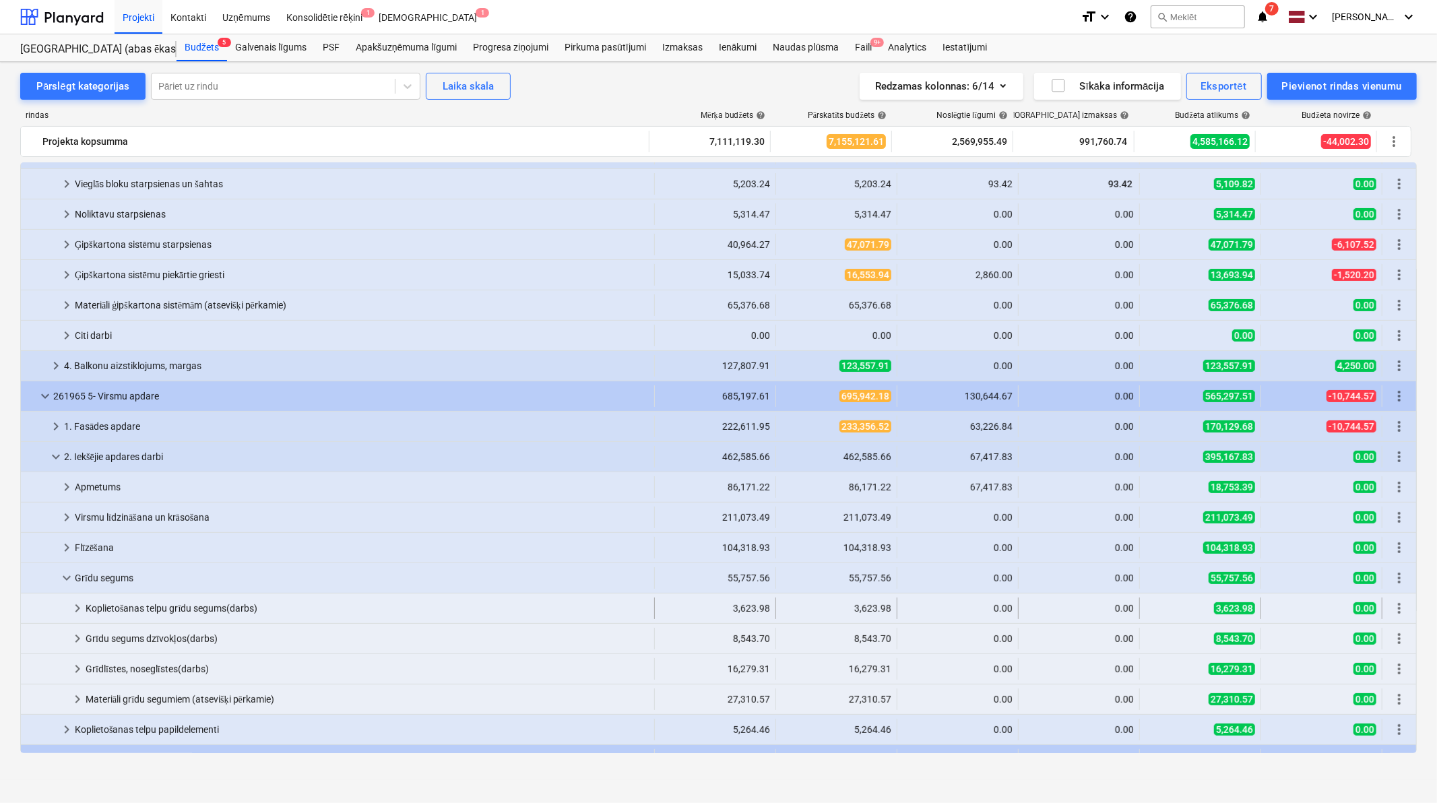
click at [72, 607] on span "keyboard_arrow_right" at bounding box center [77, 608] width 16 height 16
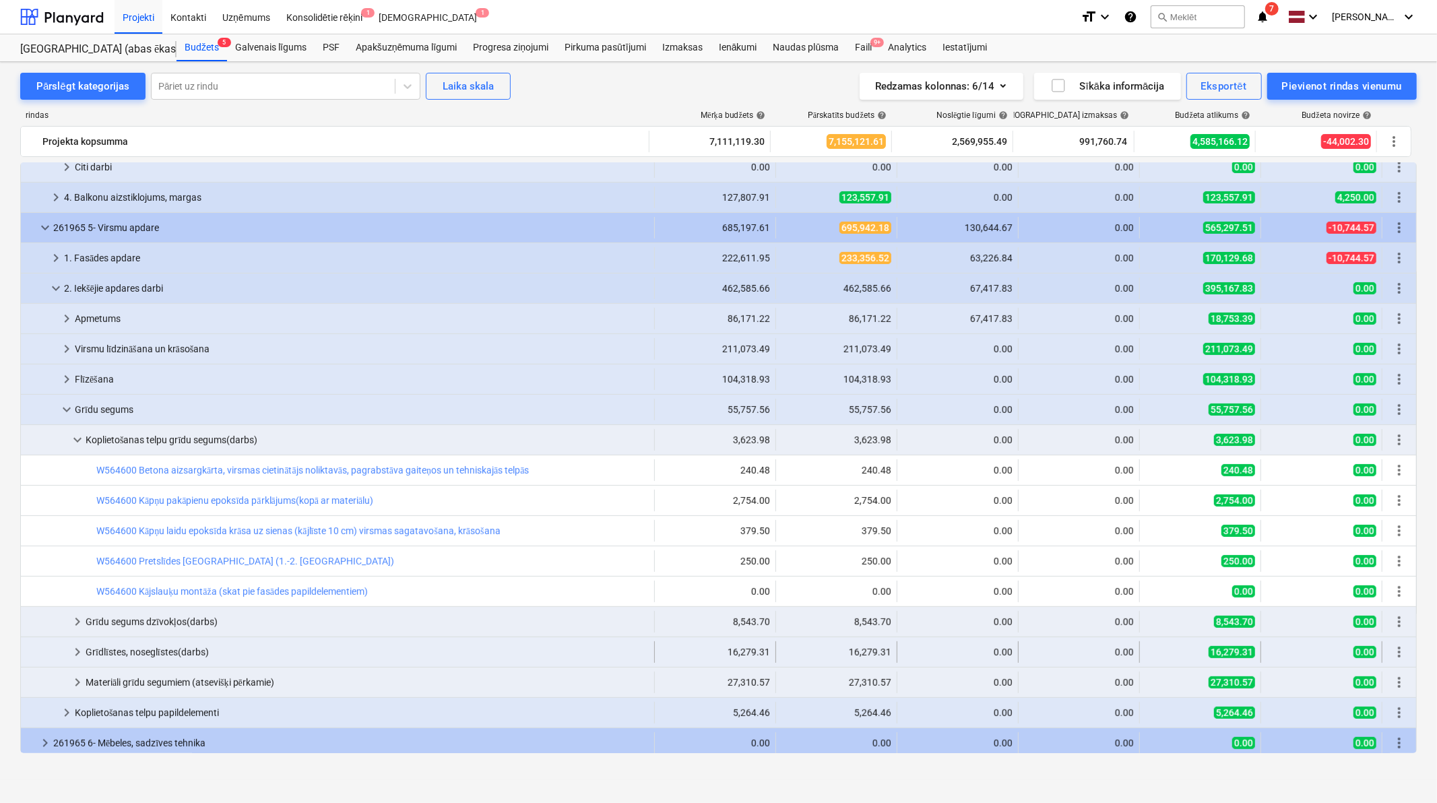
scroll to position [536, 0]
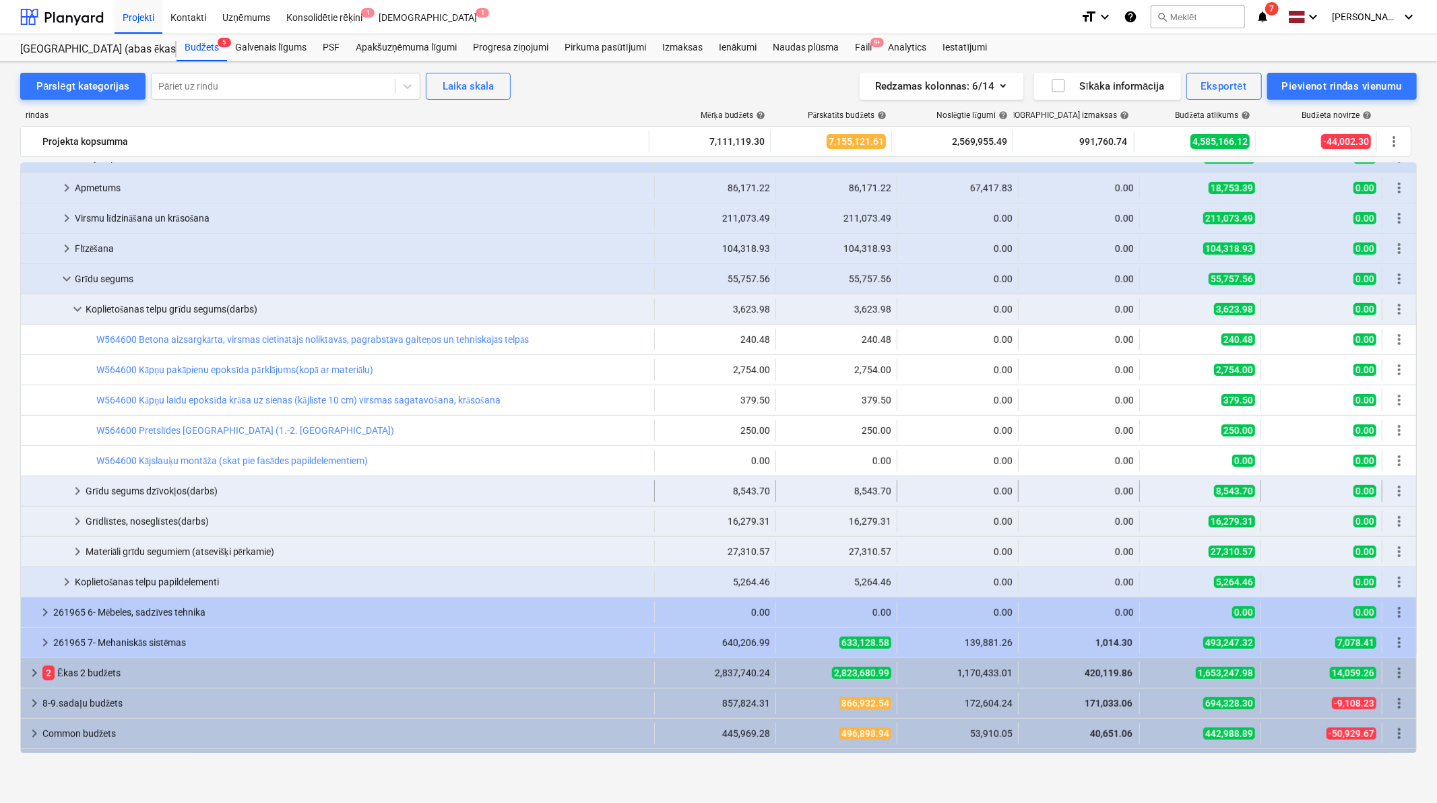
click at [76, 487] on span "keyboard_arrow_right" at bounding box center [77, 491] width 16 height 16
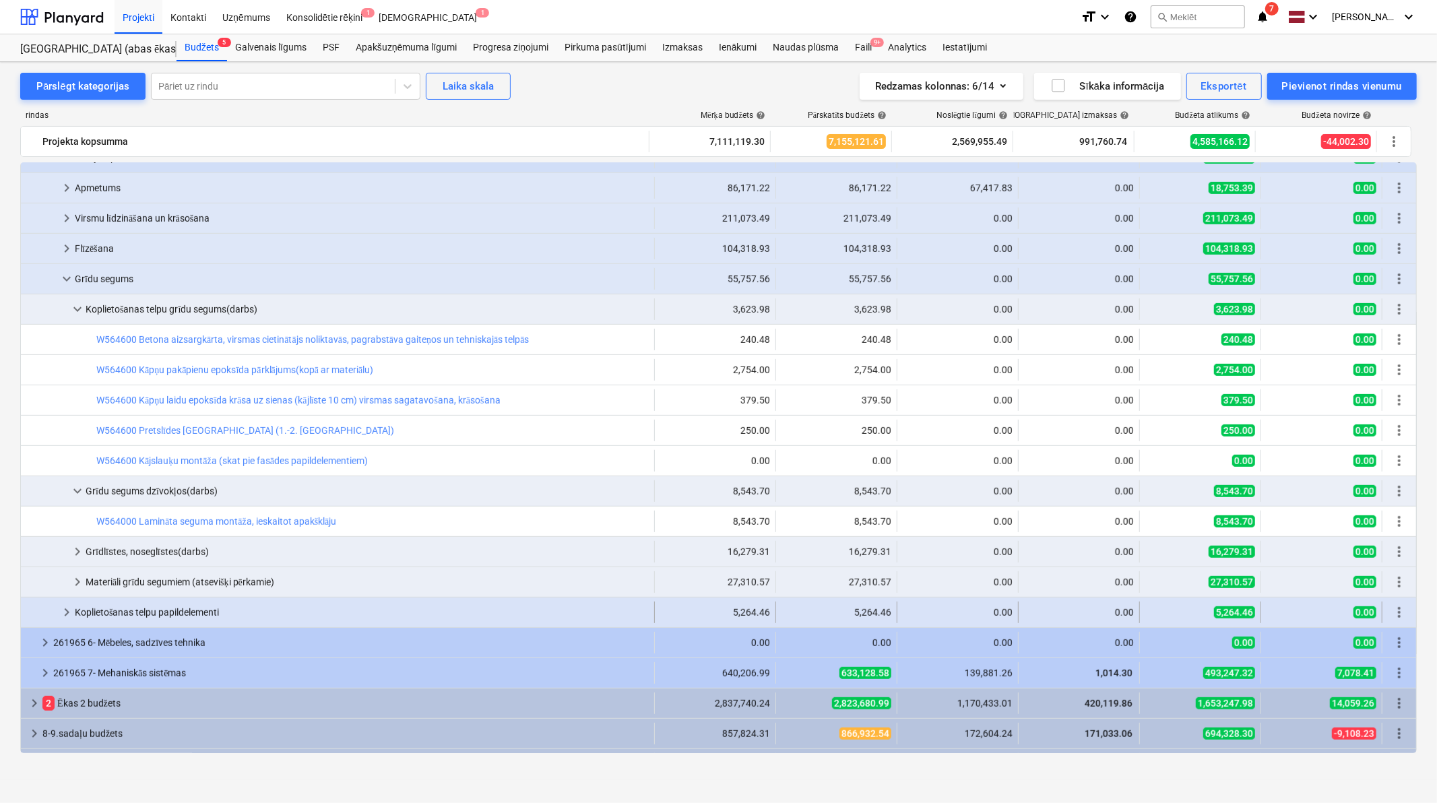
click at [67, 607] on span "keyboard_arrow_right" at bounding box center [67, 612] width 16 height 16
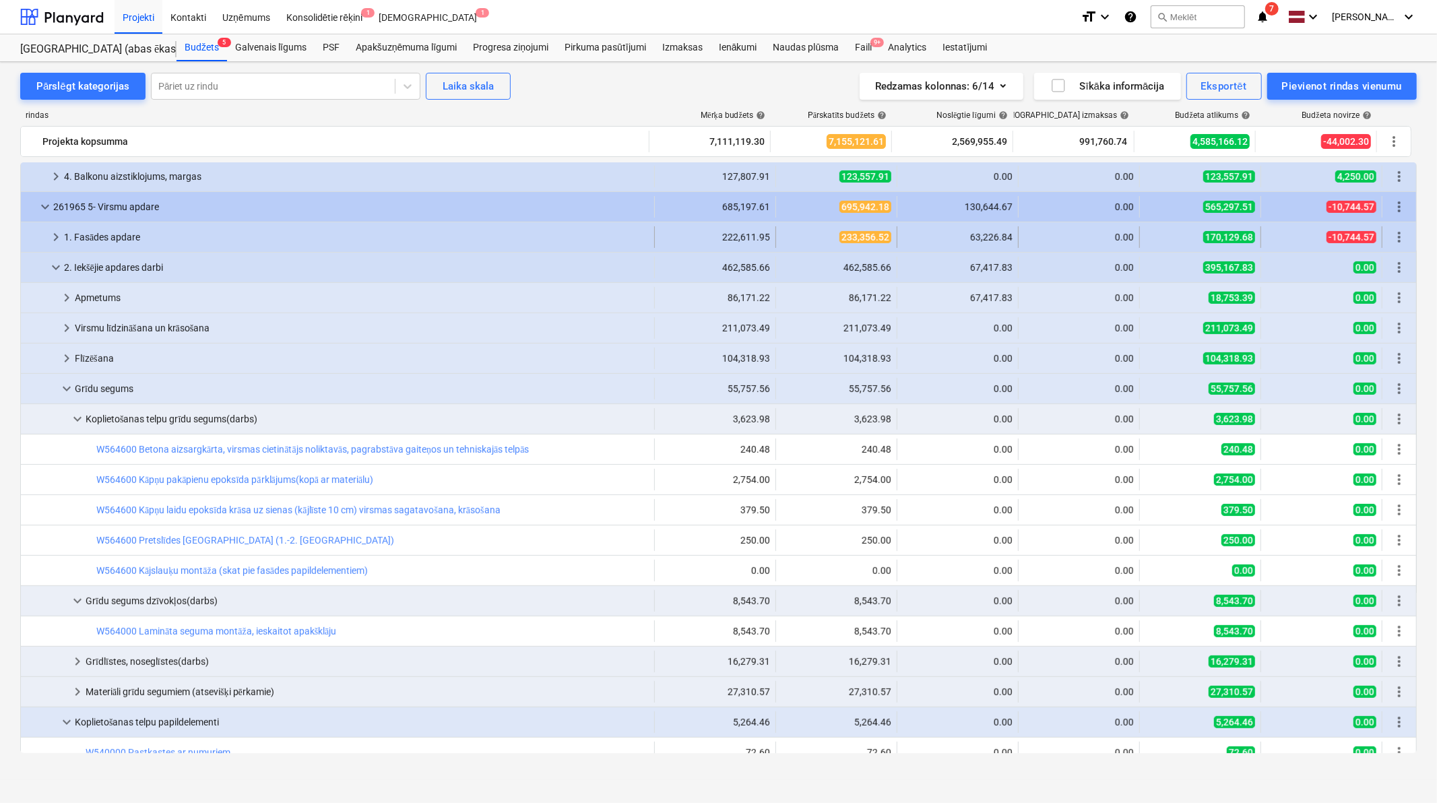
scroll to position [126, 0]
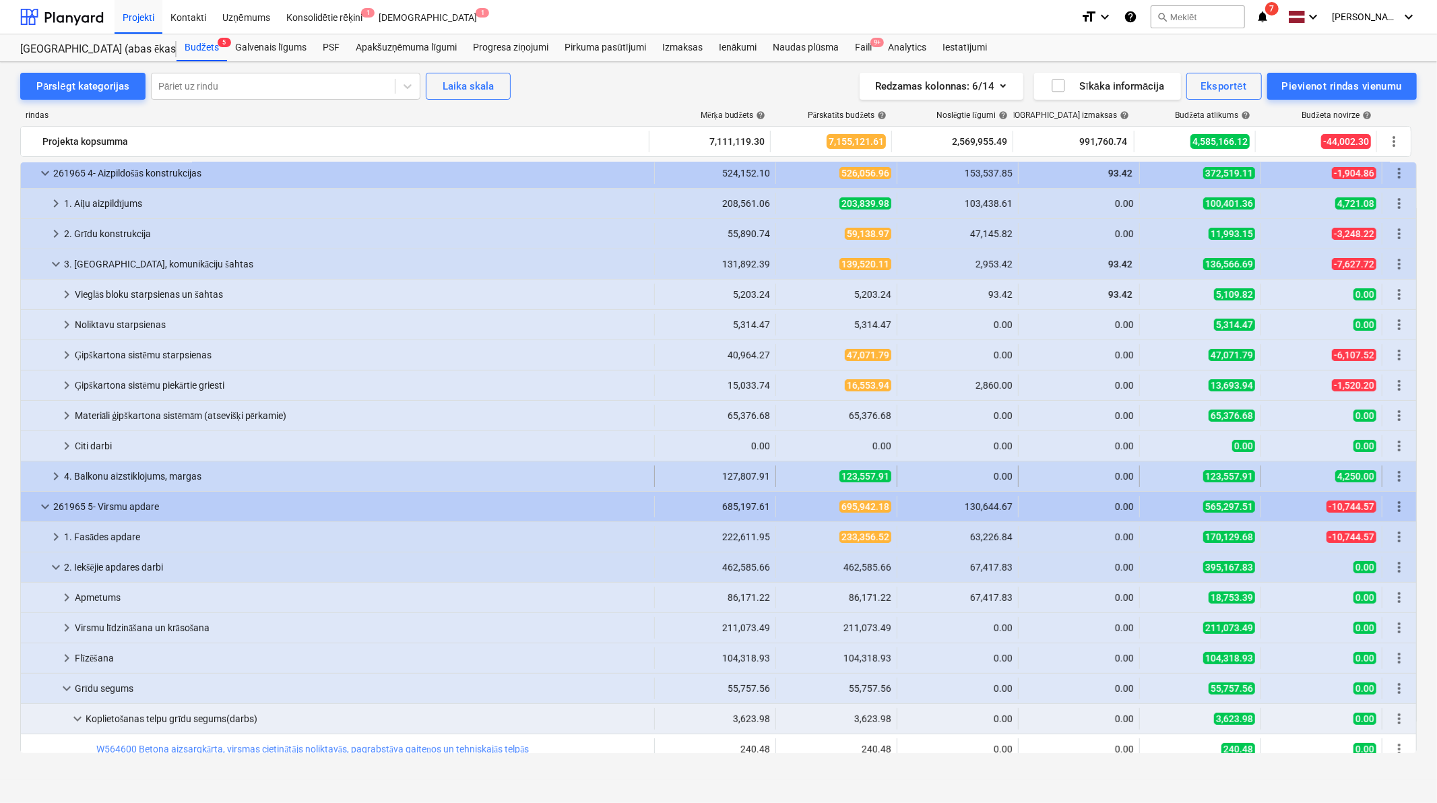
click at [57, 468] on span "keyboard_arrow_right" at bounding box center [56, 476] width 16 height 16
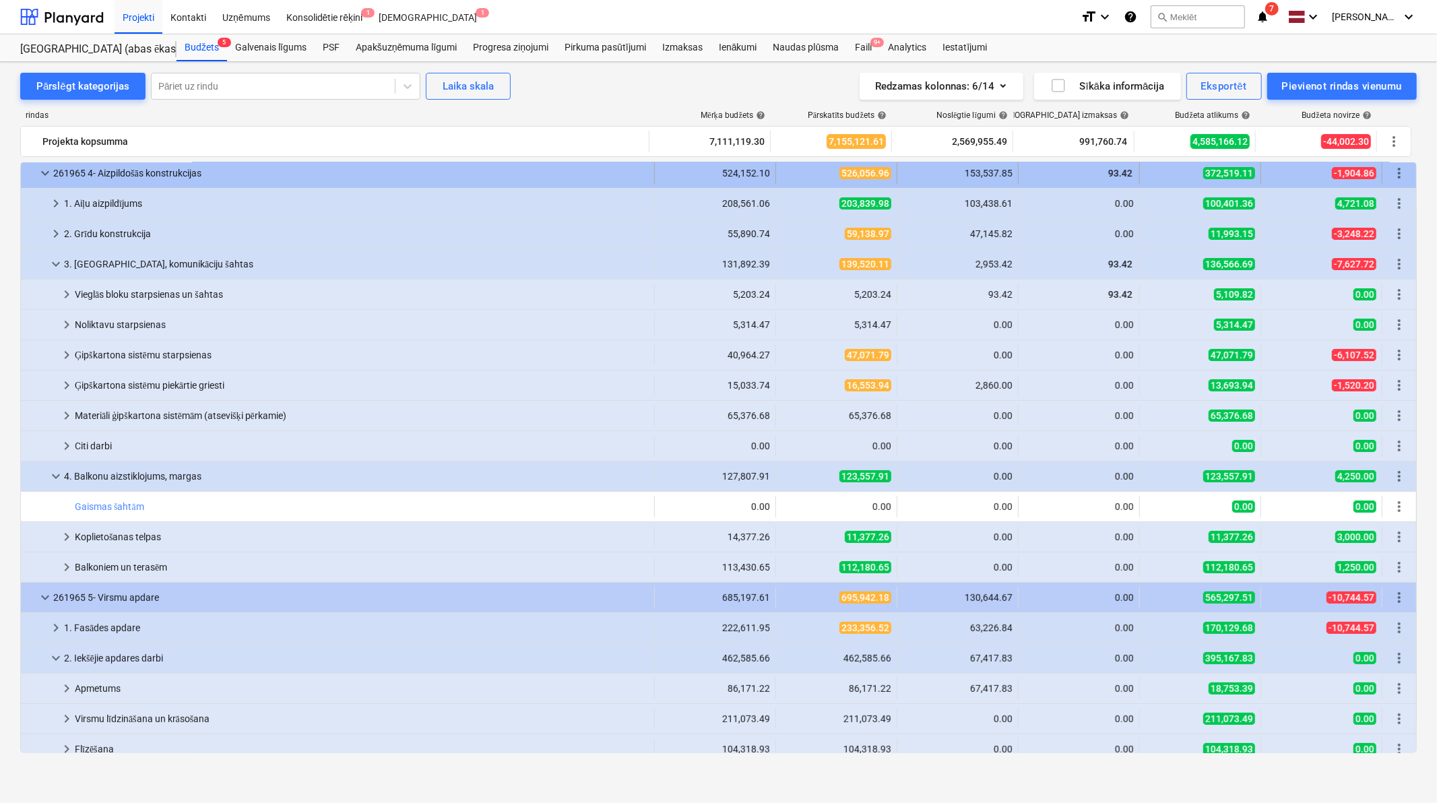
click at [34, 175] on div at bounding box center [31, 173] width 11 height 22
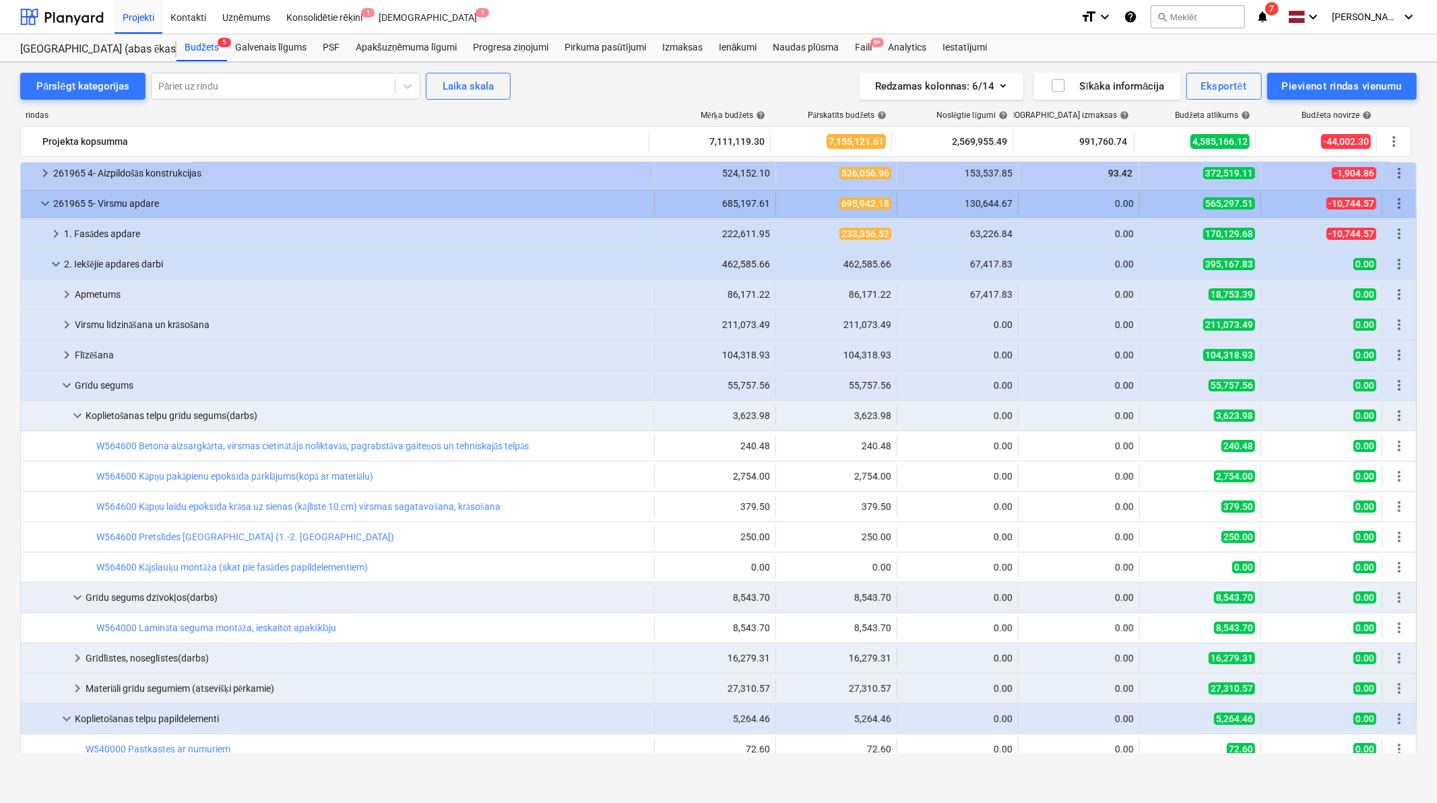
click at [39, 200] on span "keyboard_arrow_down" at bounding box center [45, 203] width 16 height 16
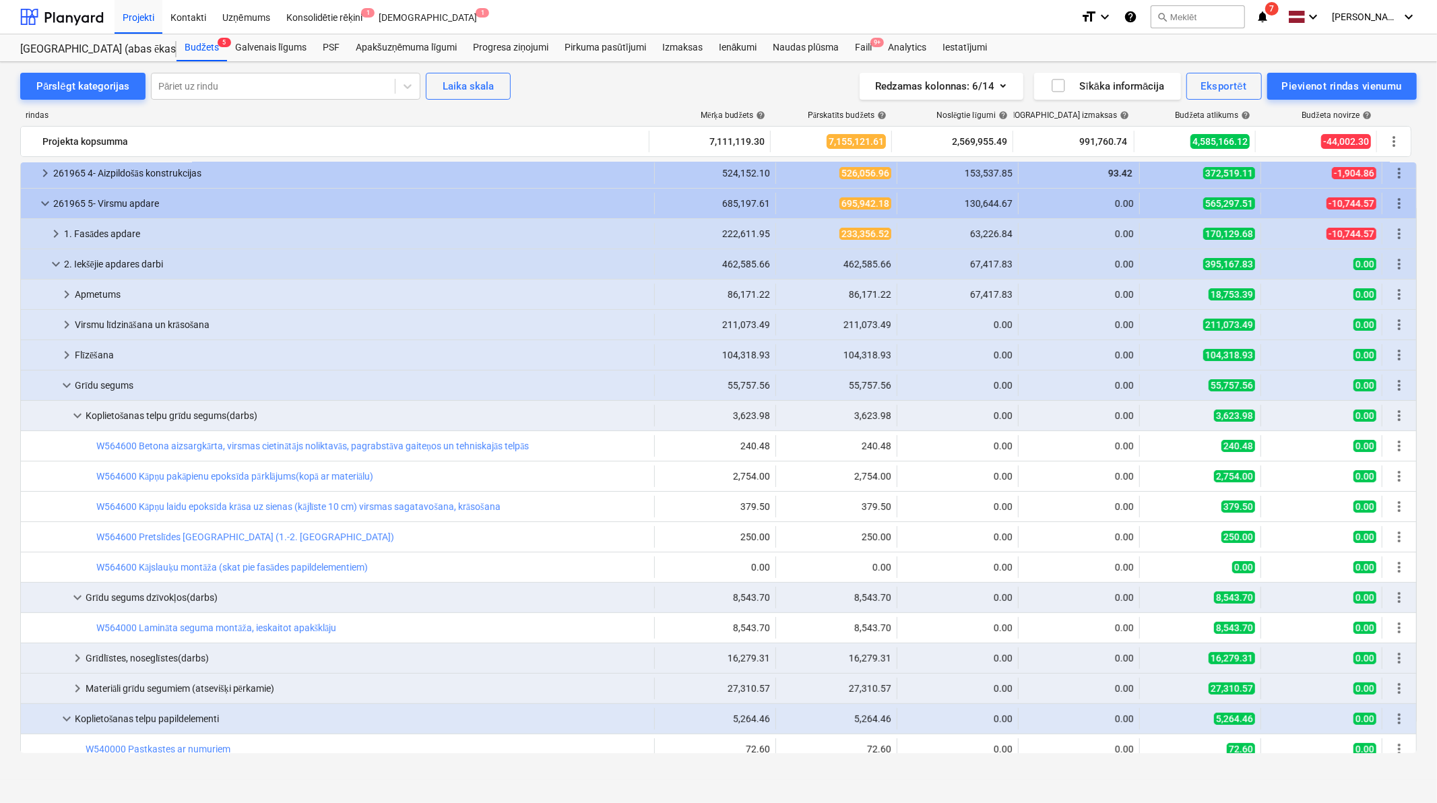
scroll to position [0, 0]
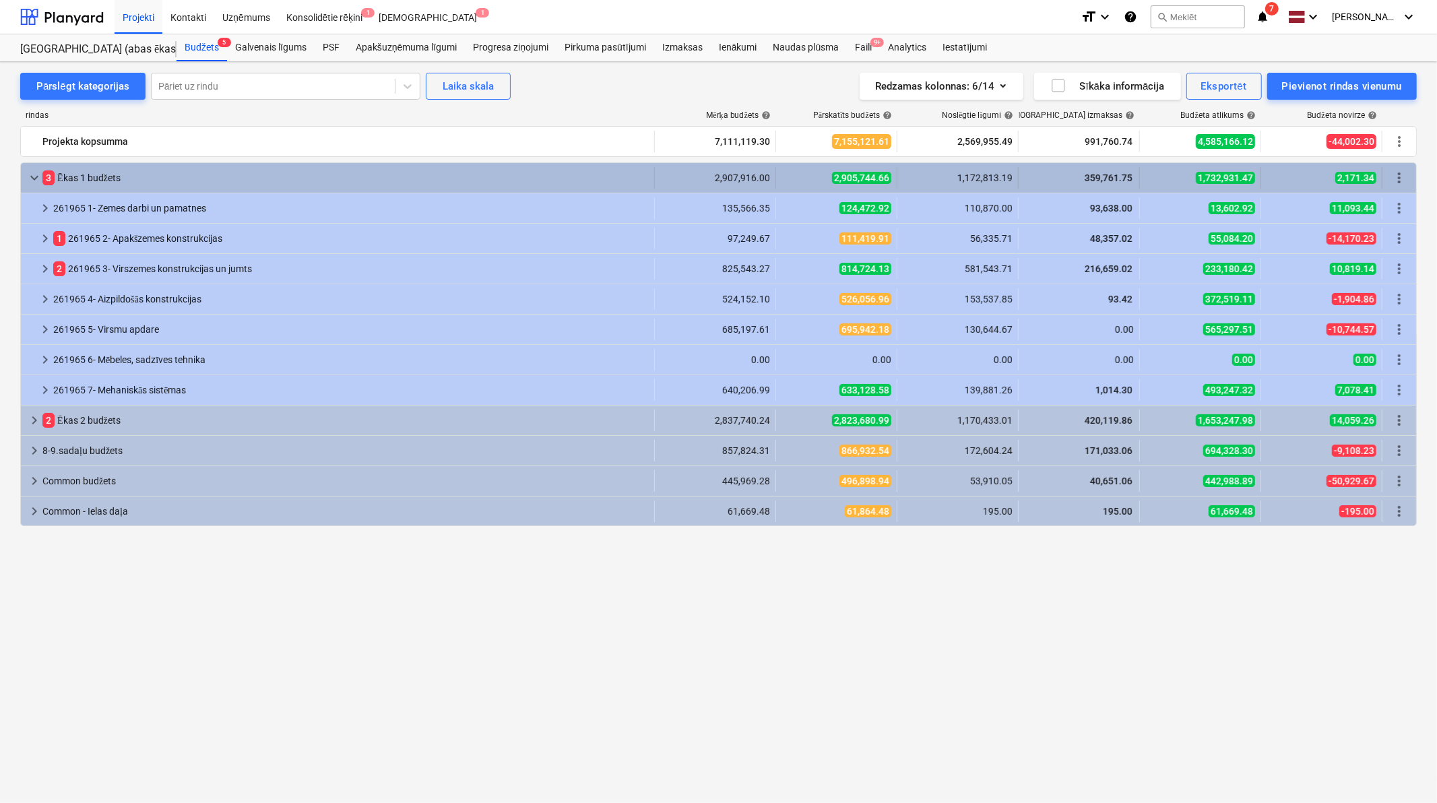
click at [32, 180] on span "keyboard_arrow_down" at bounding box center [34, 178] width 16 height 16
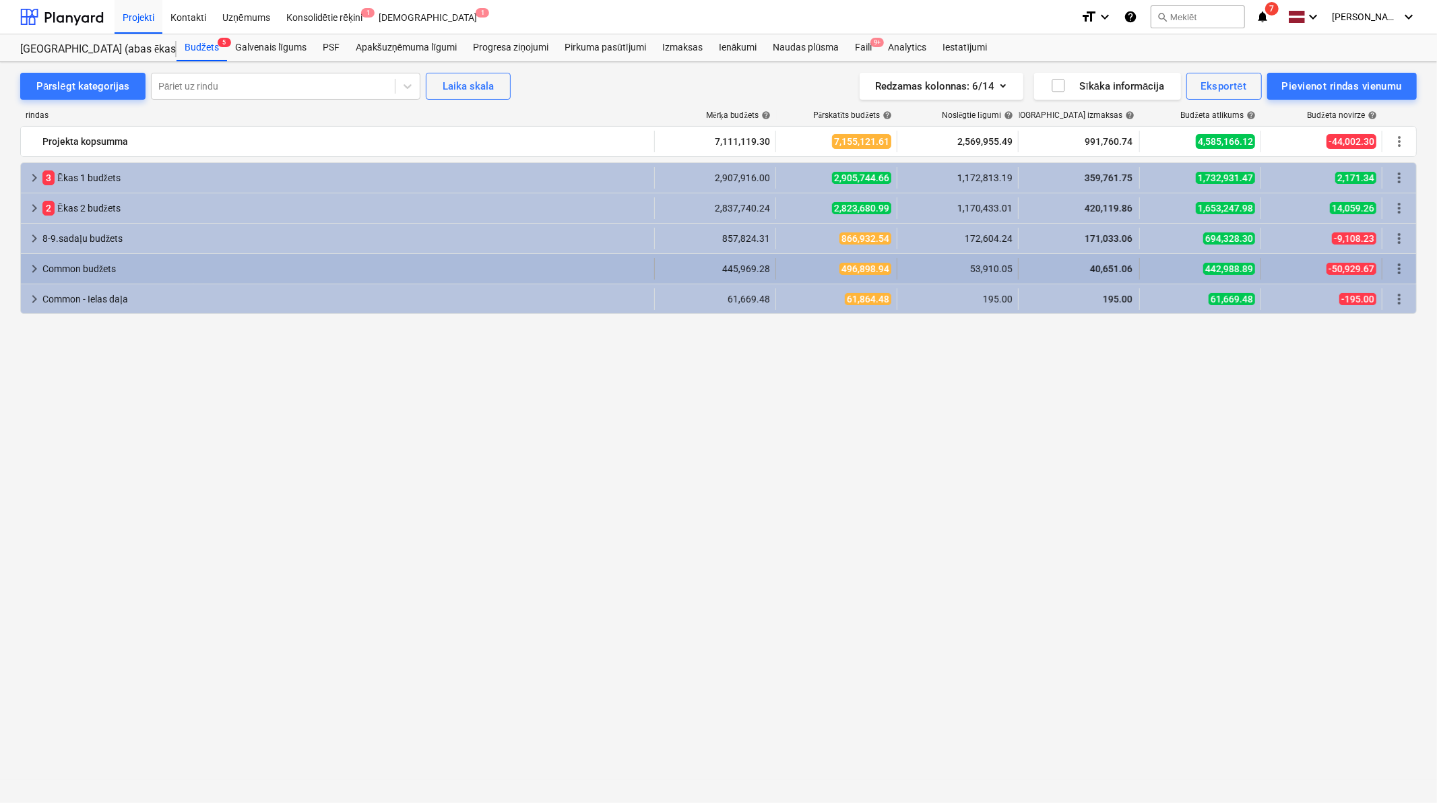
click at [28, 271] on span "keyboard_arrow_right" at bounding box center [34, 269] width 16 height 16
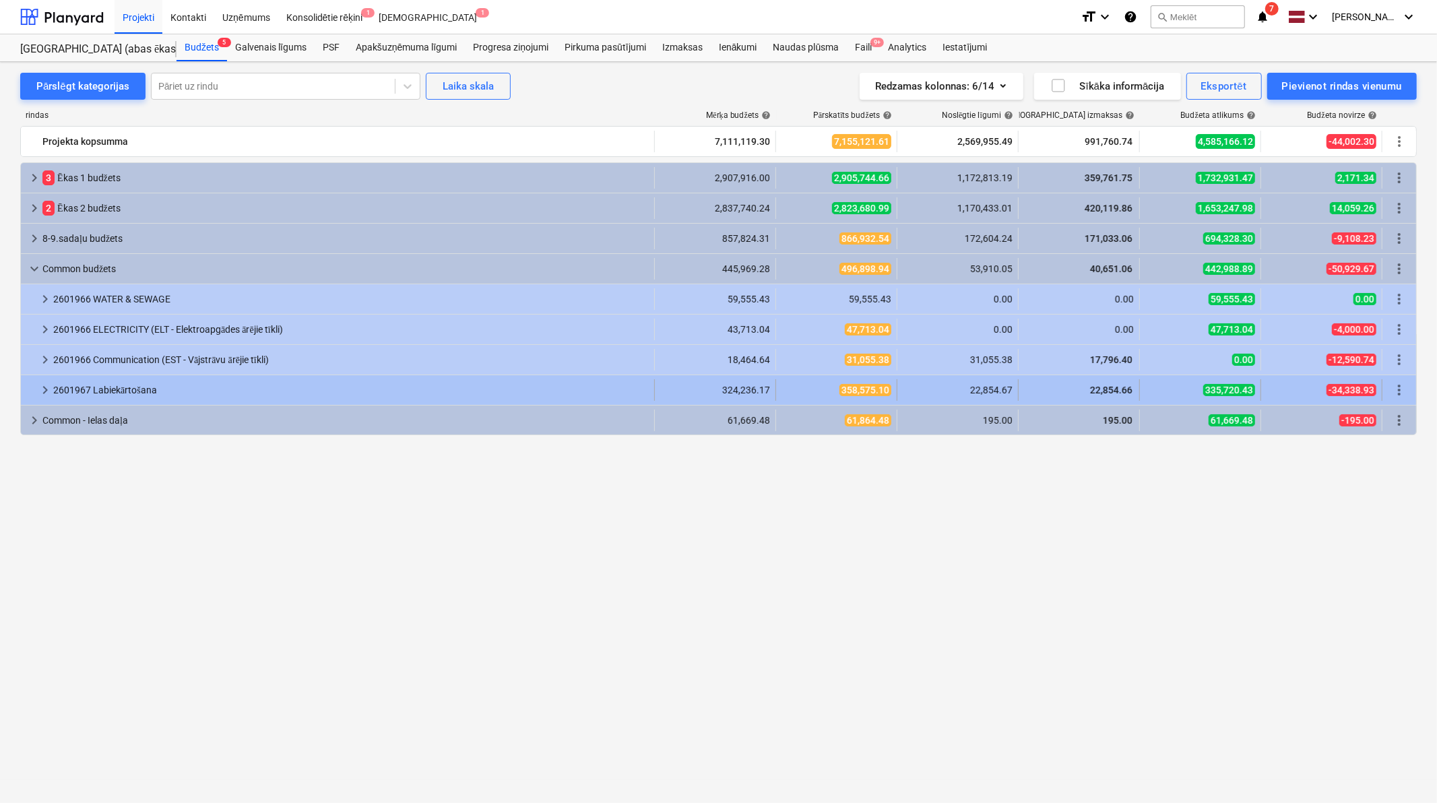
click at [40, 389] on span "keyboard_arrow_right" at bounding box center [45, 390] width 16 height 16
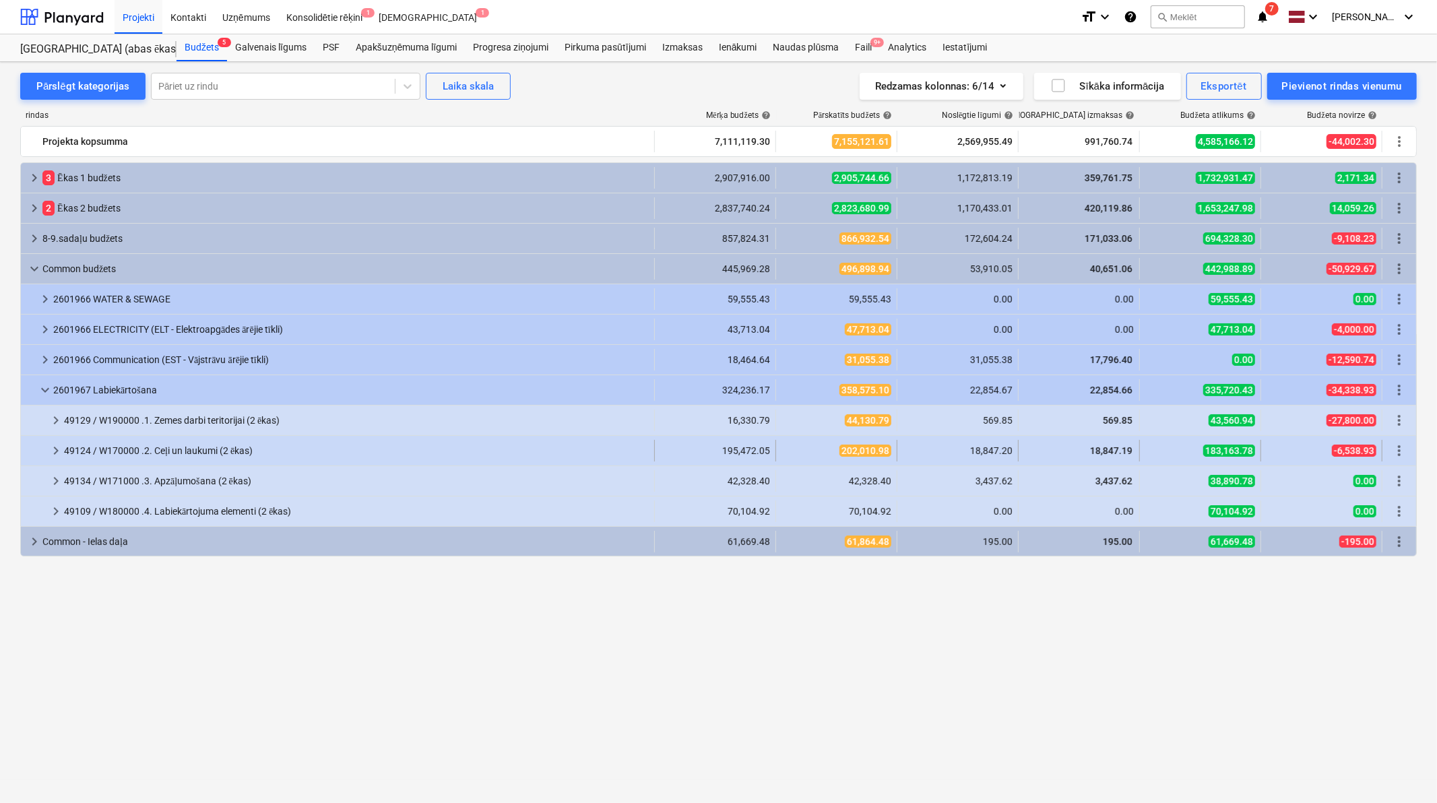
click at [53, 441] on div "keyboard_arrow_right" at bounding box center [56, 451] width 16 height 22
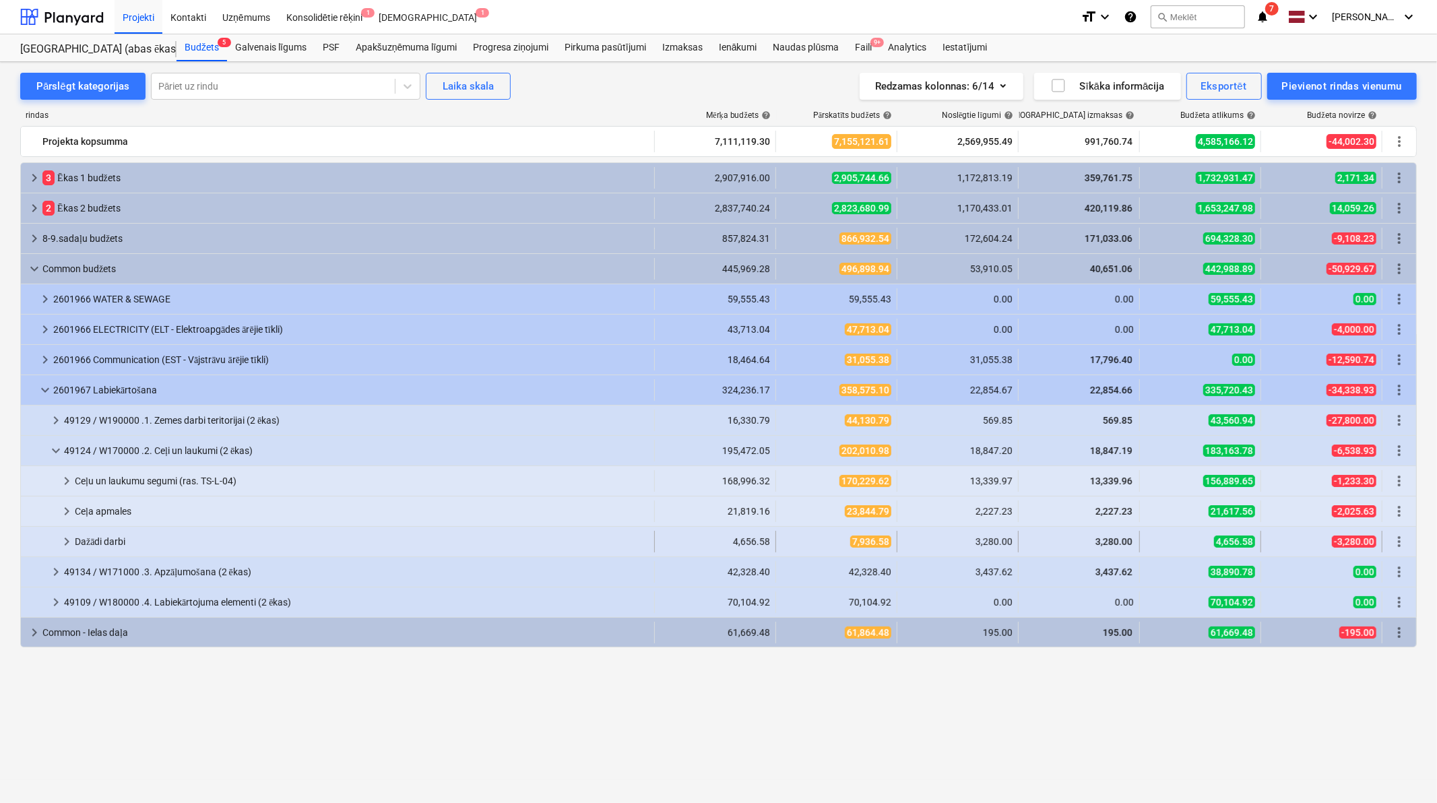
click at [61, 544] on span "keyboard_arrow_right" at bounding box center [67, 542] width 16 height 16
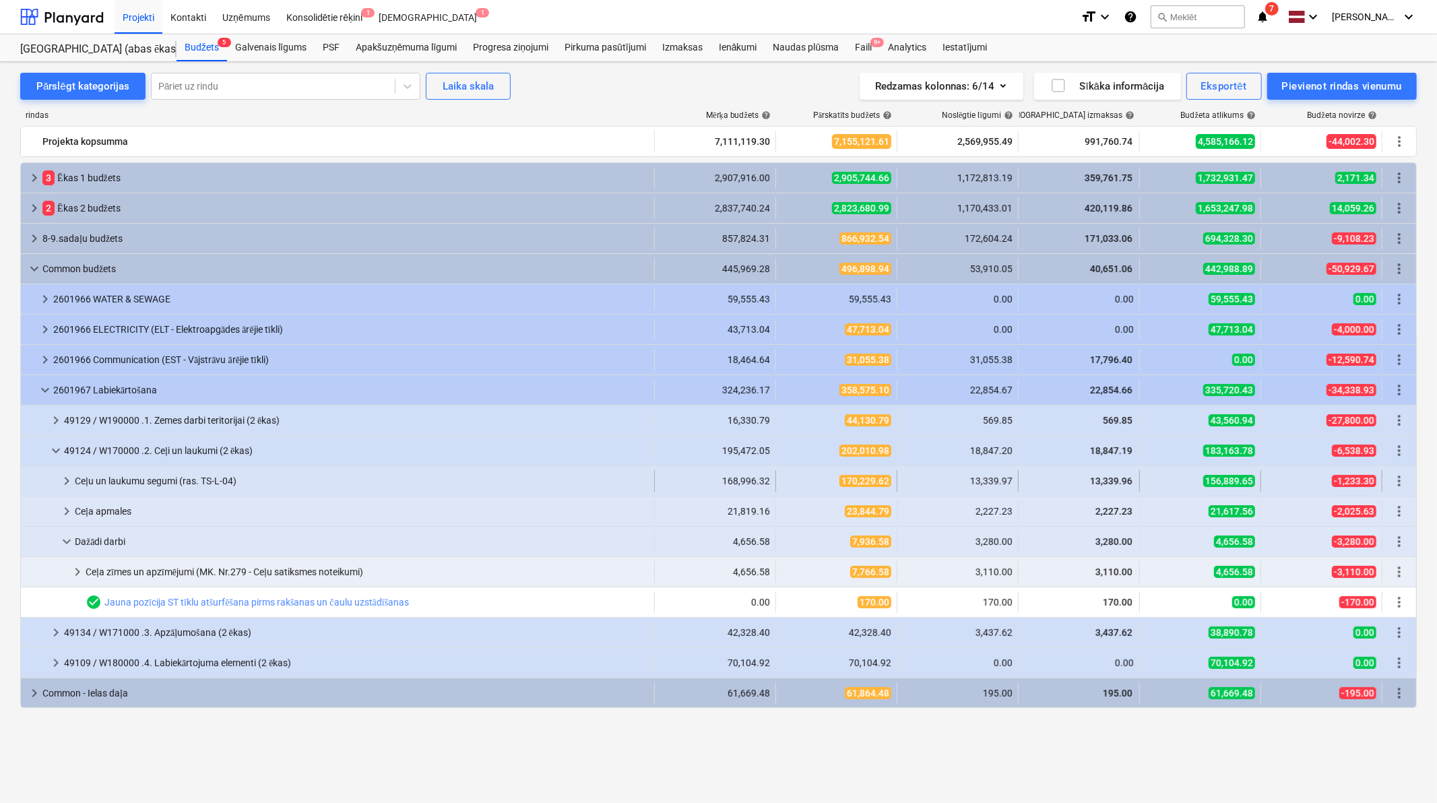
click at [59, 482] on span "keyboard_arrow_right" at bounding box center [67, 481] width 16 height 16
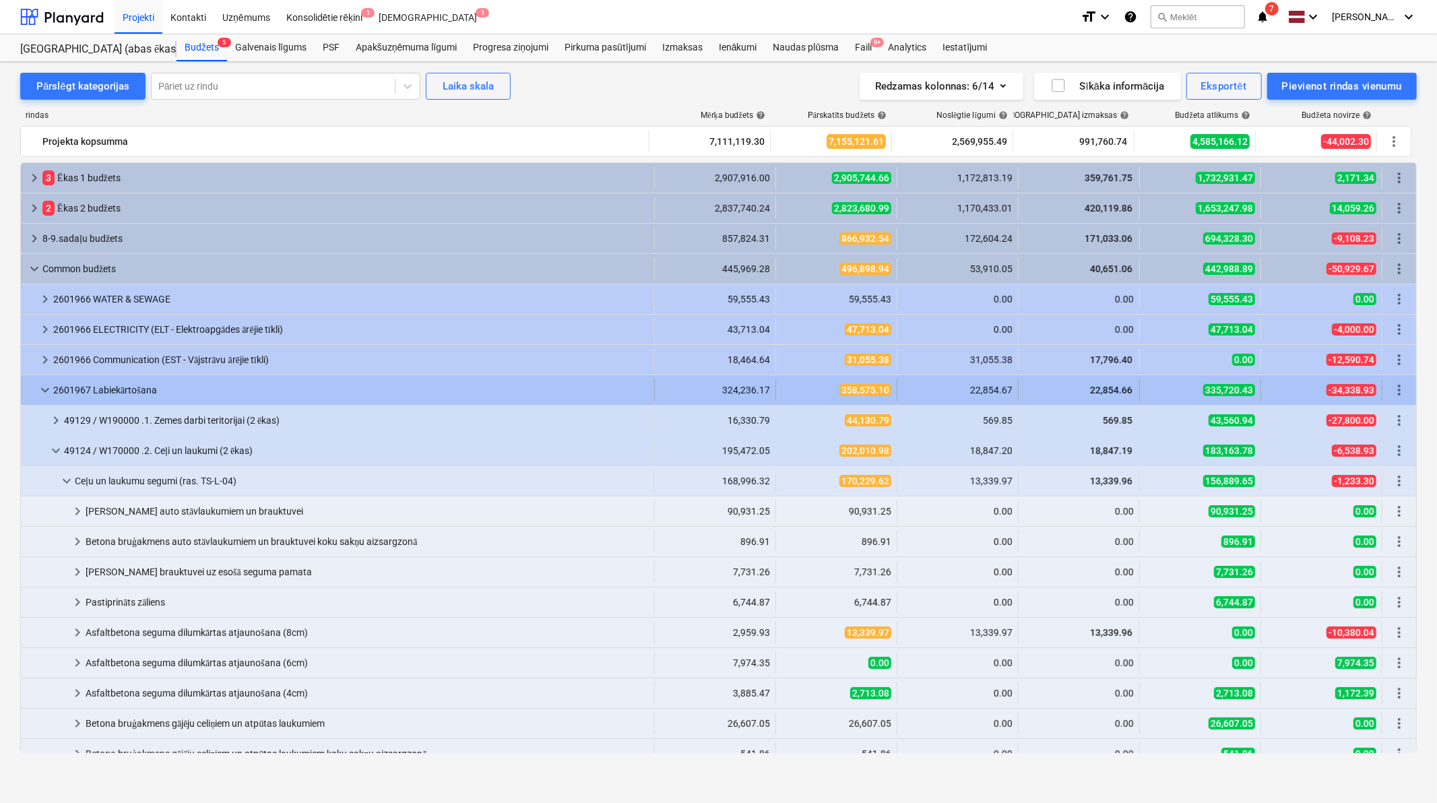
click at [34, 396] on div at bounding box center [31, 390] width 11 height 22
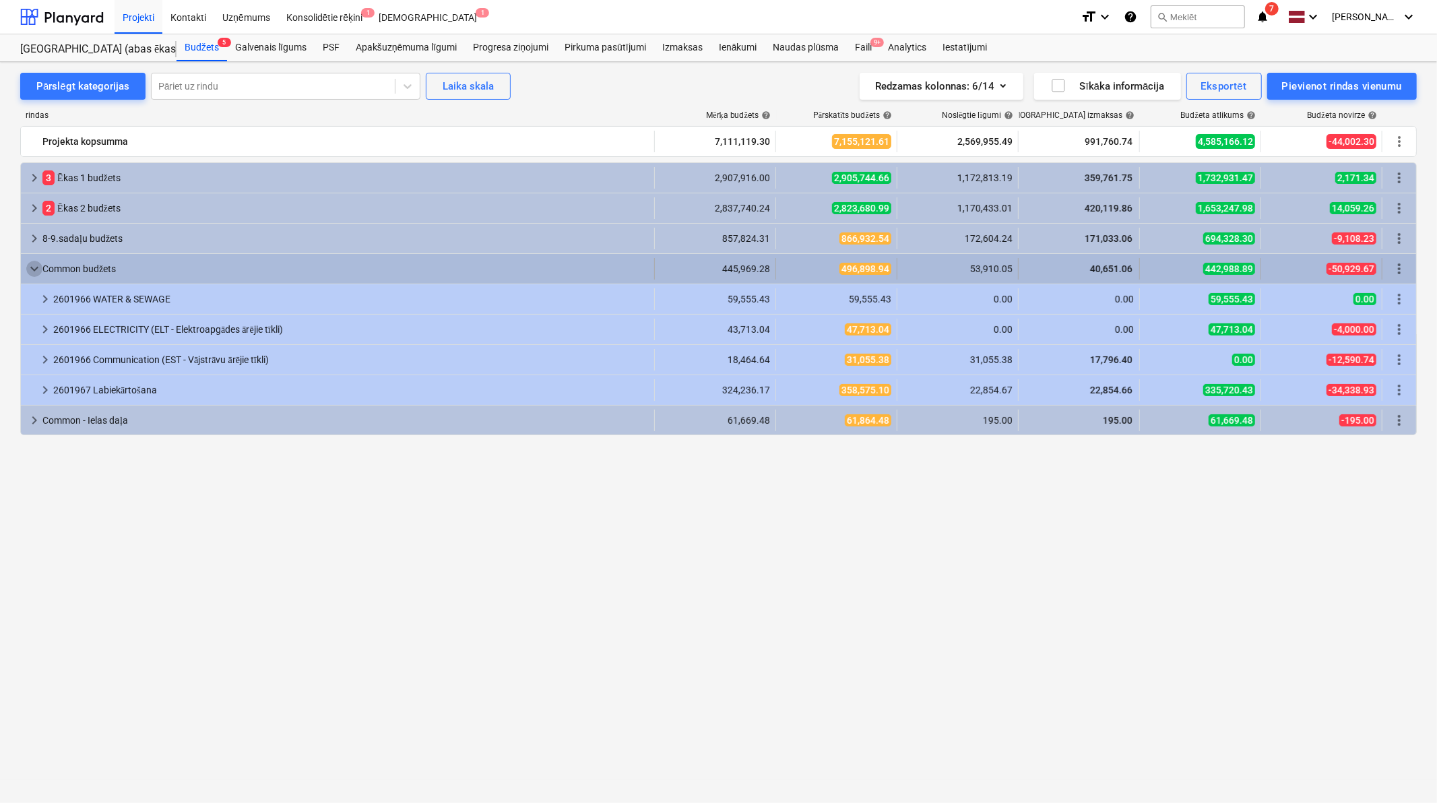
click at [36, 265] on span "keyboard_arrow_down" at bounding box center [34, 269] width 16 height 16
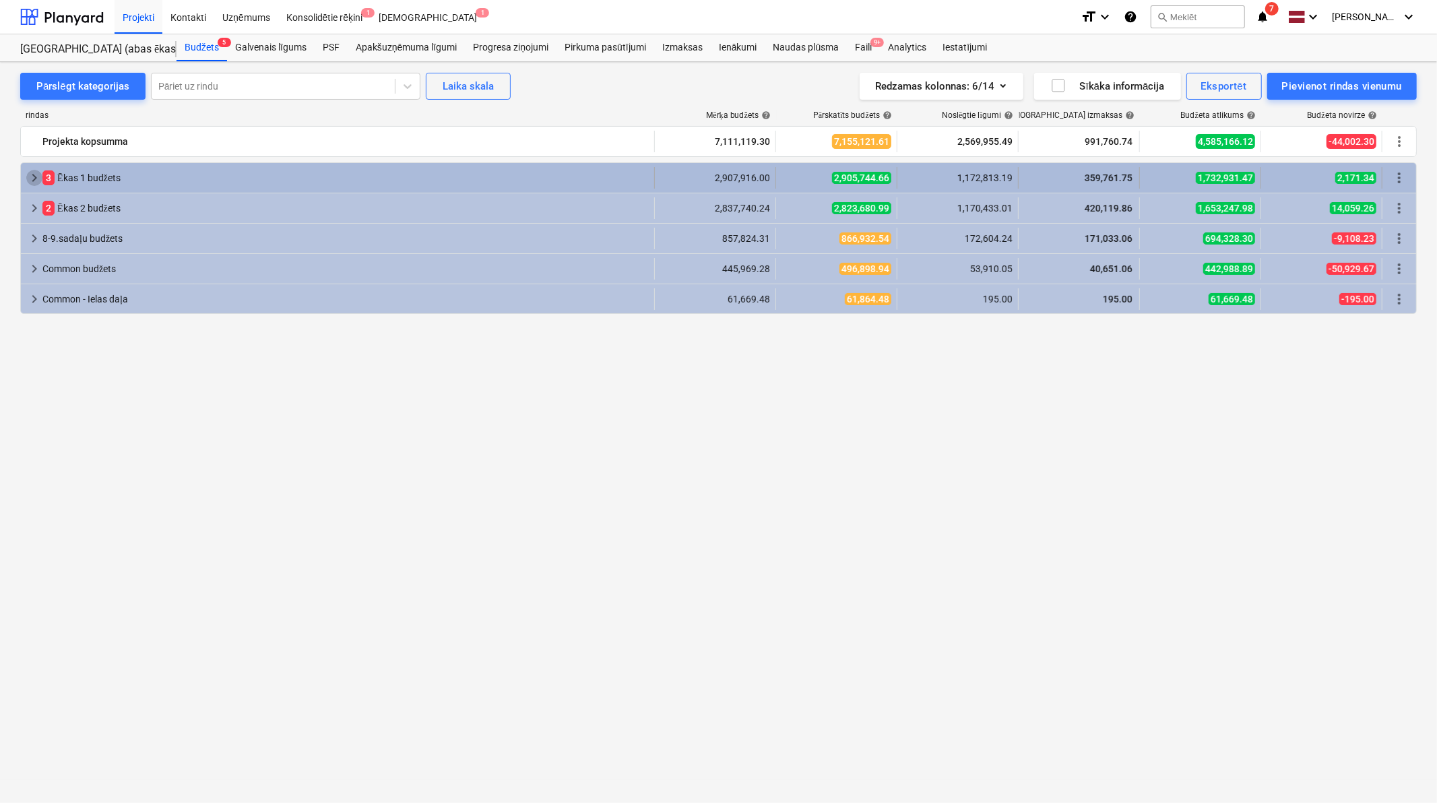
click at [29, 176] on span "keyboard_arrow_right" at bounding box center [34, 178] width 16 height 16
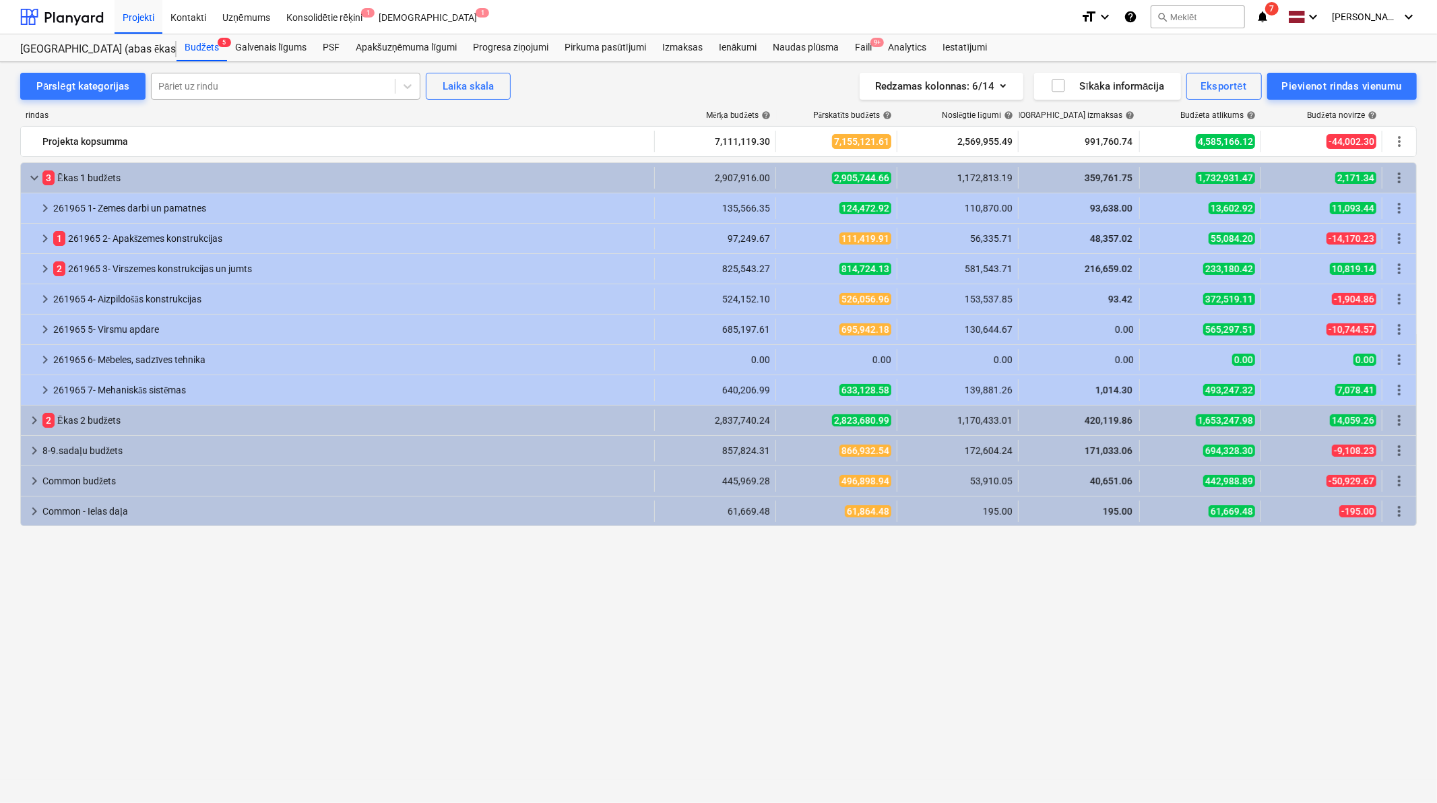
click at [203, 83] on div at bounding box center [273, 86] width 230 height 13
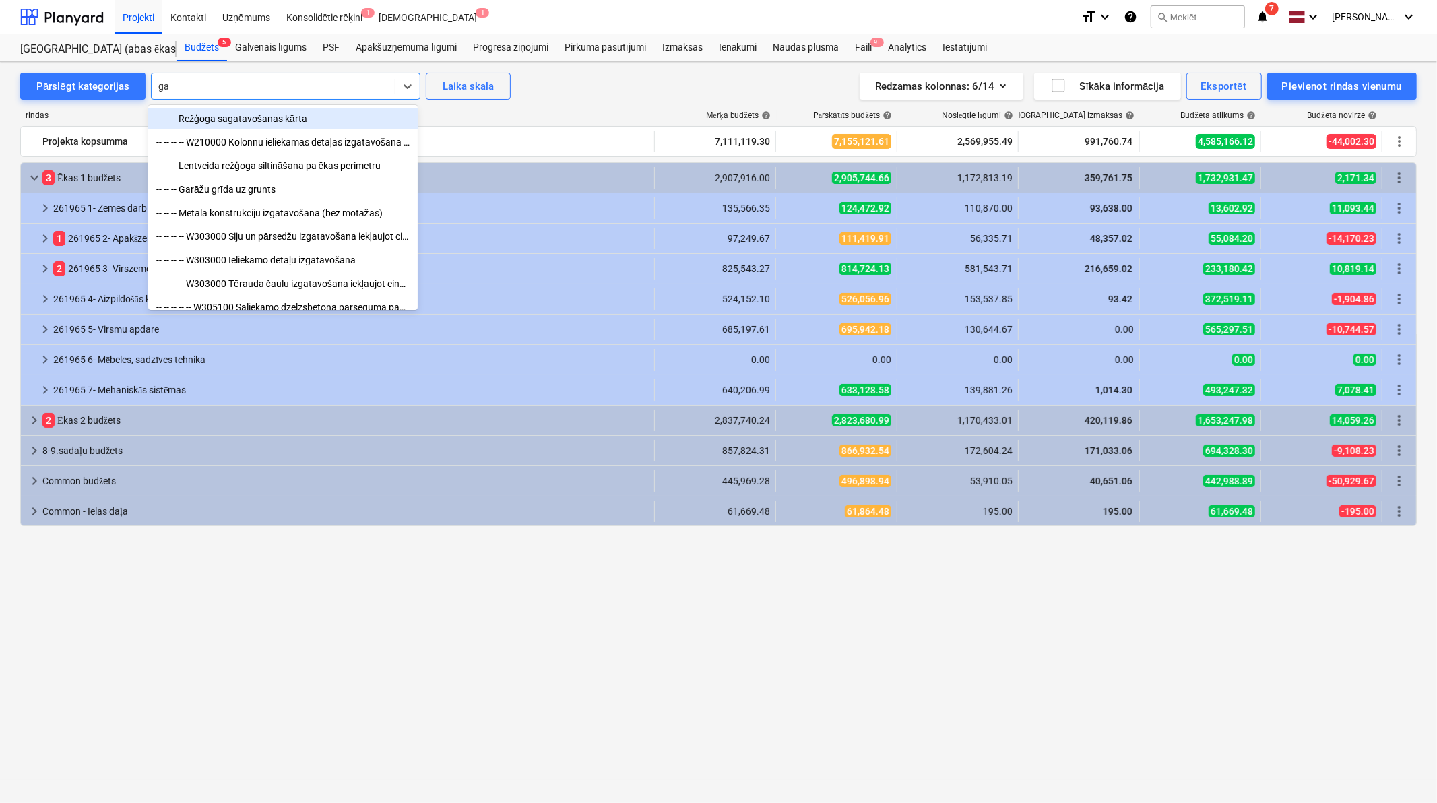
type input "gar"
click at [218, 120] on div "-- -- -- Garāžu grīda uz grunts" at bounding box center [283, 119] width 270 height 22
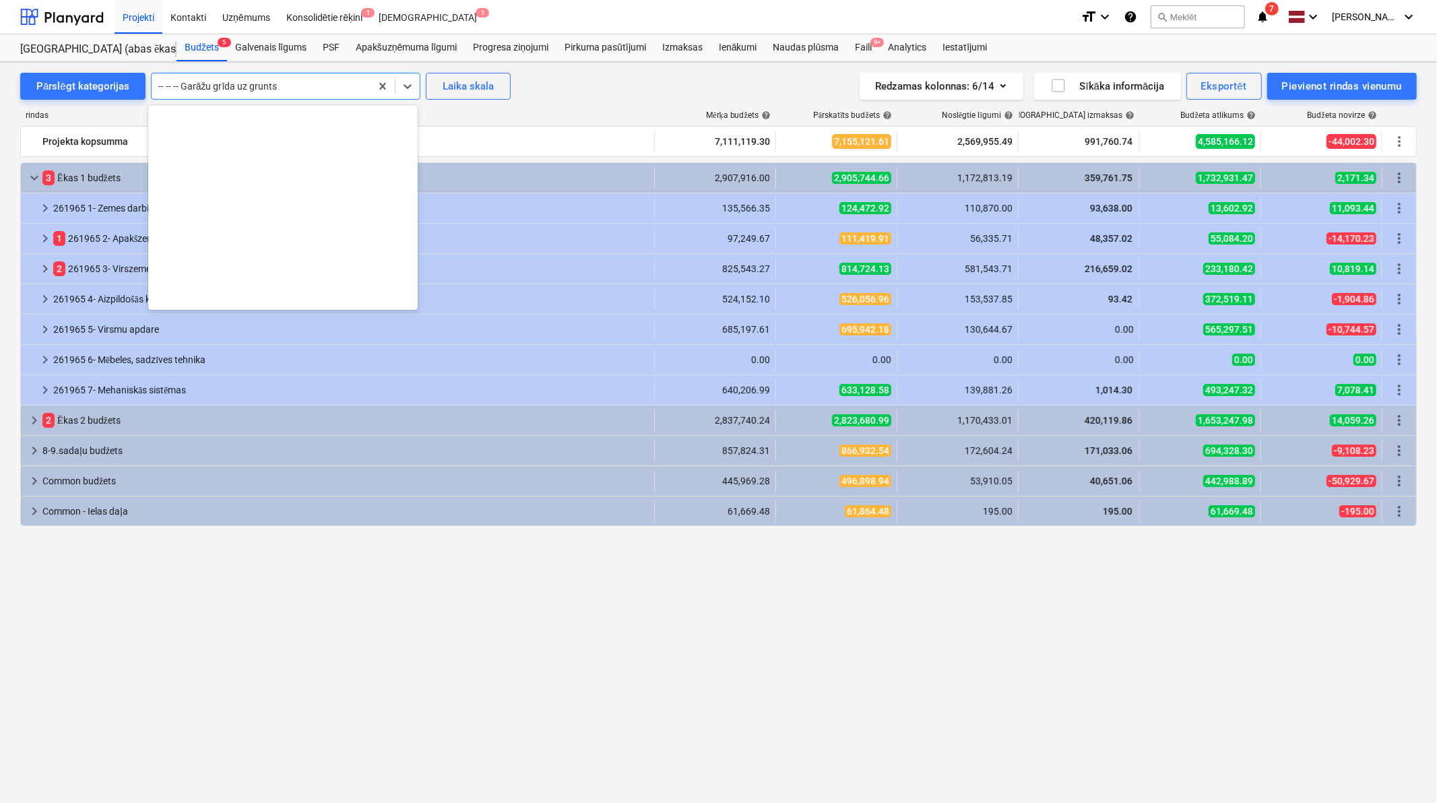
click at [315, 90] on div at bounding box center [261, 86] width 206 height 13
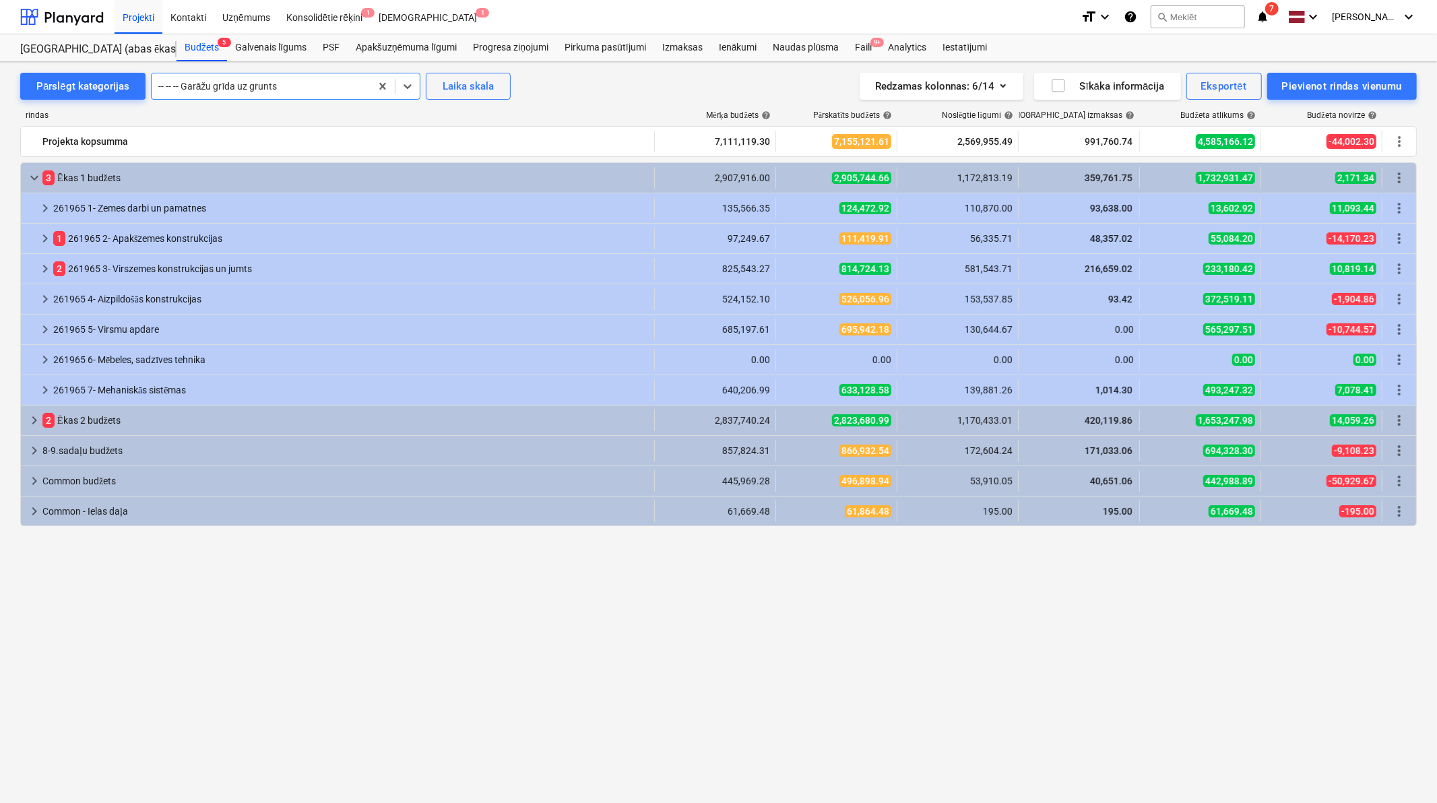
click at [315, 90] on div at bounding box center [261, 86] width 206 height 13
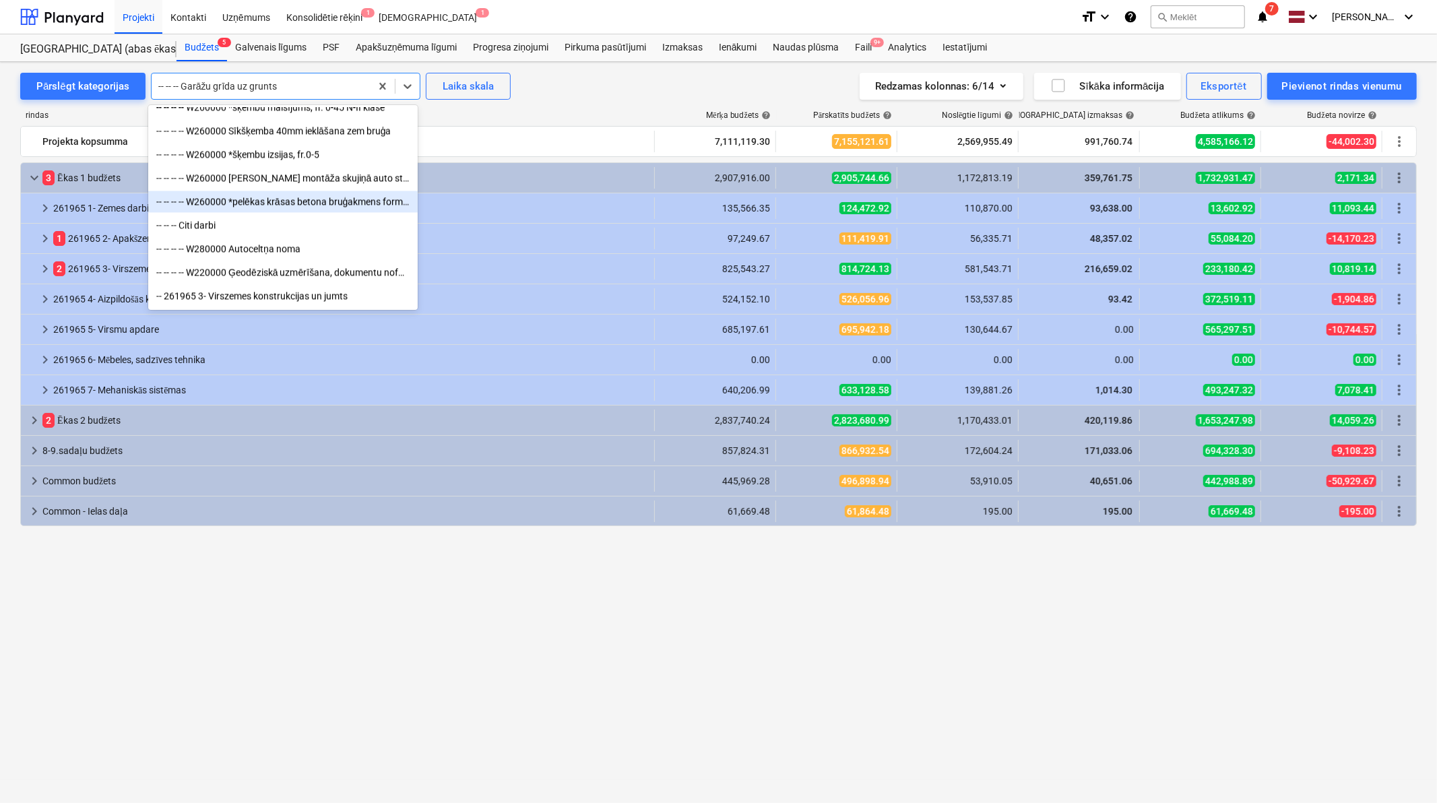
scroll to position [2387, 0]
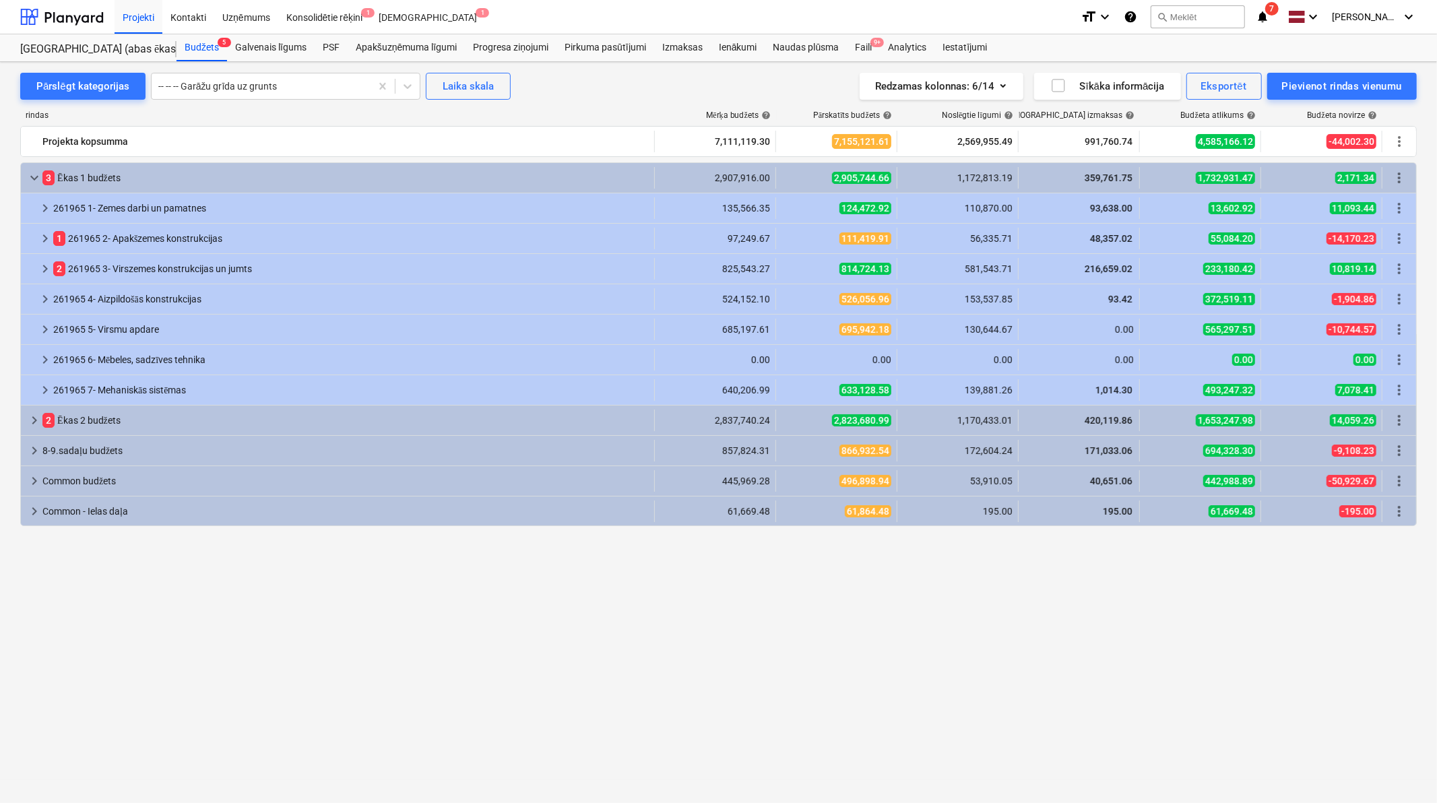
click at [536, 106] on div "rindas Mērķa budžets help Pārskatīts budžets help Noslēgtie līgumi help Apstipr…" at bounding box center [718, 435] width 1397 height 670
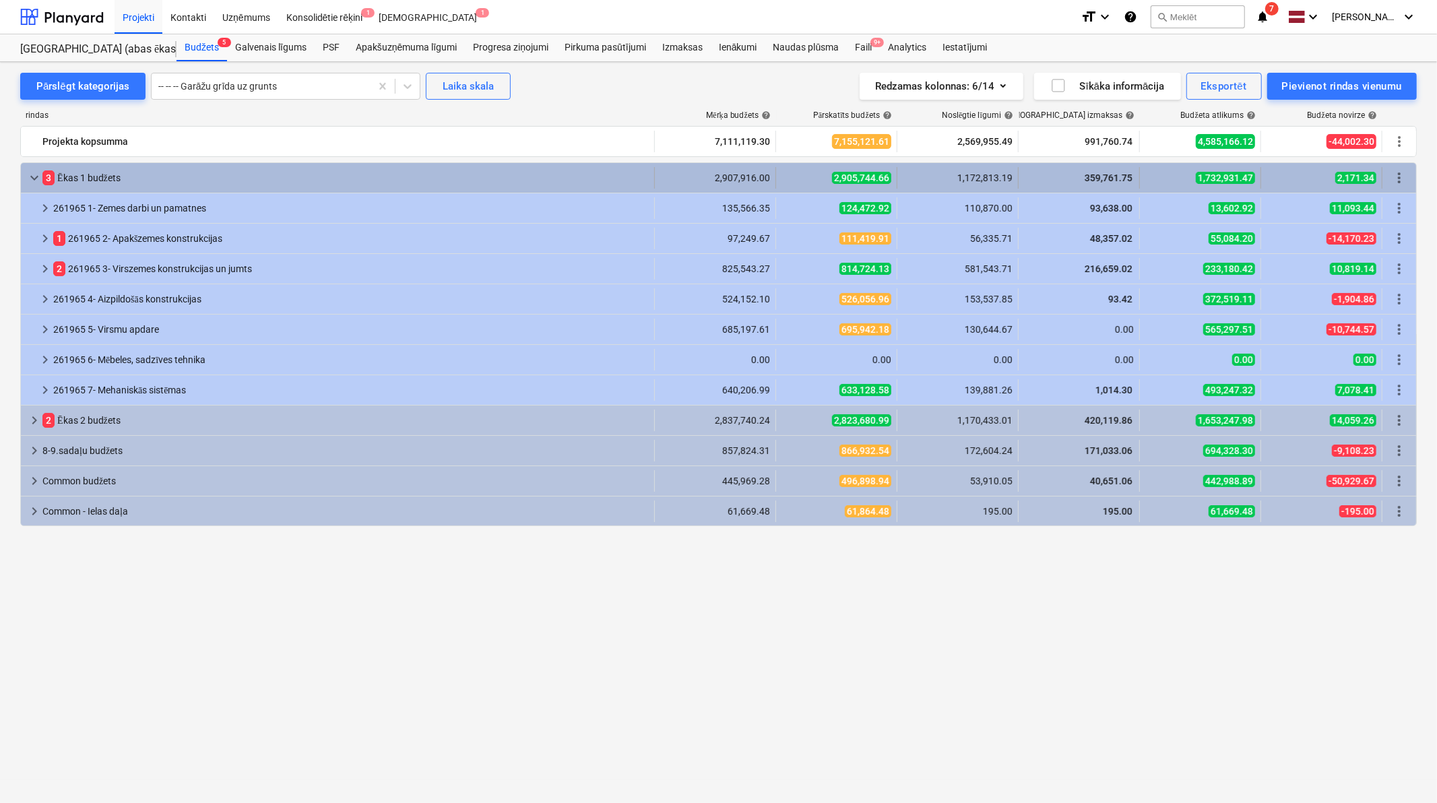
click at [29, 180] on span "keyboard_arrow_down" at bounding box center [34, 178] width 16 height 16
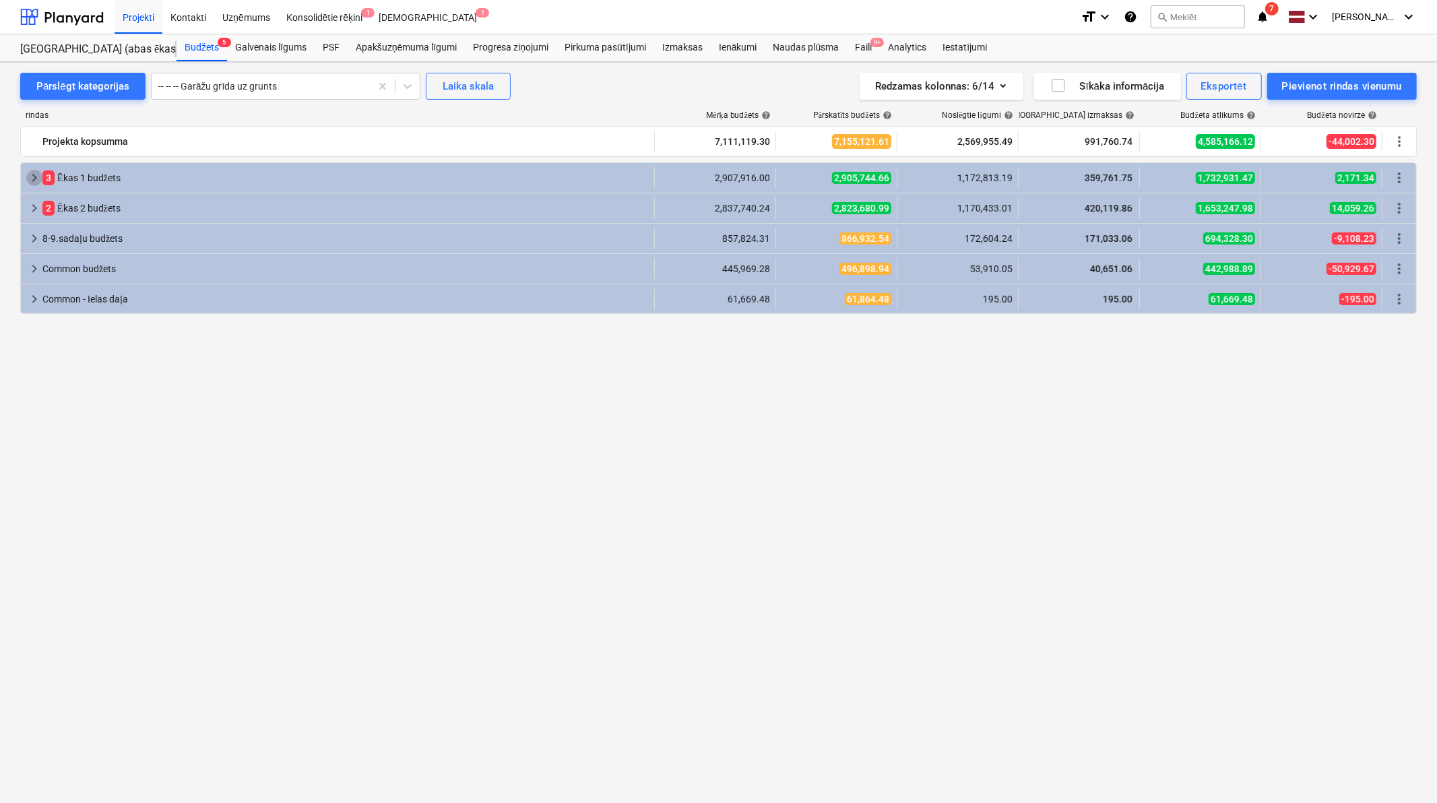
click at [29, 180] on span "keyboard_arrow_right" at bounding box center [34, 178] width 16 height 16
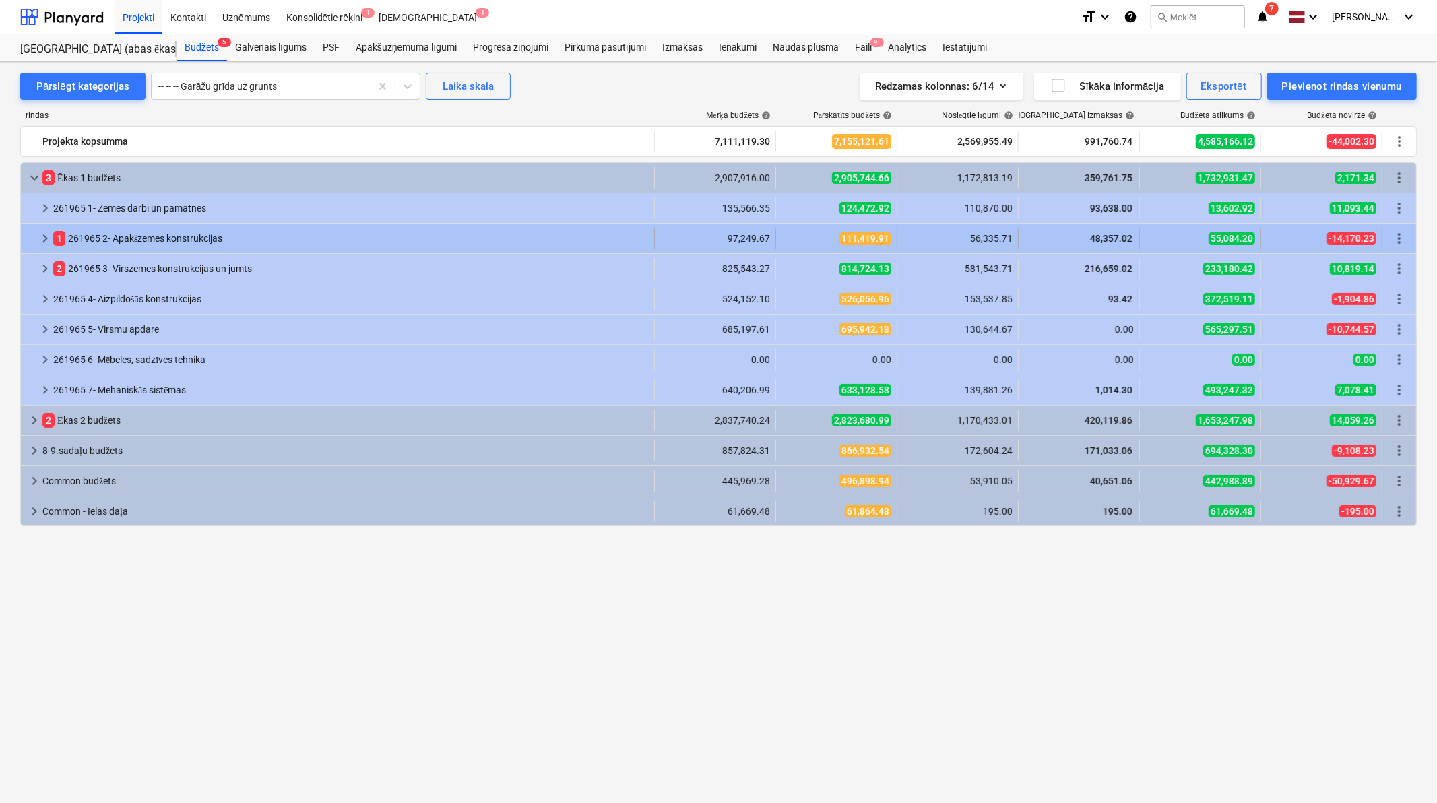
click at [43, 239] on span "keyboard_arrow_right" at bounding box center [45, 238] width 16 height 16
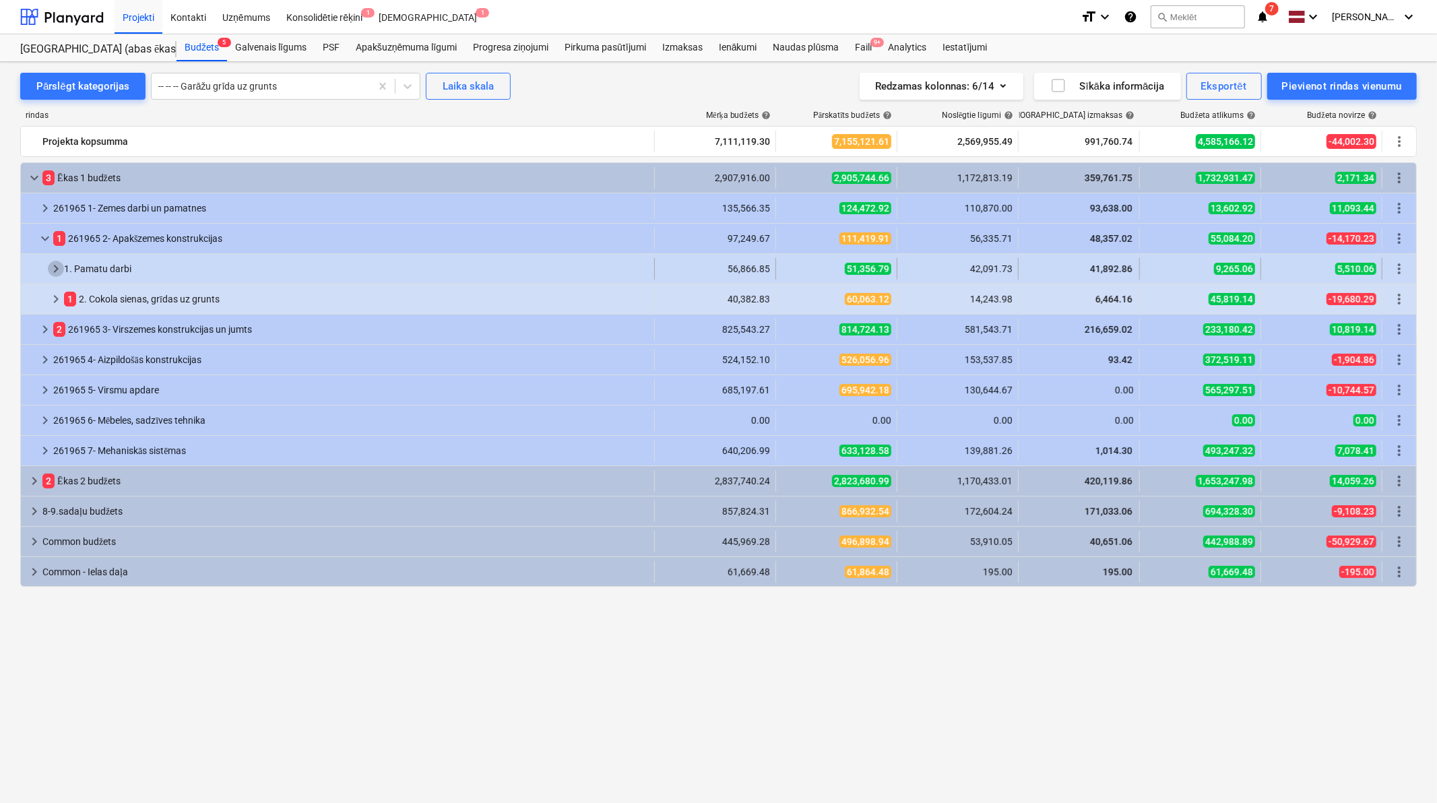
click at [49, 268] on span "keyboard_arrow_right" at bounding box center [56, 269] width 16 height 16
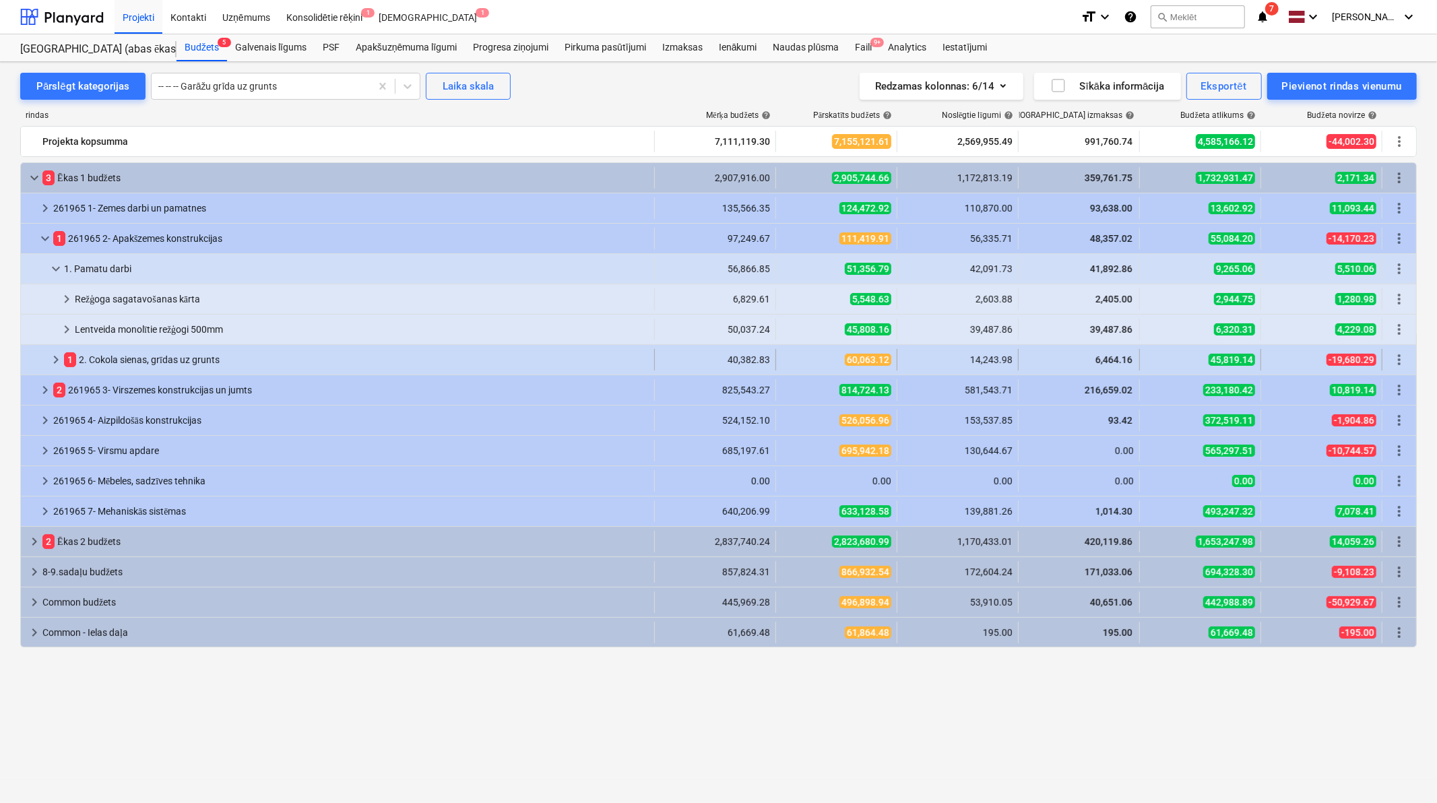
click at [63, 362] on span "keyboard_arrow_right" at bounding box center [56, 360] width 16 height 16
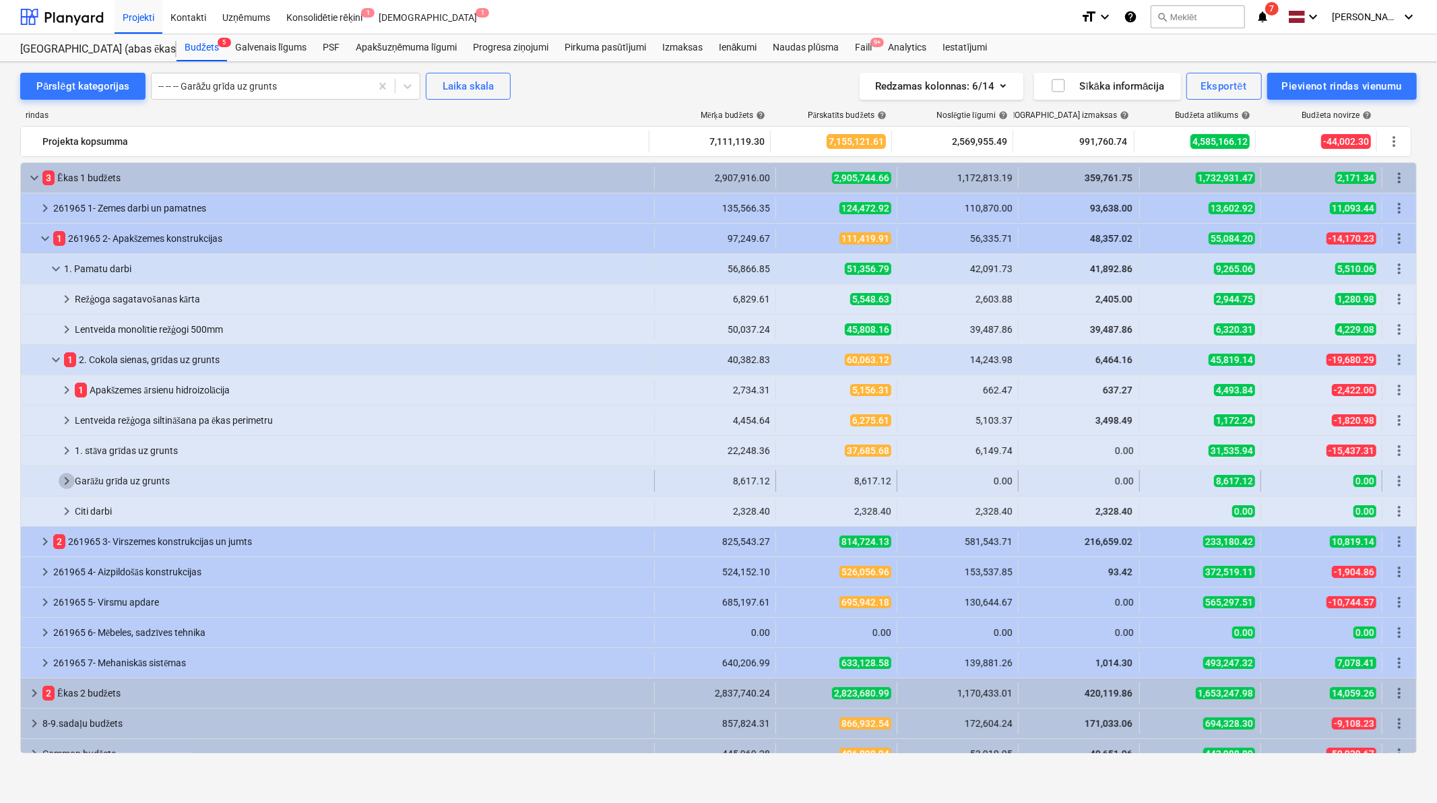
click at [63, 476] on span "keyboard_arrow_right" at bounding box center [67, 481] width 16 height 16
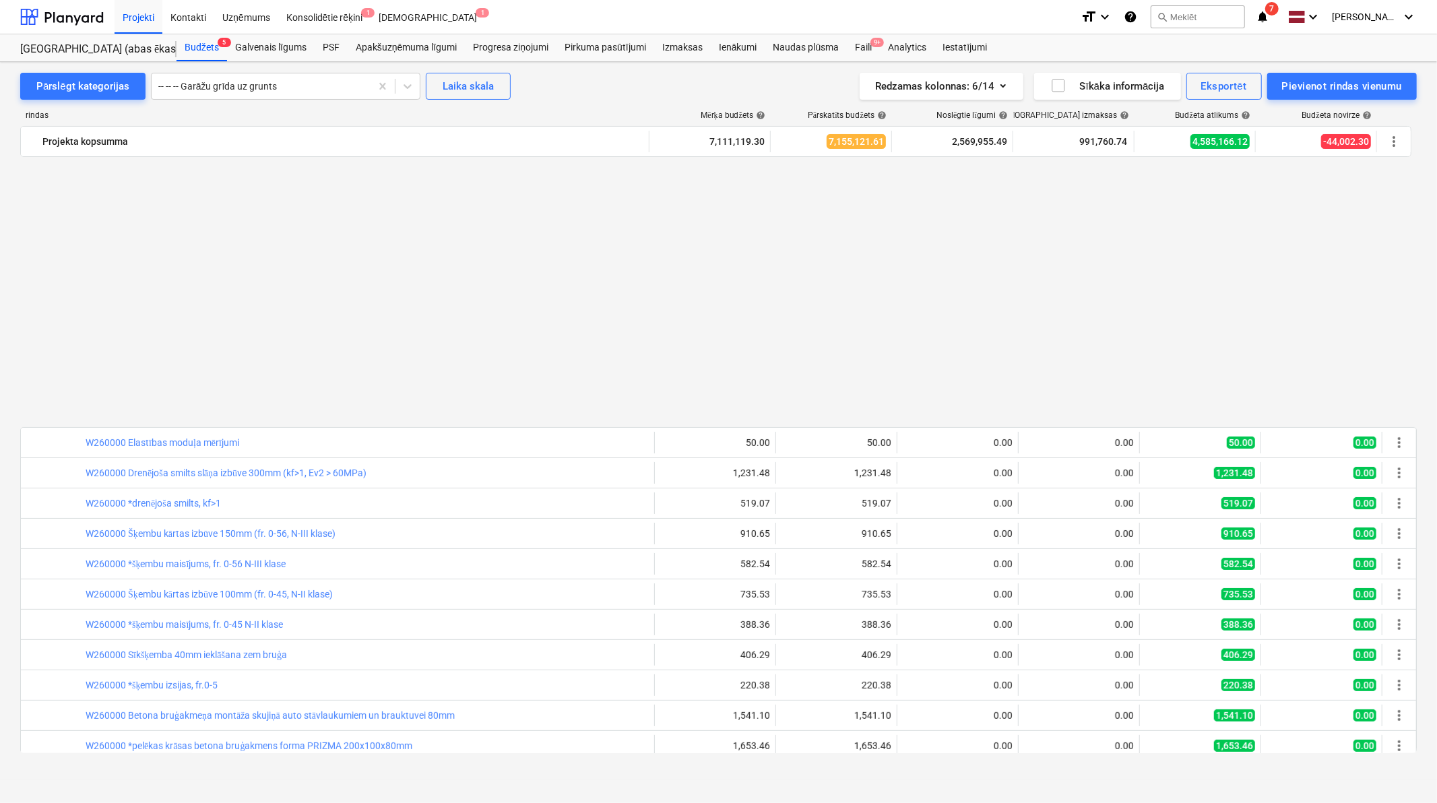
scroll to position [399, 0]
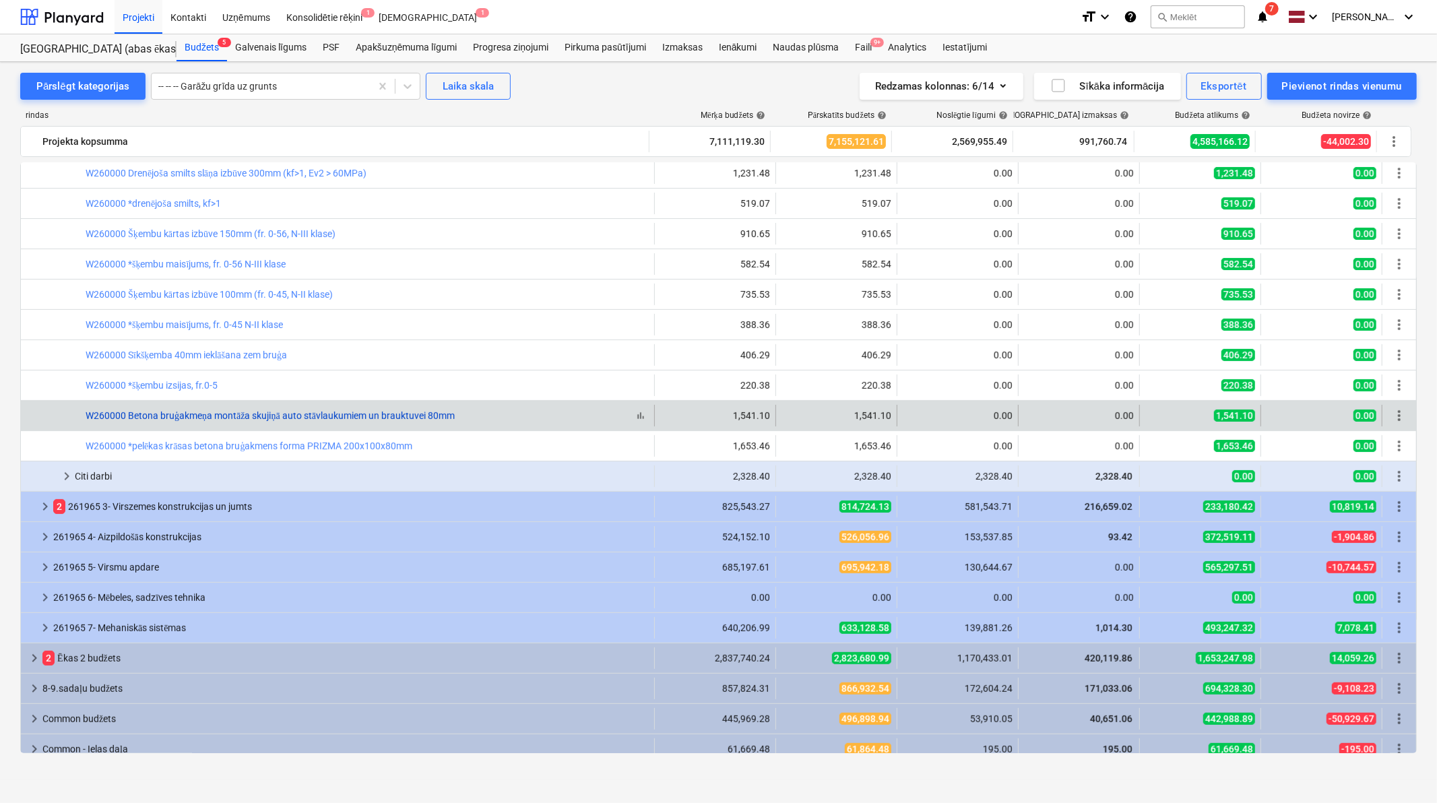
click at [264, 418] on link "W260000 Betona bruģakmeņa montāža skujiņā auto stāvlaukumiem un brauktuvei 80mm" at bounding box center [270, 415] width 369 height 11
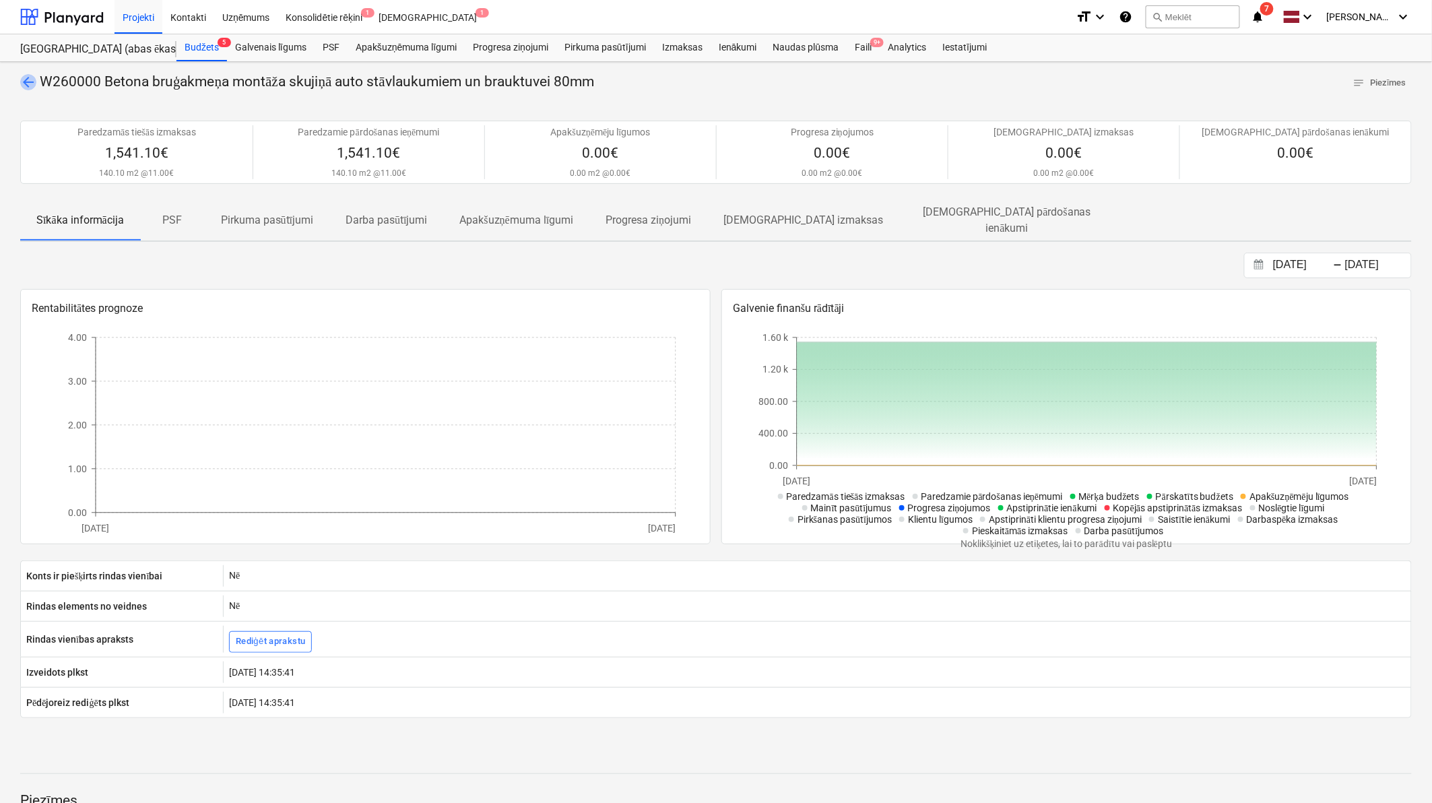
click at [31, 90] on span "arrow_back" at bounding box center [28, 82] width 16 height 16
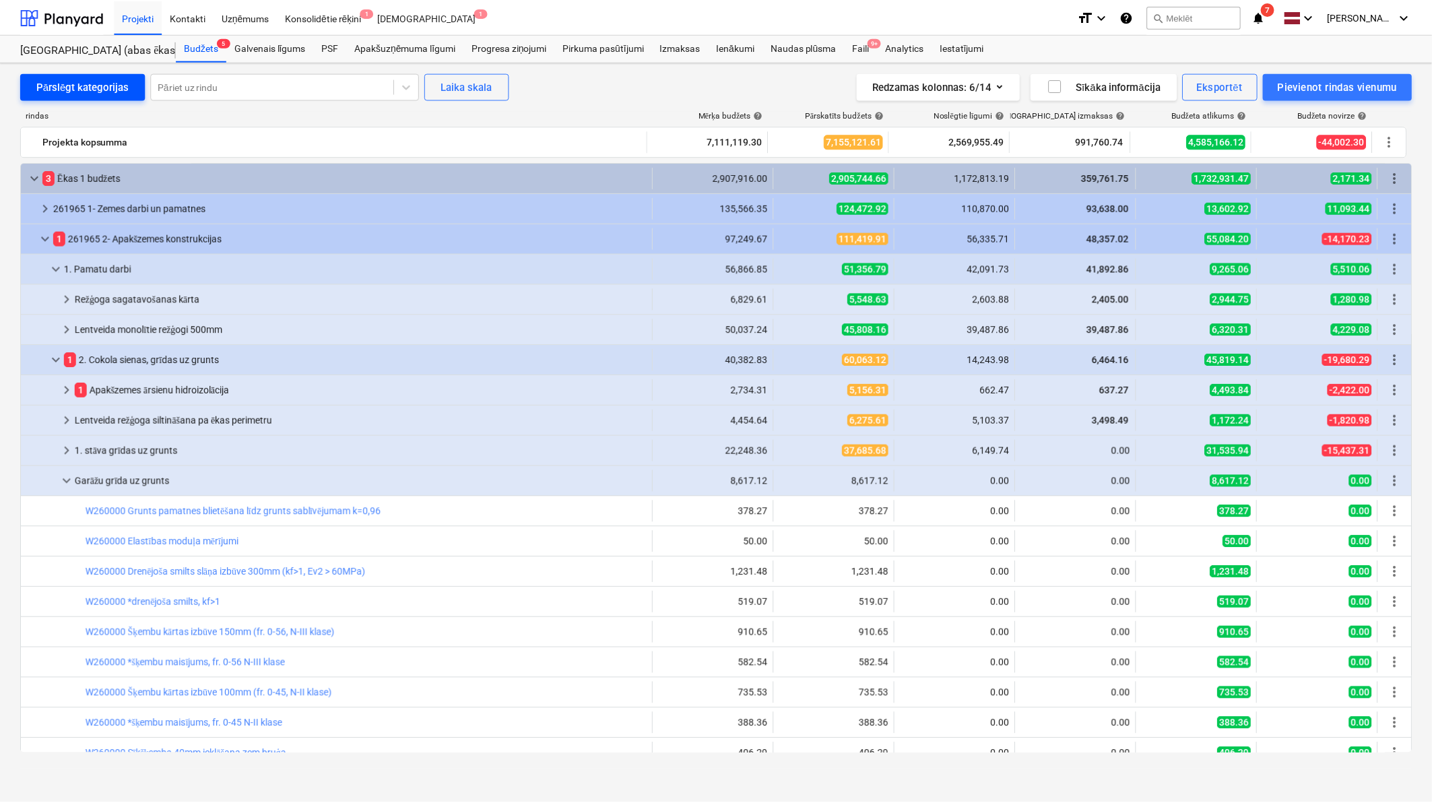
scroll to position [399, 0]
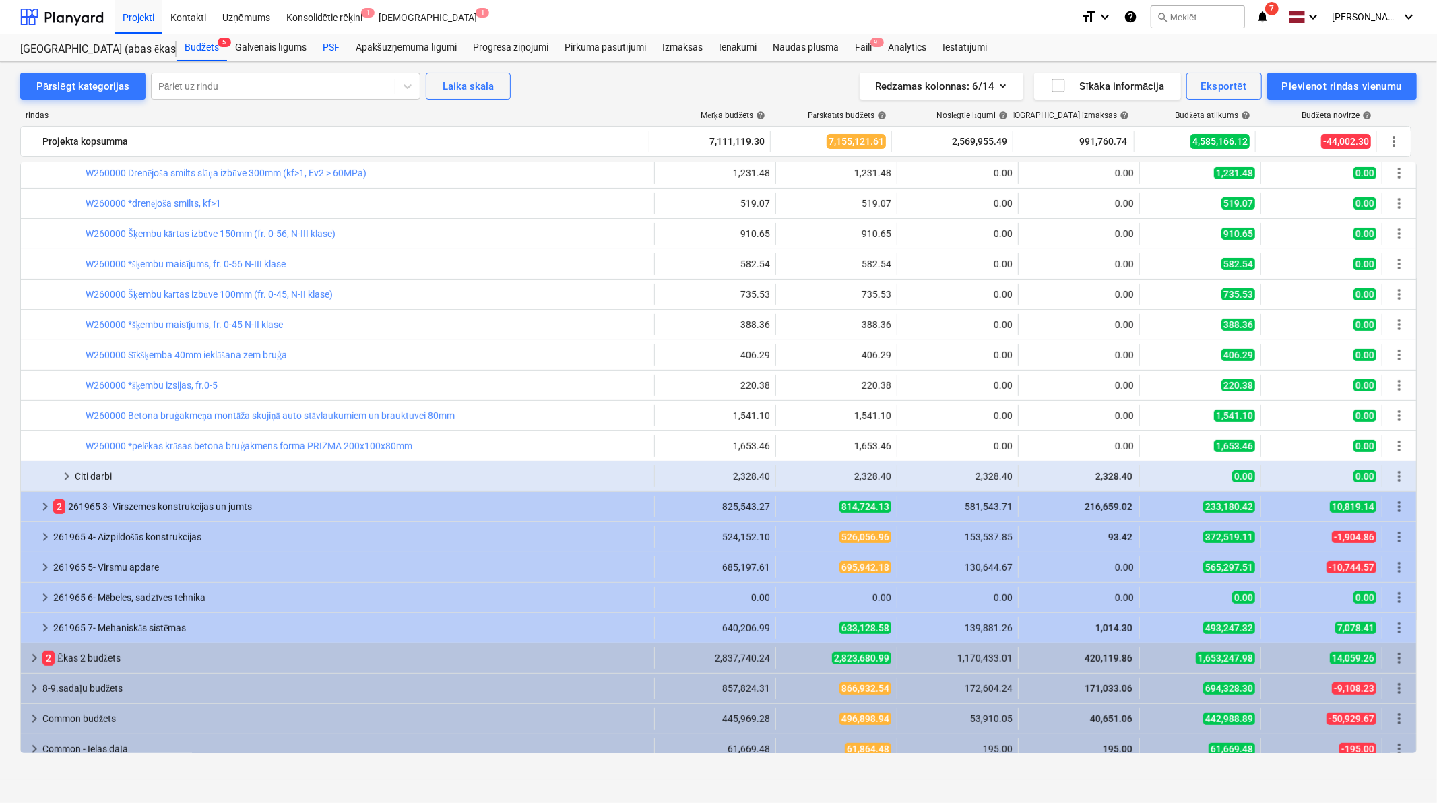
click at [339, 42] on div "PSF" at bounding box center [331, 47] width 33 height 27
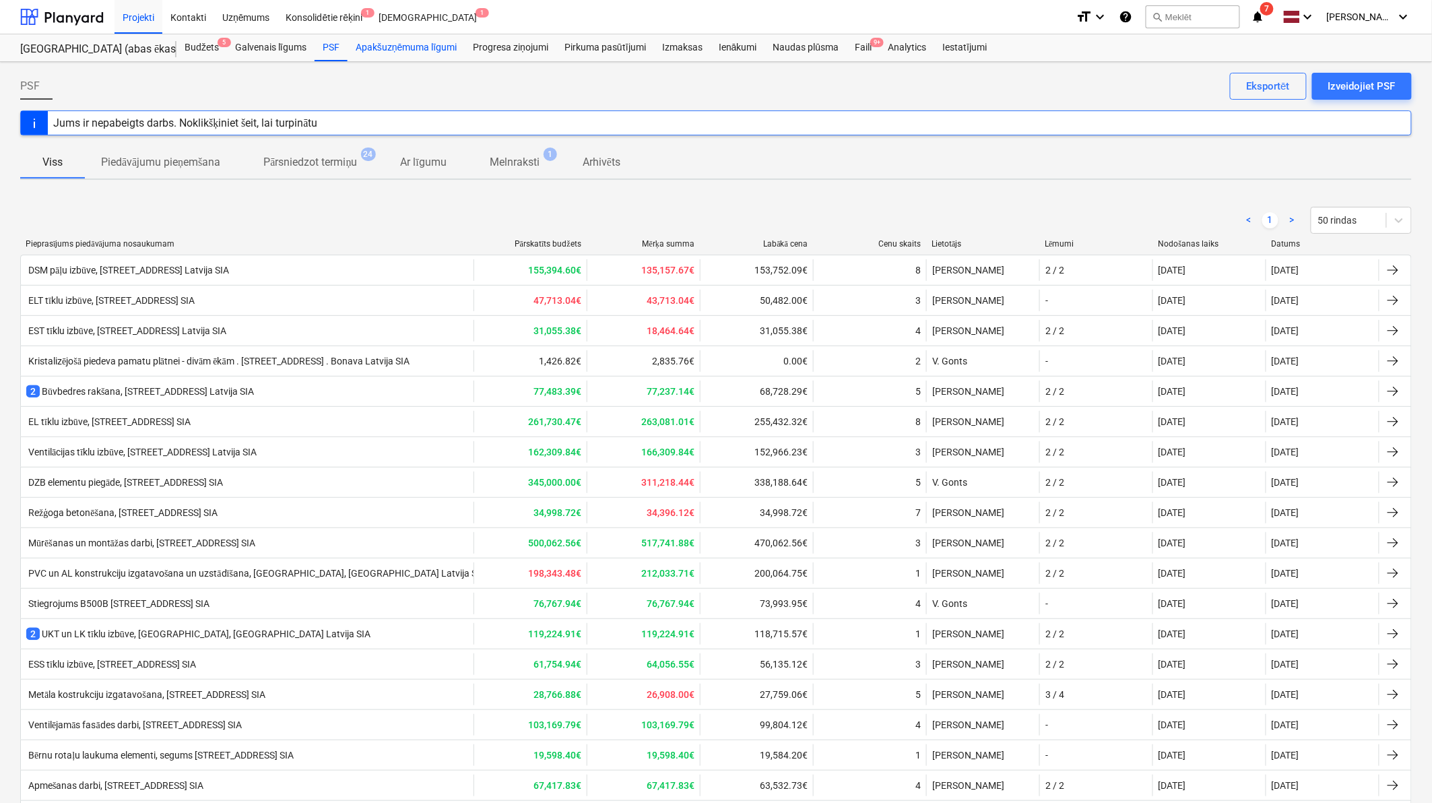
click at [414, 44] on div "Apakšuzņēmuma līgumi" at bounding box center [406, 47] width 117 height 27
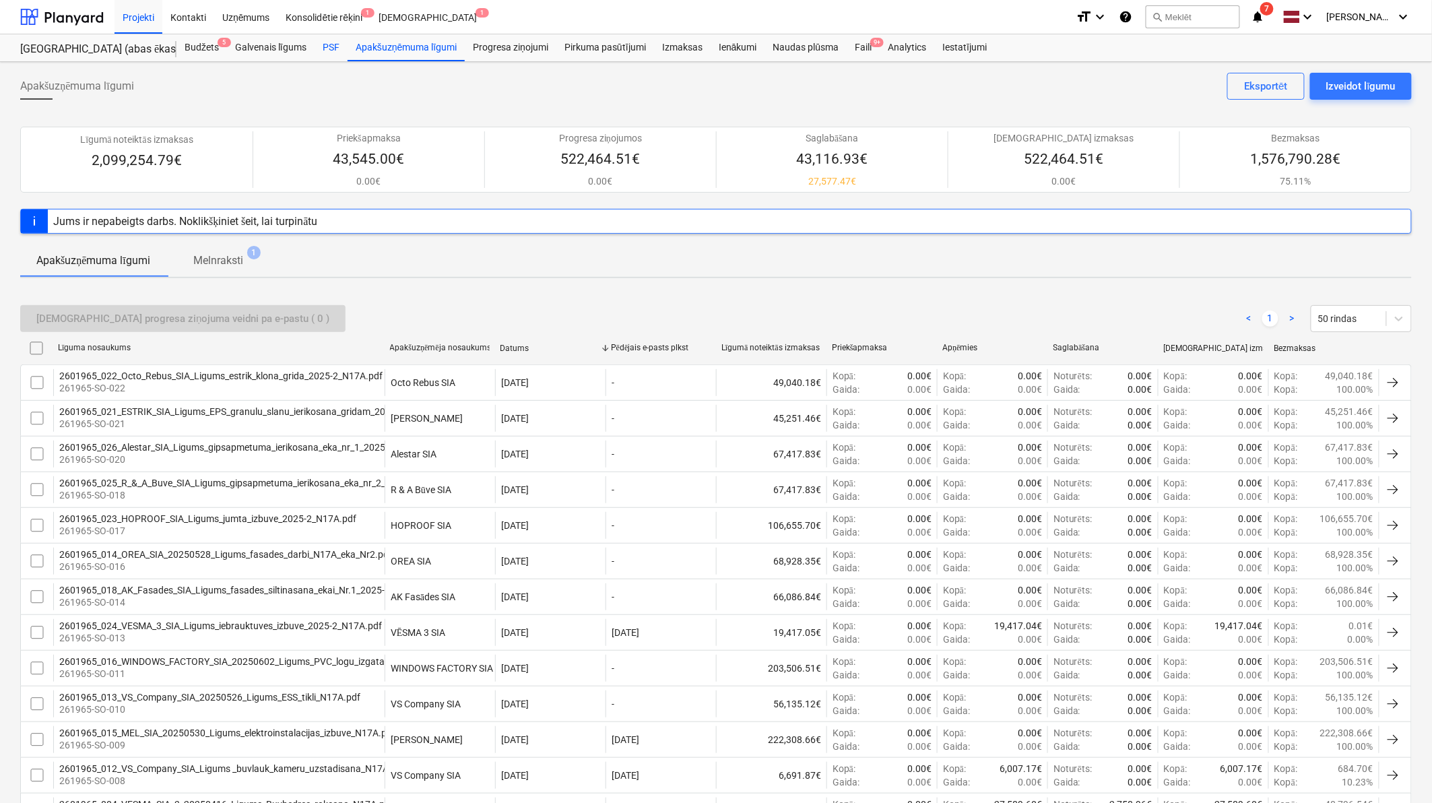
click at [340, 52] on div "PSF" at bounding box center [331, 47] width 33 height 27
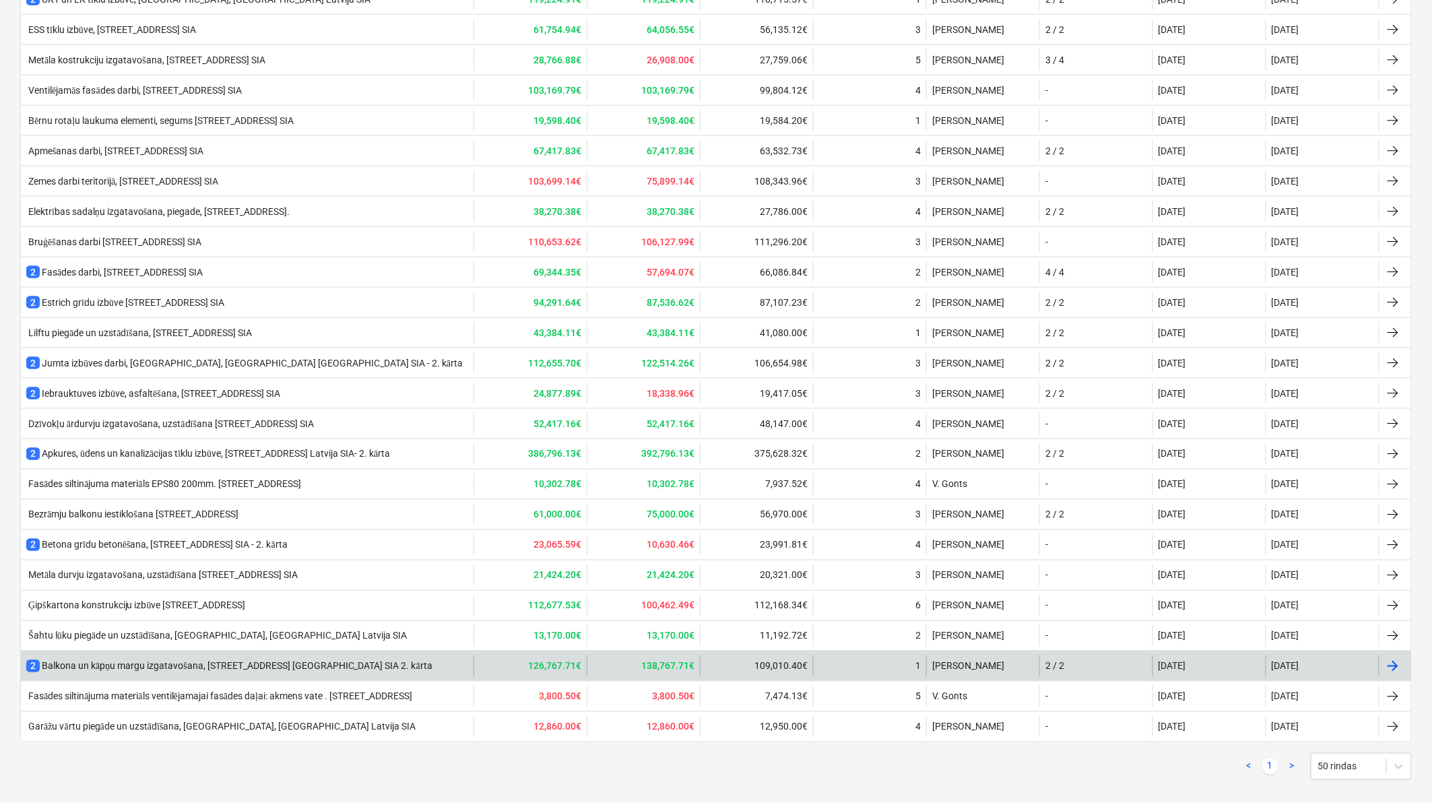
scroll to position [651, 0]
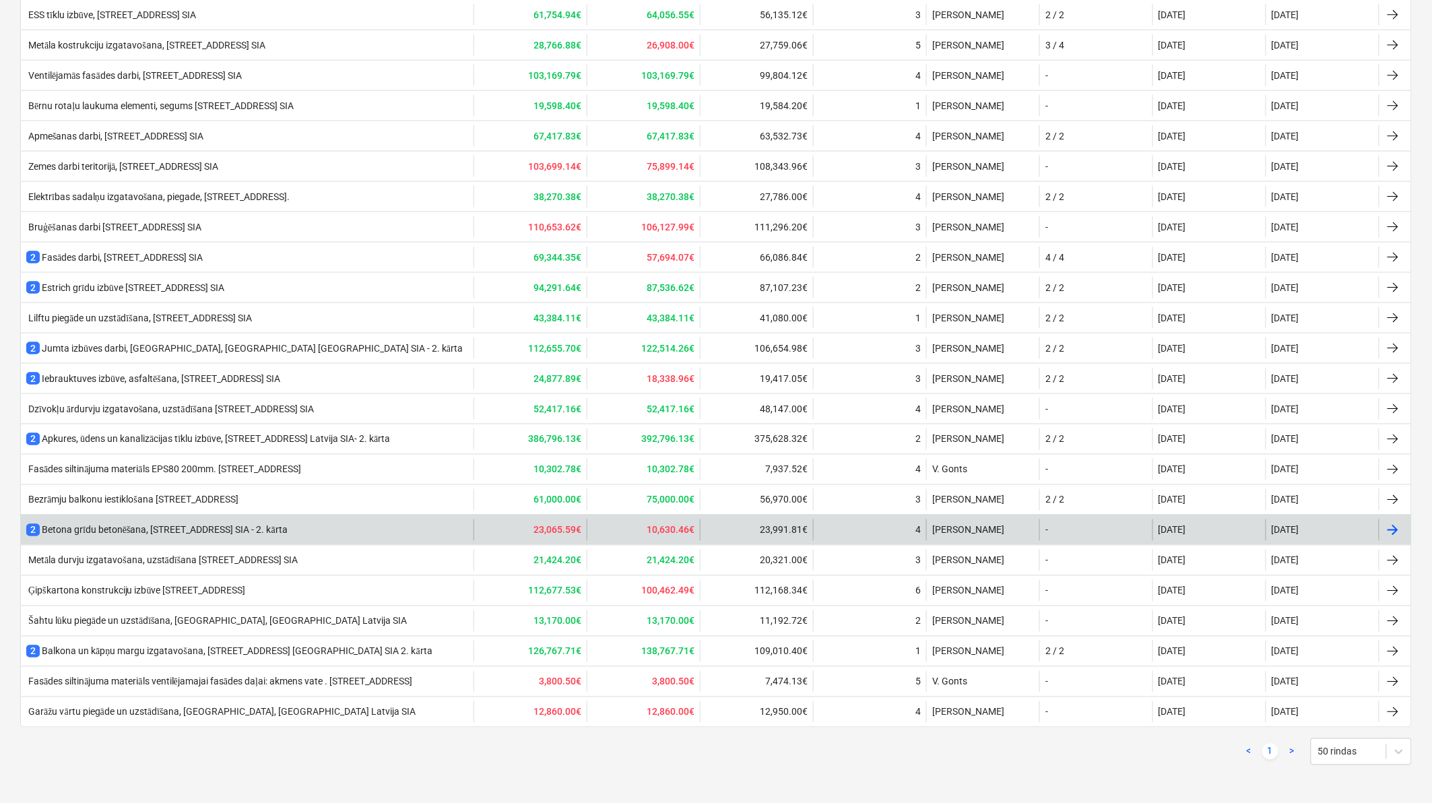
click at [247, 533] on div "2 Betona grīdu betonēšana, [STREET_ADDRESS] [GEOGRAPHIC_DATA] SIA - 2. kārta" at bounding box center [156, 530] width 261 height 13
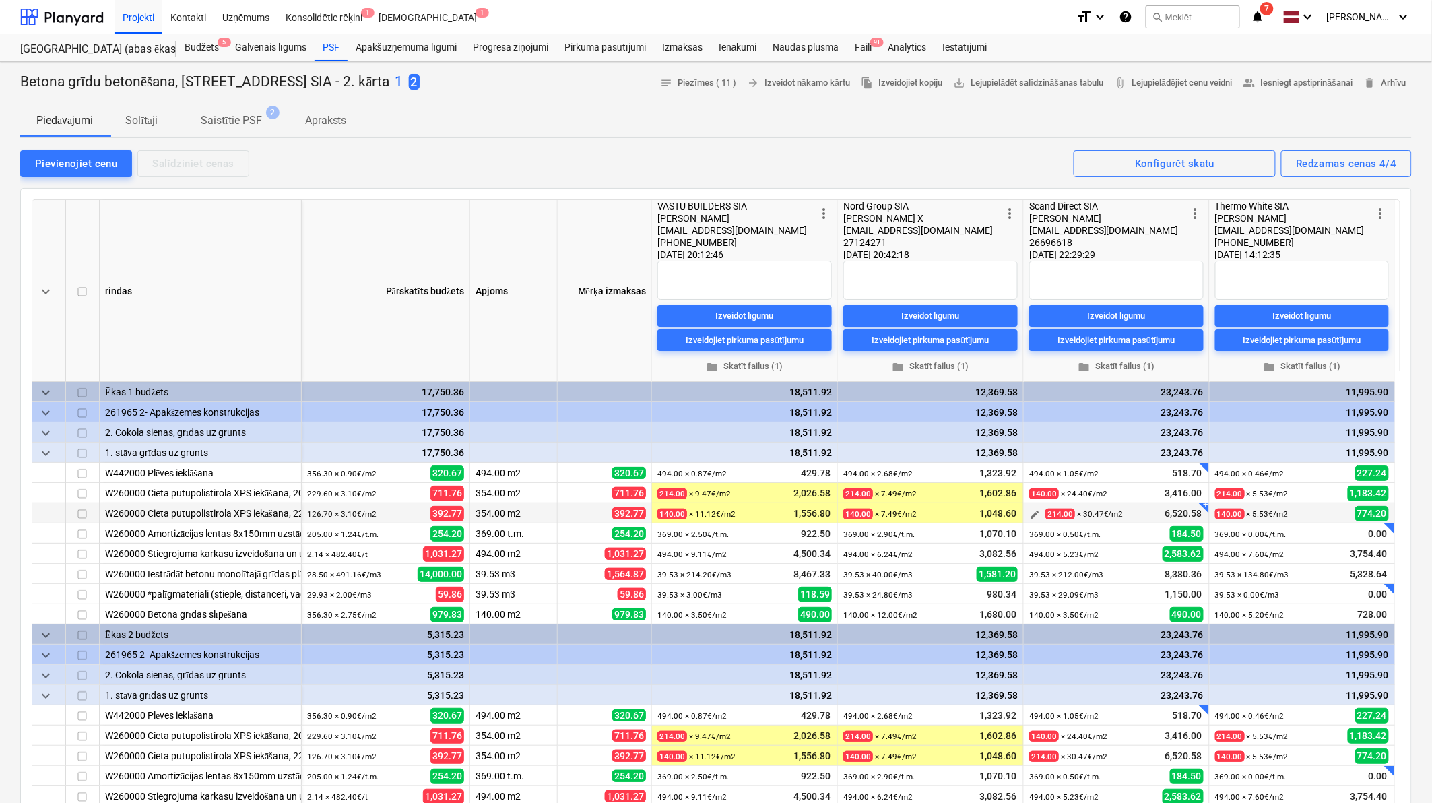
scroll to position [46, 0]
